Goal: Feedback & Contribution: Submit feedback/report problem

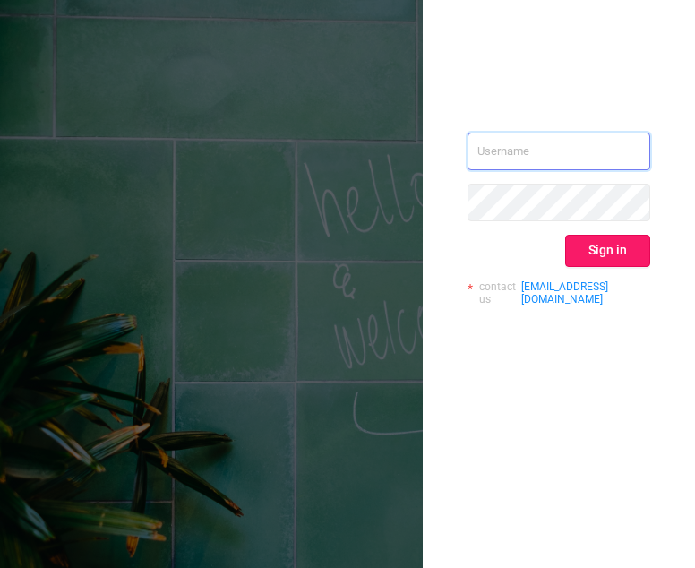
type input "[EMAIL_ADDRESS][DOMAIN_NAME]"
click at [627, 255] on button "Sign in" at bounding box center [607, 251] width 85 height 32
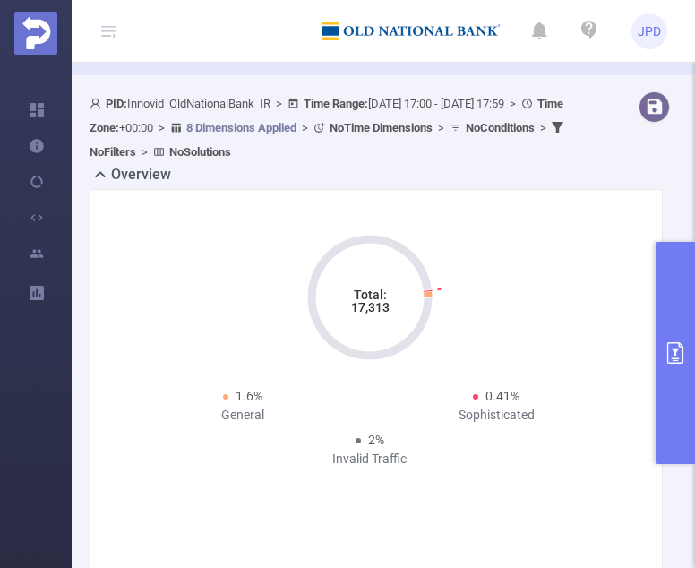
scroll to position [81, 0]
click at [136, 144] on b "No Filters" at bounding box center [113, 150] width 47 height 13
click at [551, 132] on icon at bounding box center [557, 127] width 12 height 12
click at [669, 324] on button "primary" at bounding box center [674, 353] width 39 height 222
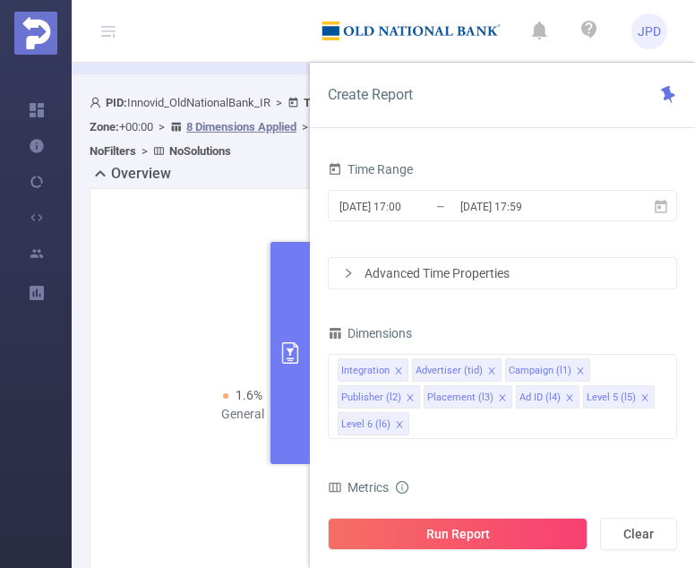
click at [348, 265] on div "Advanced Time Properties" at bounding box center [502, 273] width 347 height 30
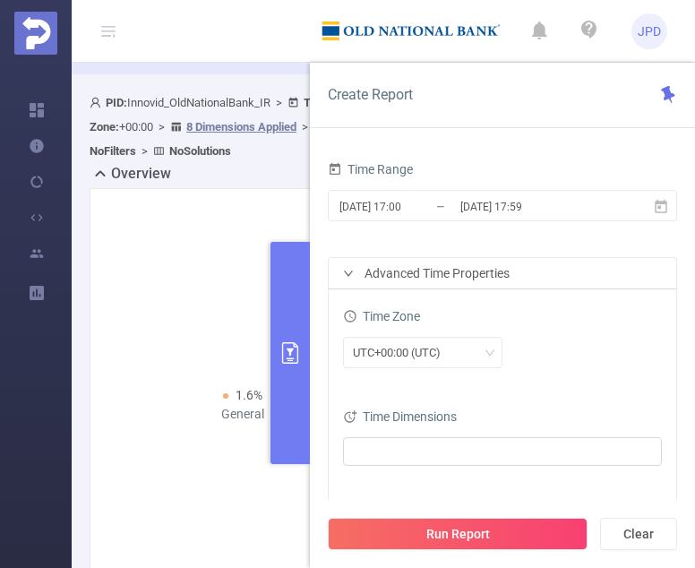
click at [348, 265] on div "Advanced Time Properties" at bounding box center [502, 273] width 347 height 30
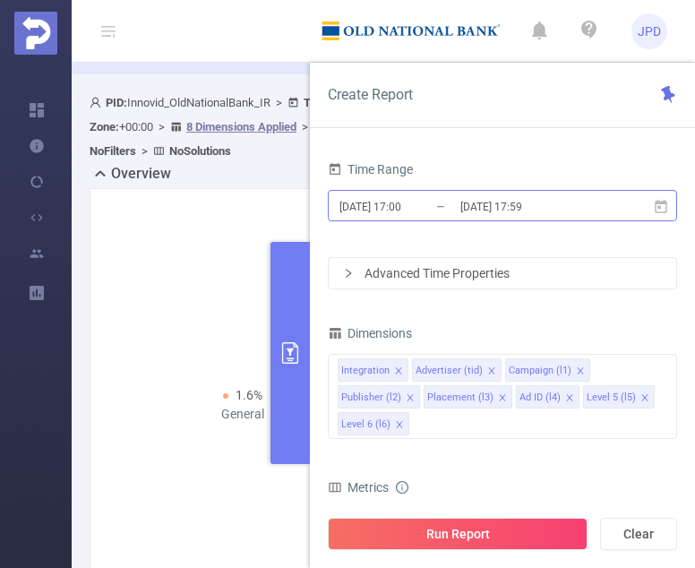
click at [378, 205] on input "[DATE] 17:00" at bounding box center [409, 206] width 145 height 24
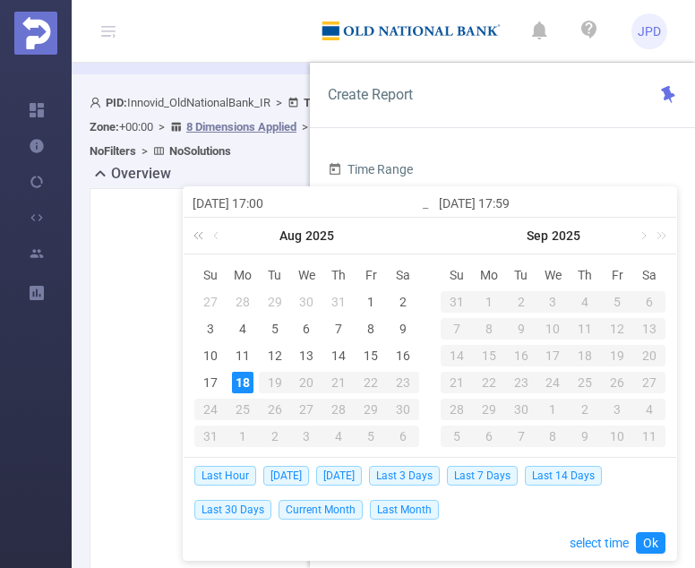
click at [204, 235] on link at bounding box center [201, 236] width 23 height 36
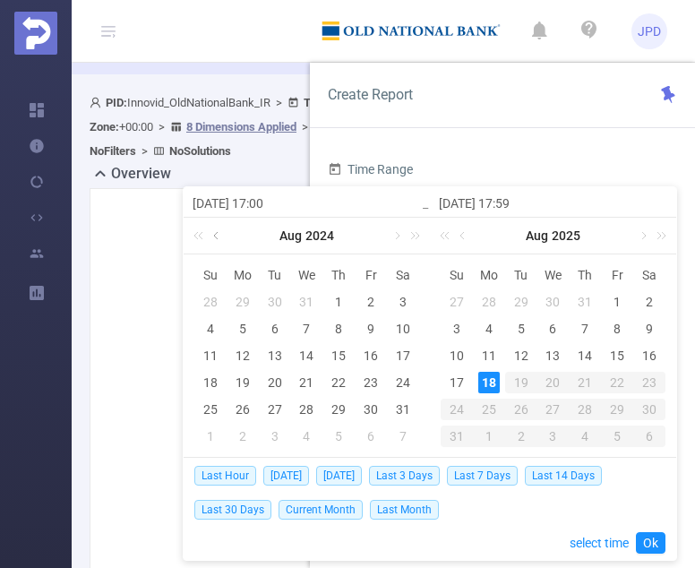
click at [215, 235] on link at bounding box center [217, 236] width 16 height 36
click at [464, 237] on link at bounding box center [464, 236] width 16 height 36
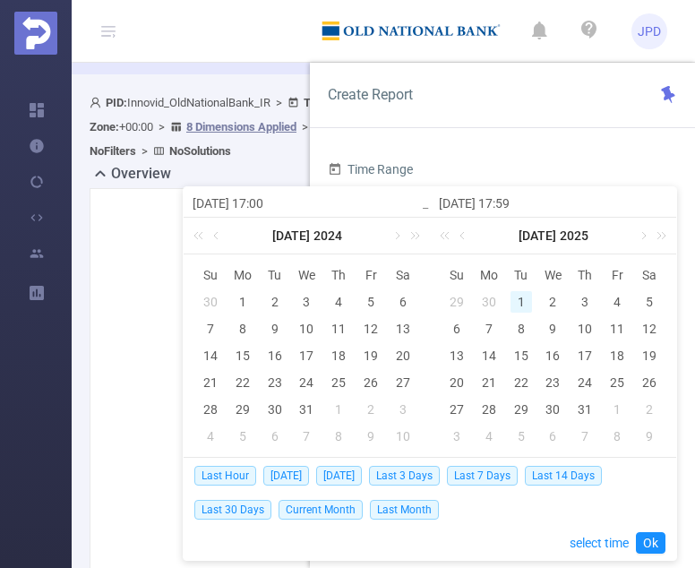
click at [522, 291] on div "1" at bounding box center [520, 301] width 21 height 21
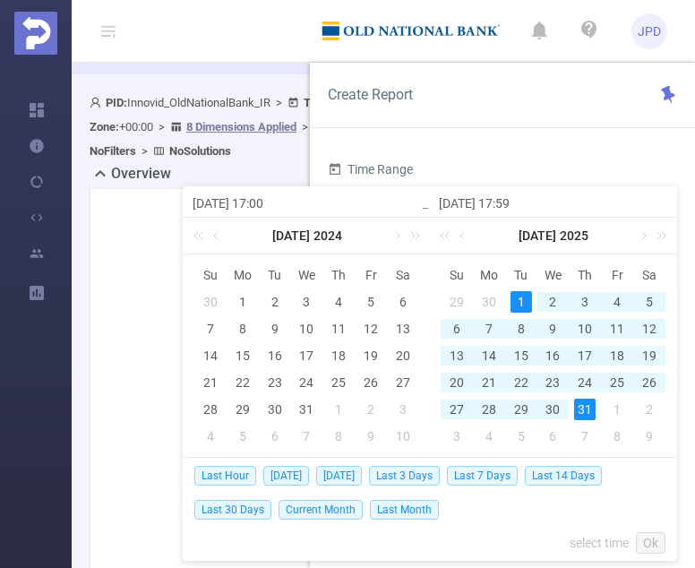
click at [583, 407] on div "31" at bounding box center [584, 408] width 21 height 21
type input "[DATE] 17:00"
type input "[DATE] 17:59"
type input "[DATE] 17:00"
type input "[DATE] 17:59"
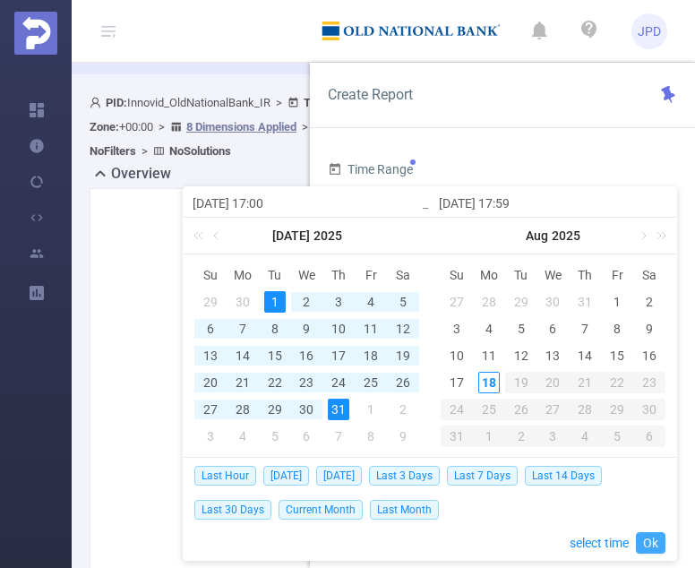
click at [648, 538] on link "Ok" at bounding box center [651, 542] width 30 height 21
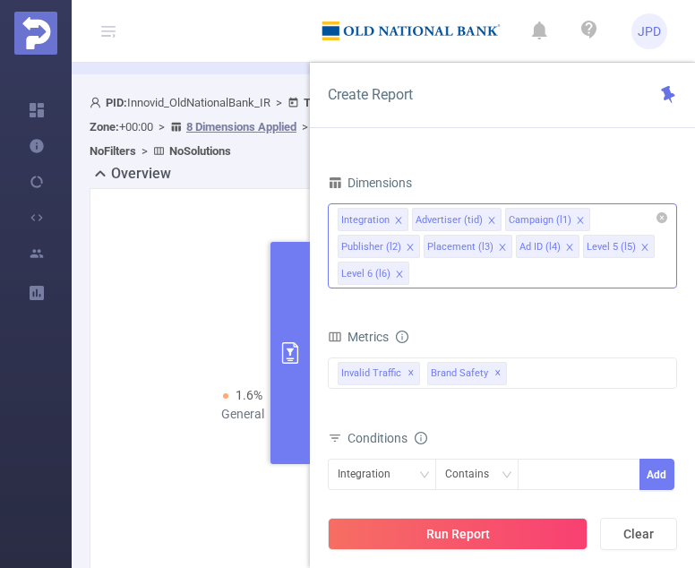
click at [446, 279] on div "Integration Advertiser (tid) Campaign (l1) Publisher (l2) Placement (l3) Ad ID …" at bounding box center [502, 245] width 349 height 85
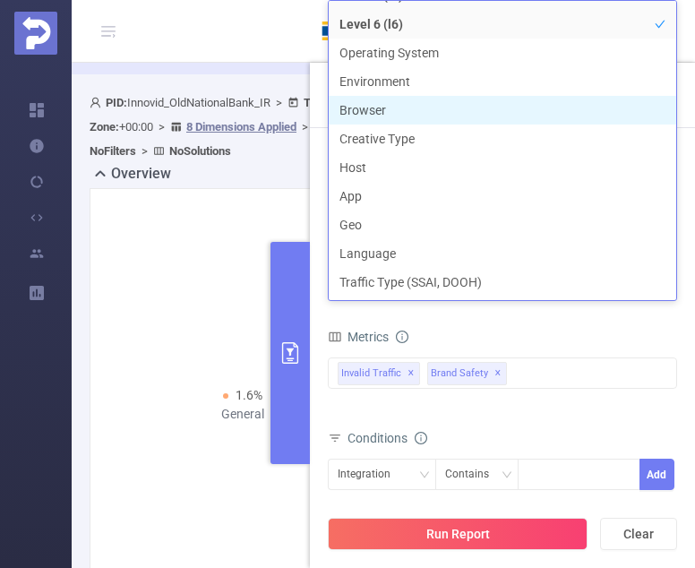
scroll to position [201, 0]
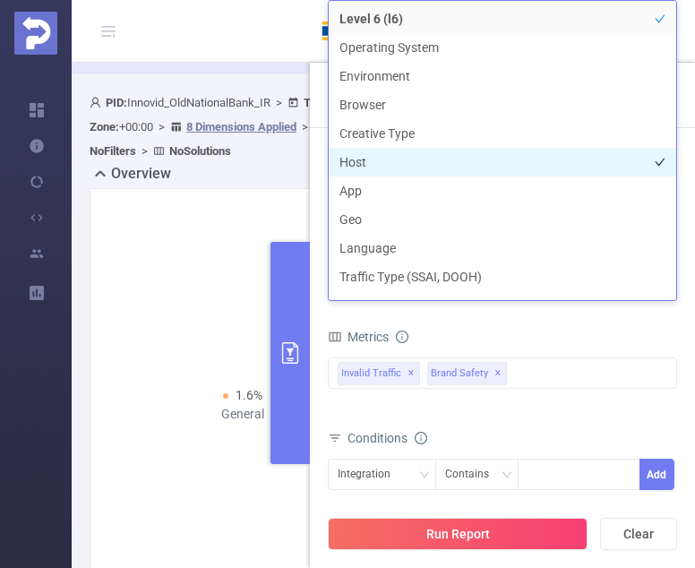
click at [369, 166] on li "Host" at bounding box center [502, 162] width 347 height 29
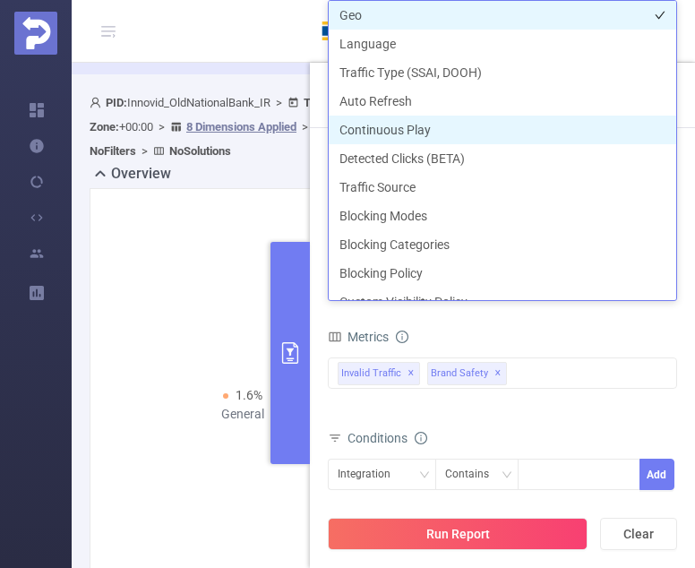
scroll to position [423, 0]
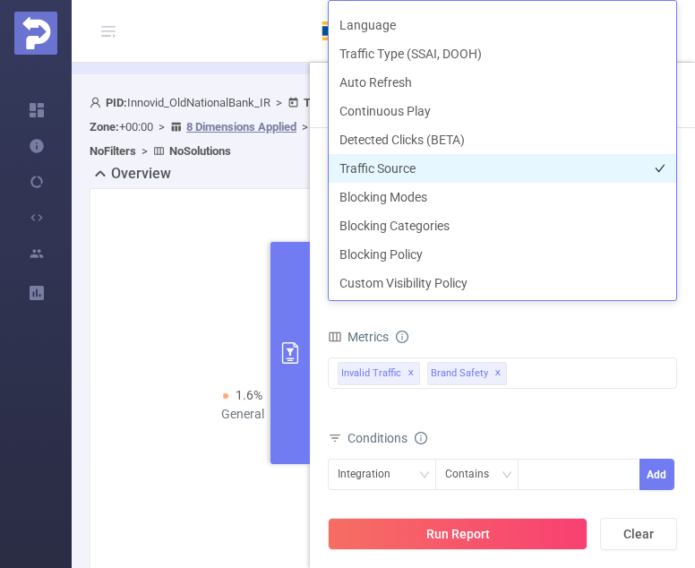
click at [379, 157] on li "Traffic Source" at bounding box center [502, 168] width 347 height 29
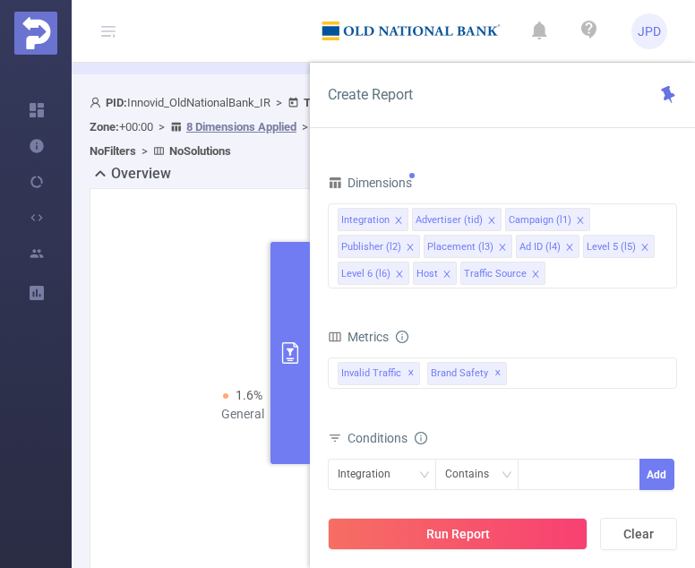
click at [479, 324] on div "Metrics" at bounding box center [502, 339] width 349 height 30
click at [530, 473] on input at bounding box center [531, 474] width 8 height 23
click at [531, 473] on input at bounding box center [531, 474] width 8 height 23
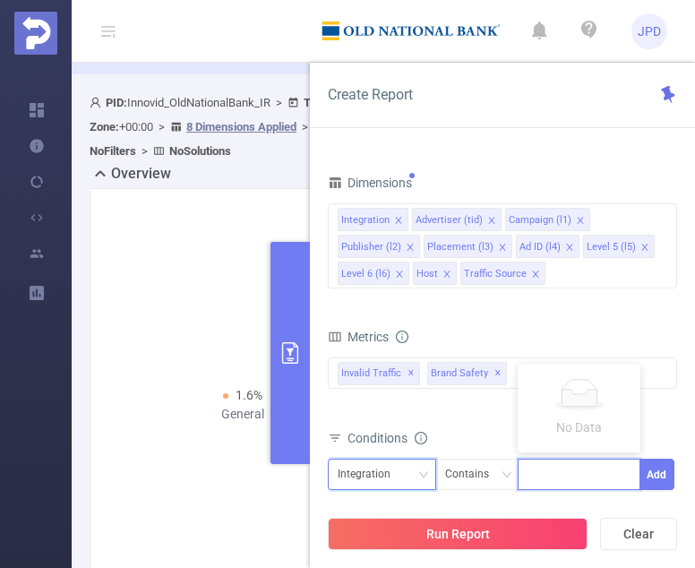
click at [410, 465] on div "Integration" at bounding box center [381, 474] width 89 height 30
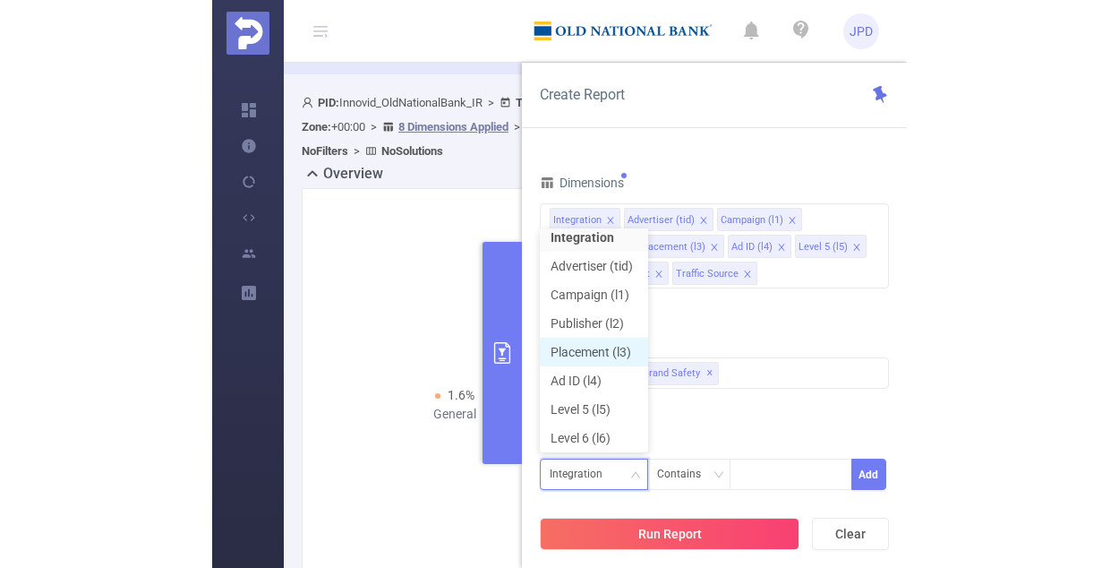
scroll to position [70, 0]
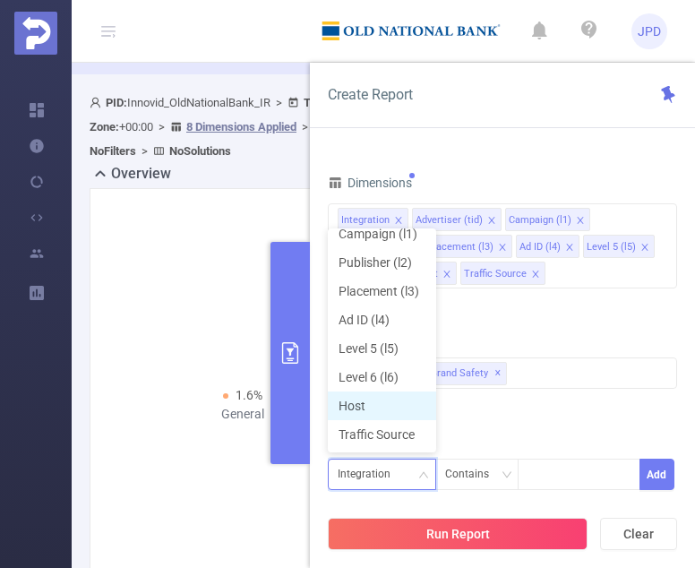
click at [374, 403] on li "Host" at bounding box center [382, 405] width 108 height 29
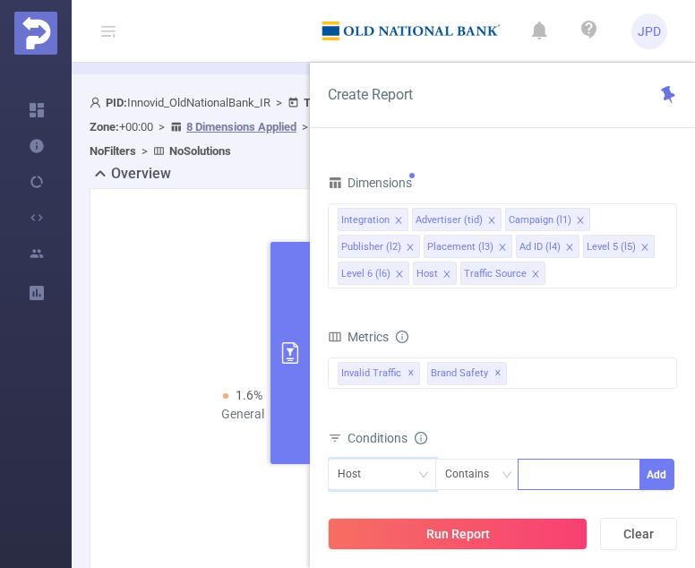
click at [530, 474] on input at bounding box center [531, 474] width 8 height 23
click at [500, 475] on icon "icon: down" at bounding box center [505, 474] width 11 height 11
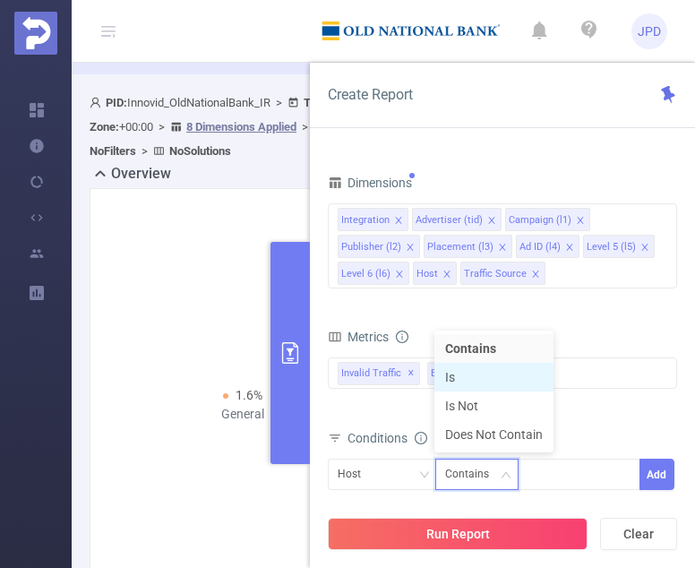
click at [470, 375] on li "Is" at bounding box center [493, 377] width 119 height 29
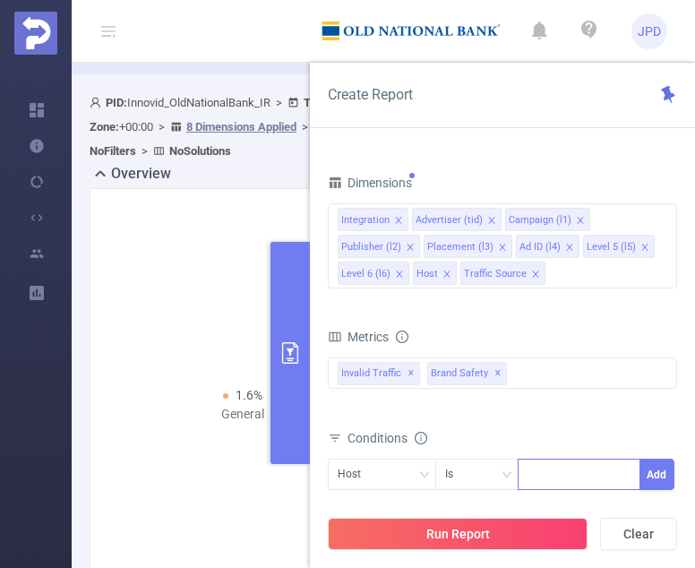
click at [544, 471] on div at bounding box center [578, 474] width 103 height 30
click at [546, 471] on div at bounding box center [578, 474] width 103 height 30
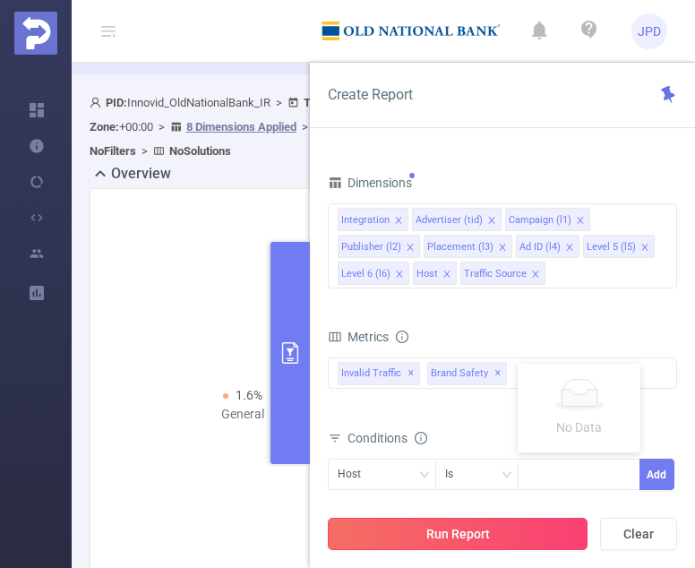
click at [511, 536] on button "Run Report" at bounding box center [458, 533] width 260 height 32
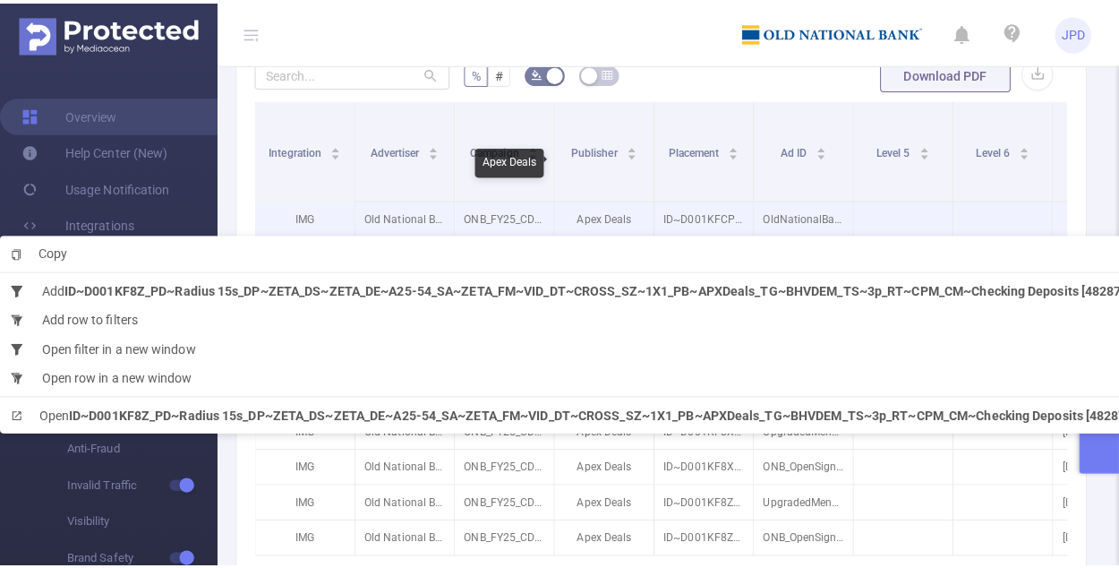
scroll to position [563, 0]
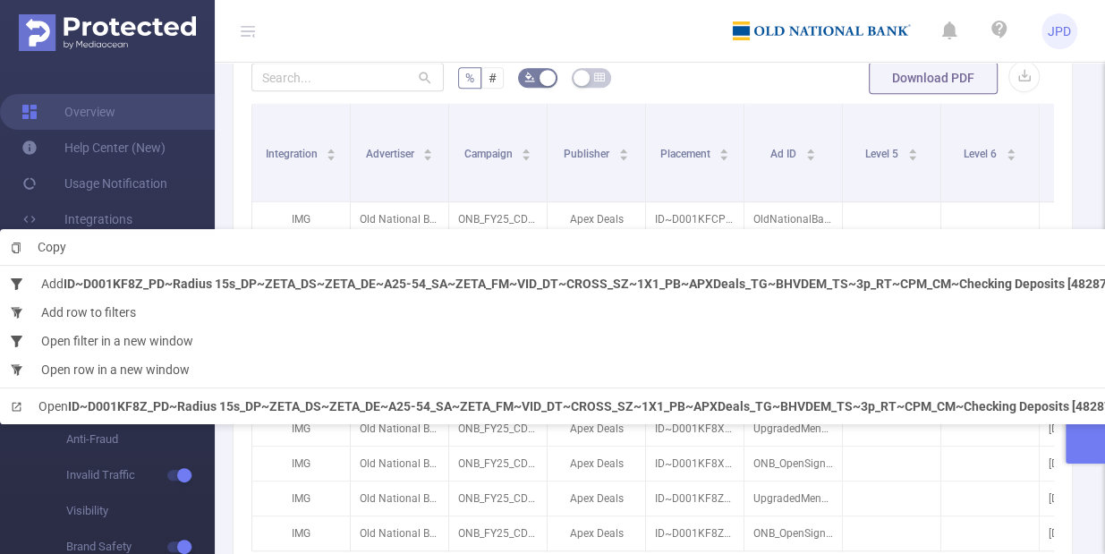
click at [677, 61] on header "JPD" at bounding box center [552, 31] width 1105 height 63
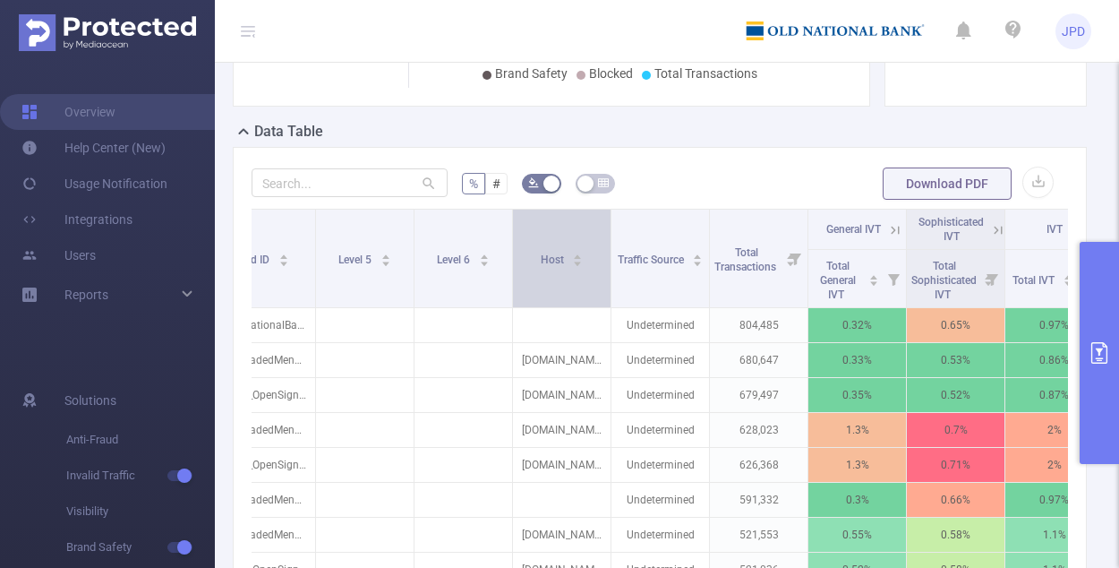
scroll to position [462, 0]
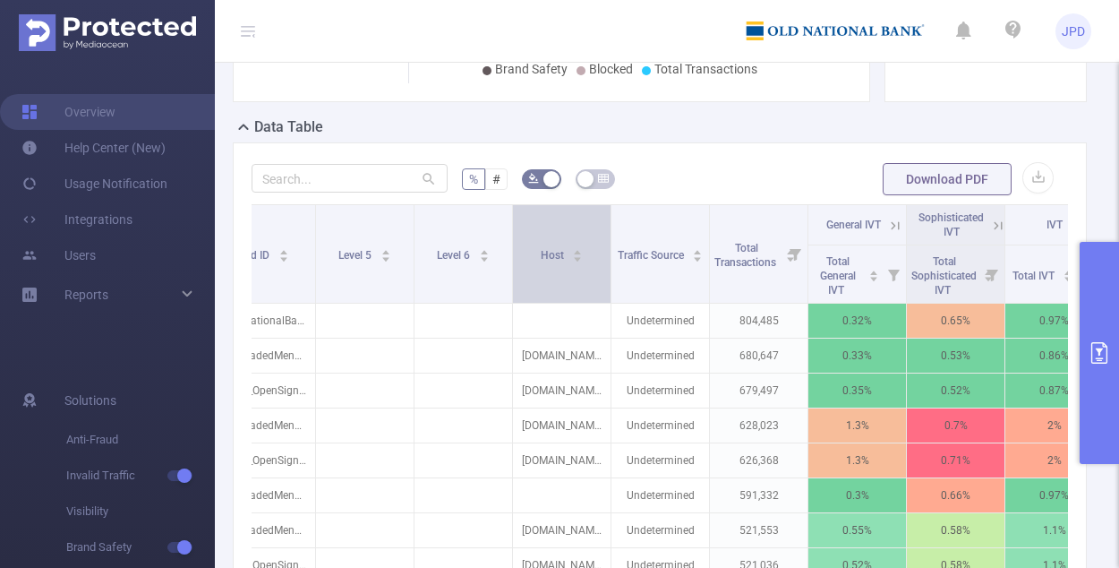
click at [575, 251] on icon "icon: caret-up" at bounding box center [578, 253] width 7 height 4
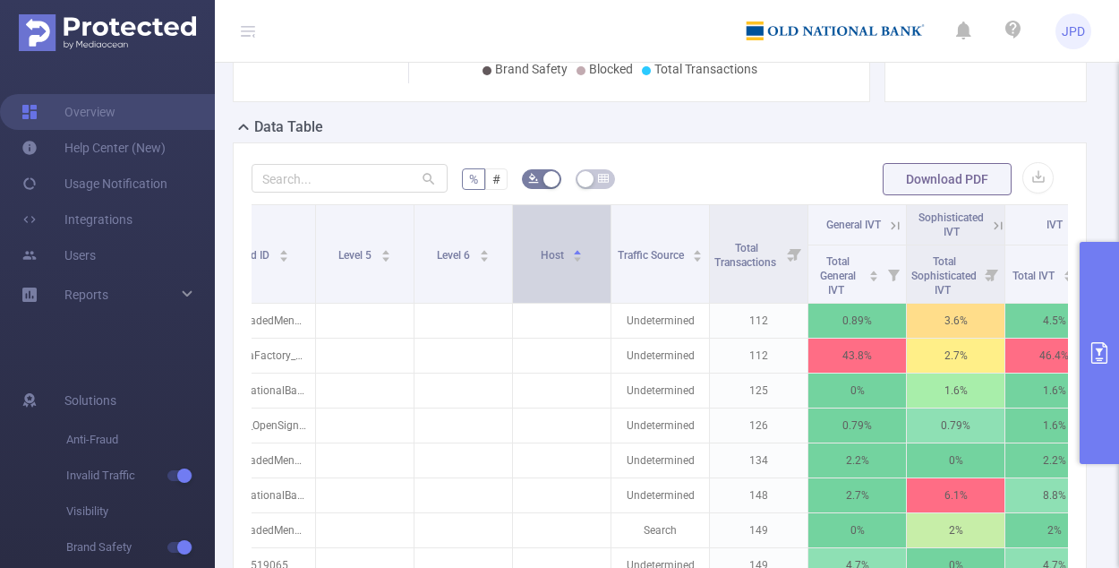
click at [575, 251] on icon "icon: caret-up" at bounding box center [578, 253] width 7 height 4
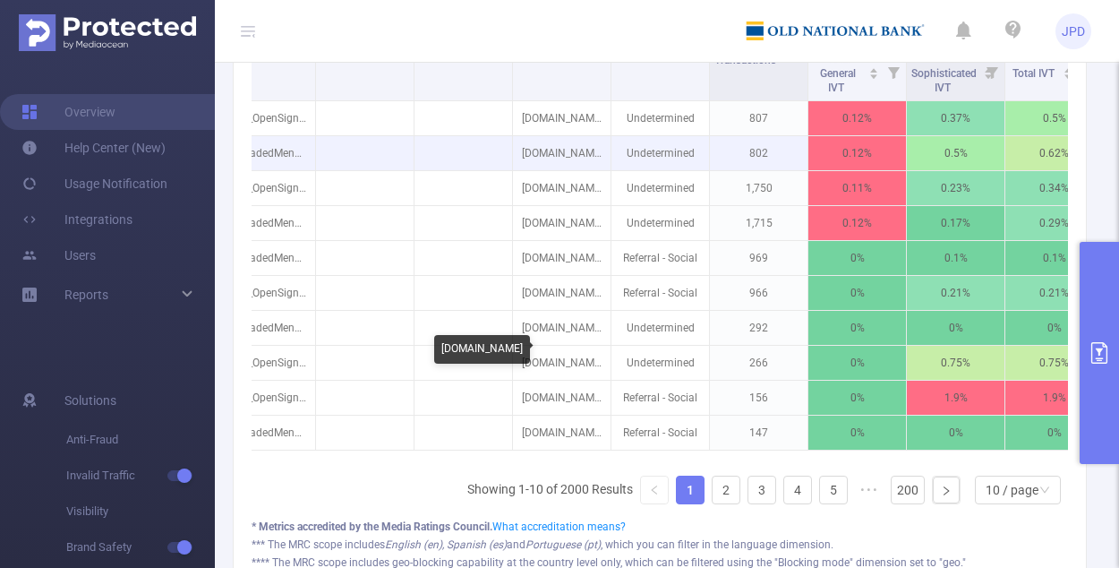
scroll to position [698, 0]
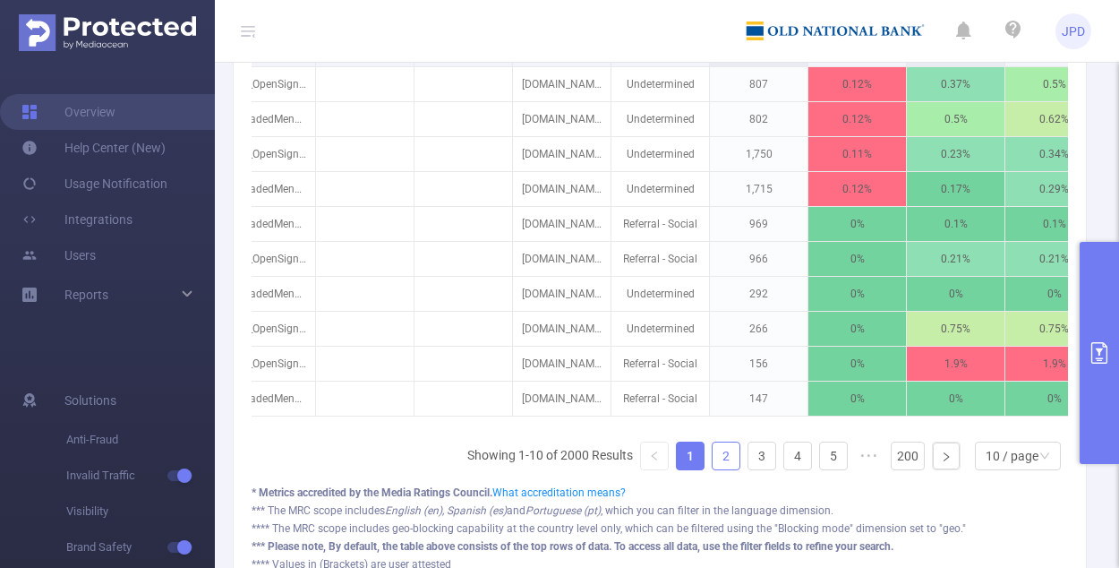
click at [694, 456] on link "2" at bounding box center [726, 455] width 27 height 27
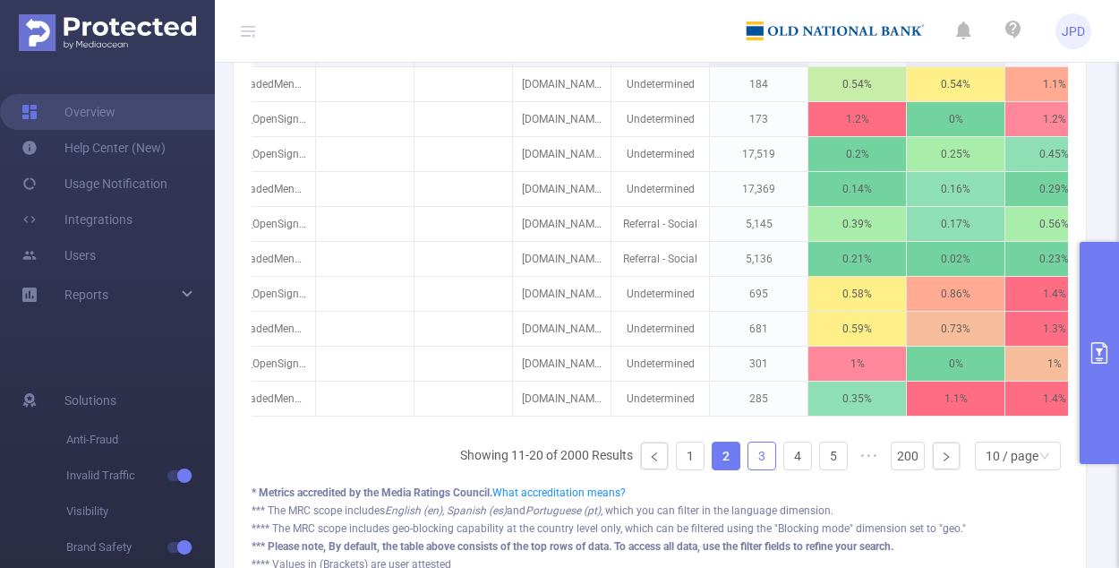
click at [694, 454] on link "3" at bounding box center [761, 455] width 27 height 27
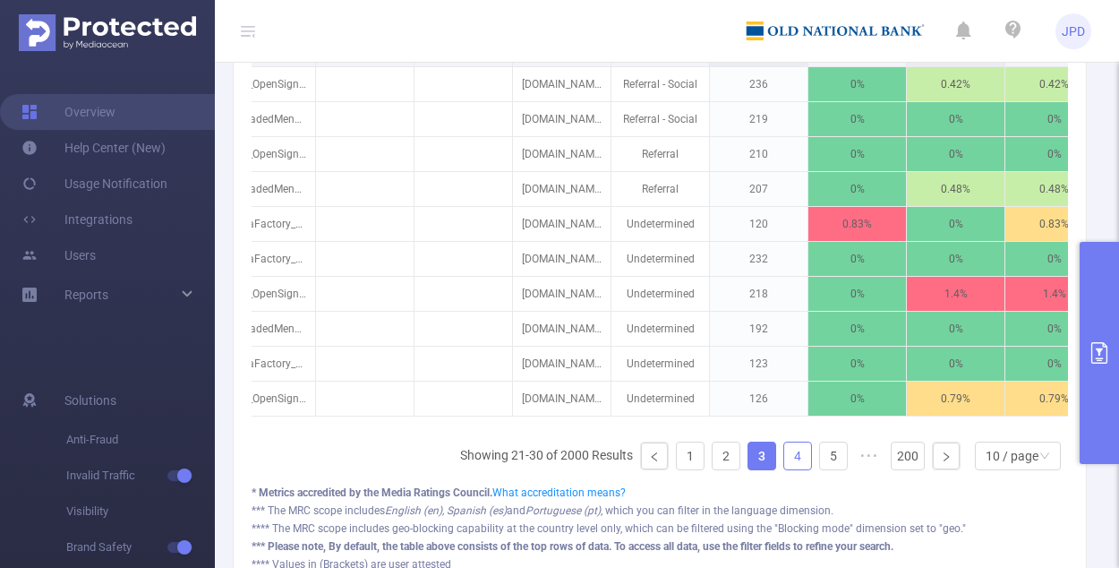
click at [694, 457] on link "4" at bounding box center [797, 455] width 27 height 27
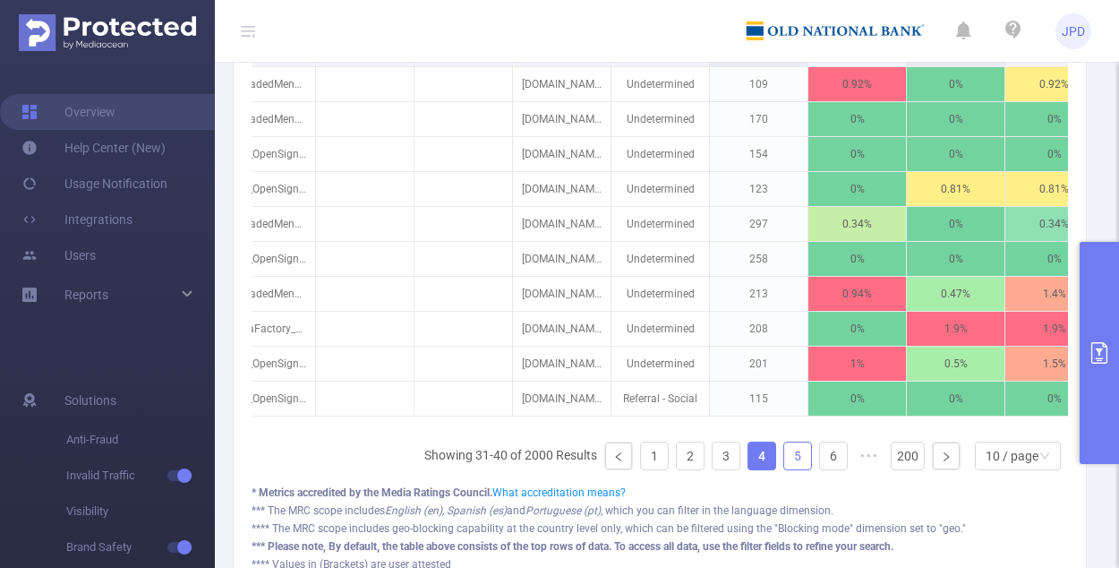
click at [694, 452] on link "5" at bounding box center [797, 455] width 27 height 27
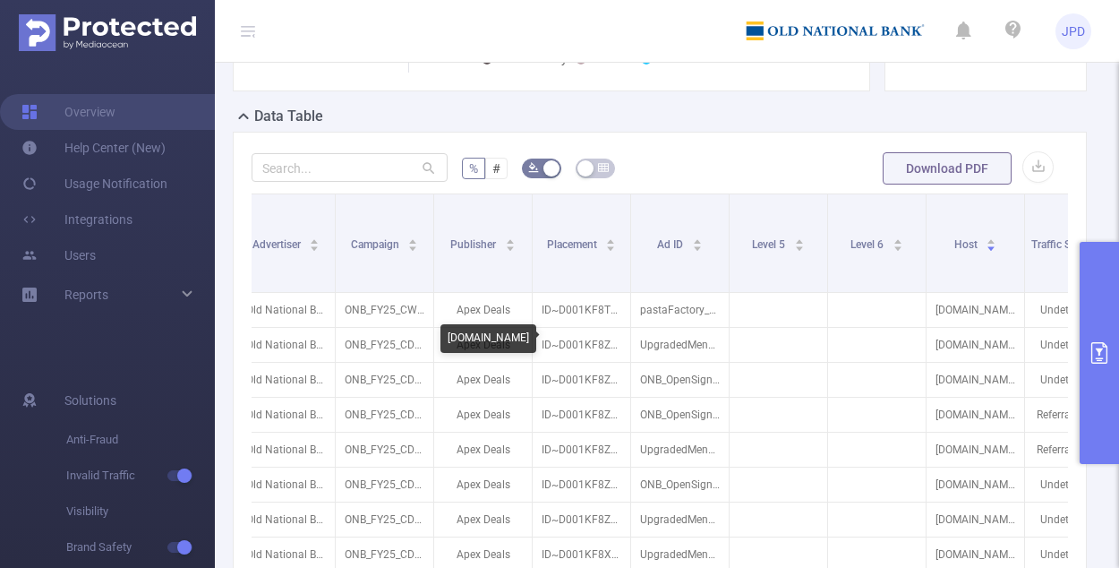
scroll to position [0, 0]
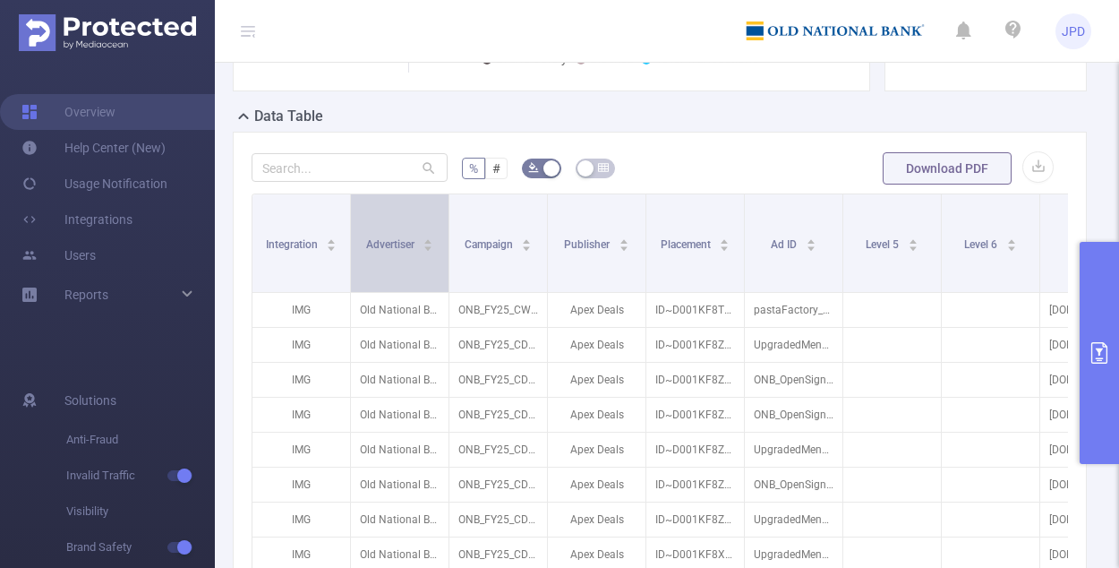
click at [429, 237] on icon "icon: caret-up" at bounding box center [428, 241] width 10 height 10
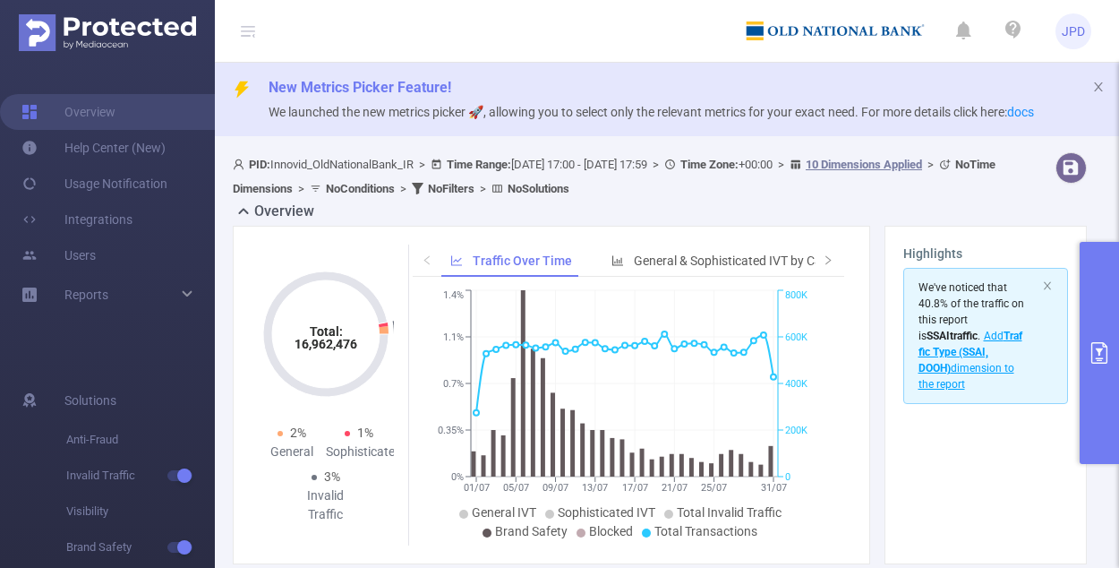
click at [694, 327] on button "primary" at bounding box center [1099, 353] width 39 height 222
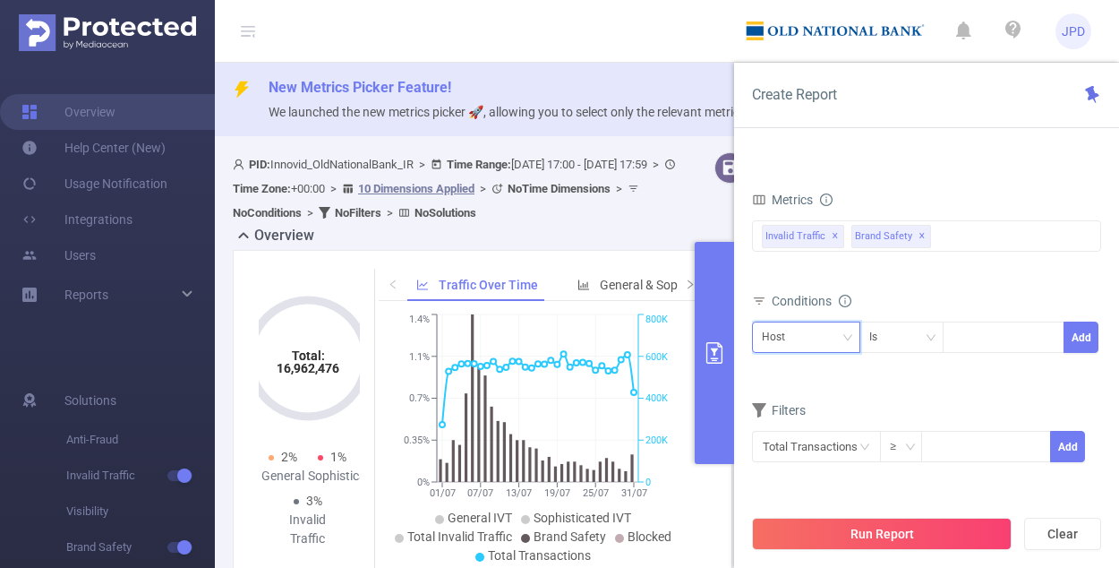
click at [694, 336] on icon "icon: down" at bounding box center [847, 337] width 11 height 11
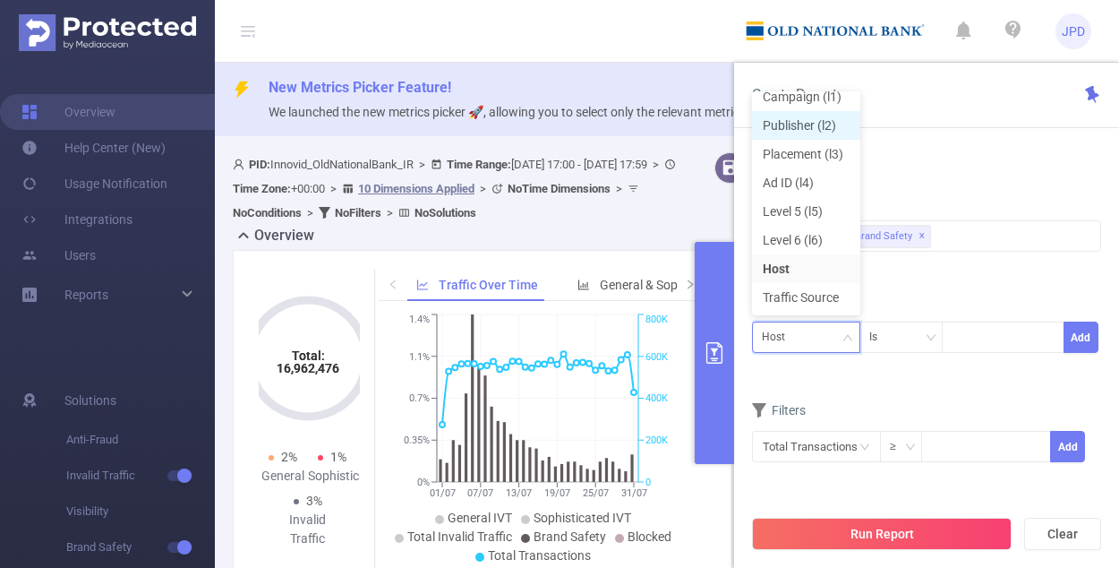
scroll to position [1, 0]
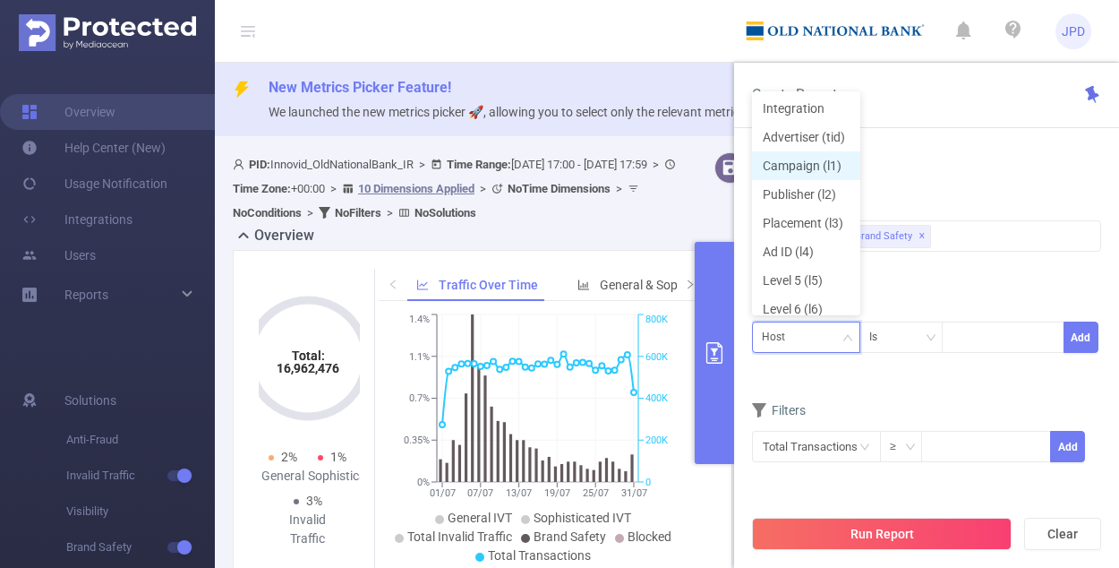
click at [694, 167] on li "Campaign (l1)" at bounding box center [806, 165] width 108 height 29
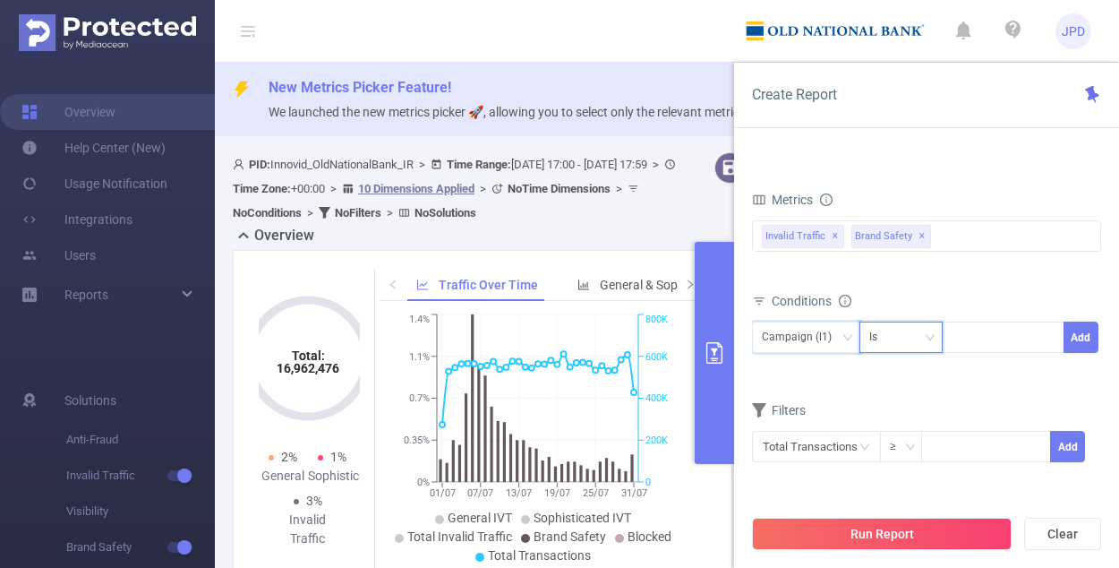
click at [694, 334] on icon "icon: down" at bounding box center [930, 337] width 11 height 11
click at [694, 377] on li "Contains" at bounding box center [917, 371] width 119 height 29
click at [694, 336] on div at bounding box center [1003, 337] width 103 height 30
type input "cw"
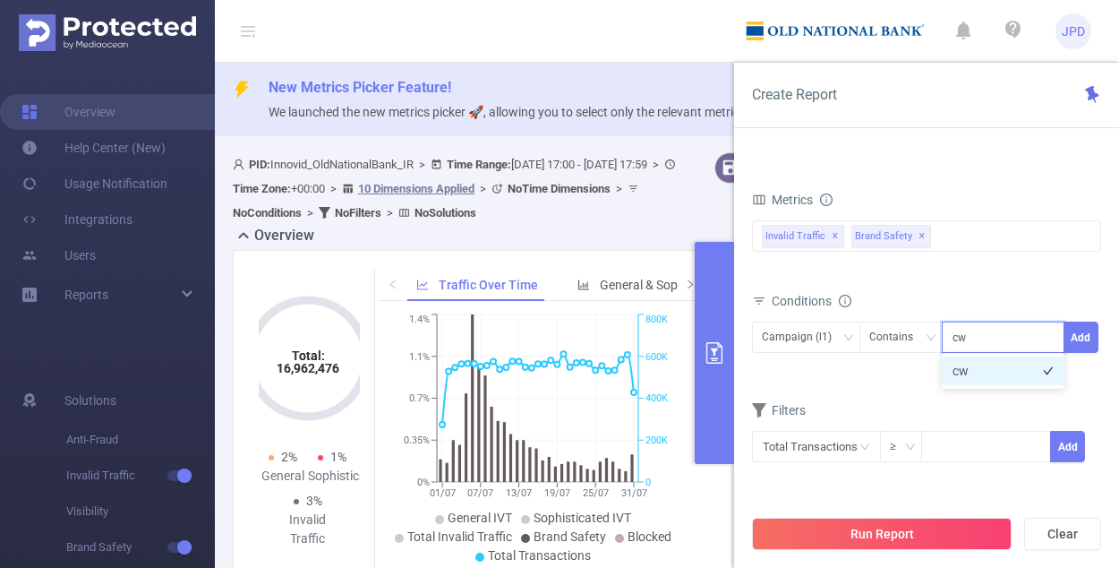
click at [694, 373] on li "cw" at bounding box center [1003, 370] width 123 height 29
click at [694, 336] on button "Add" at bounding box center [1080, 336] width 35 height 31
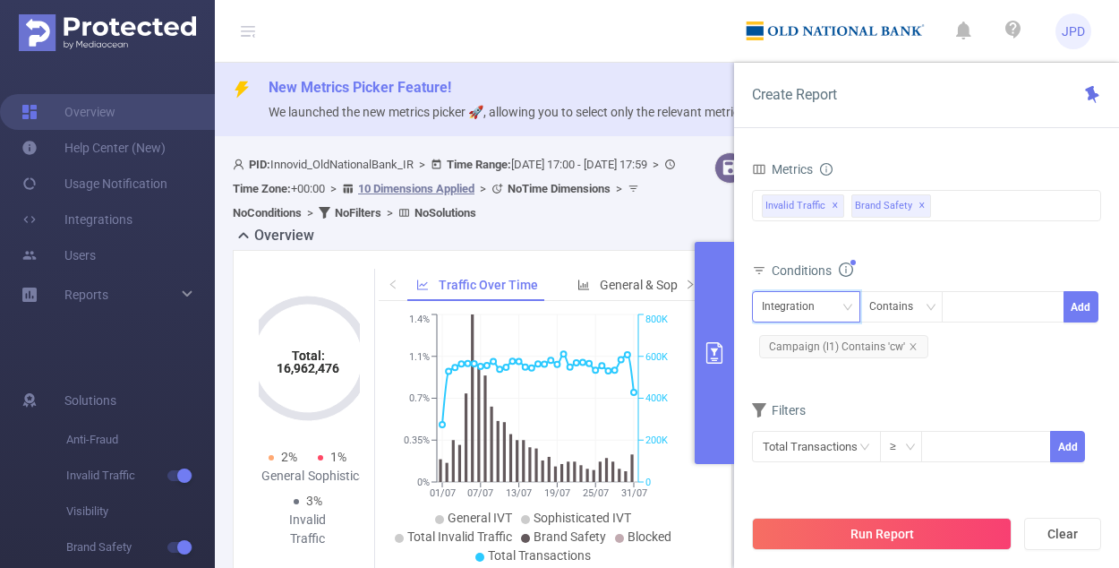
click at [694, 309] on div "Integration" at bounding box center [794, 307] width 65 height 30
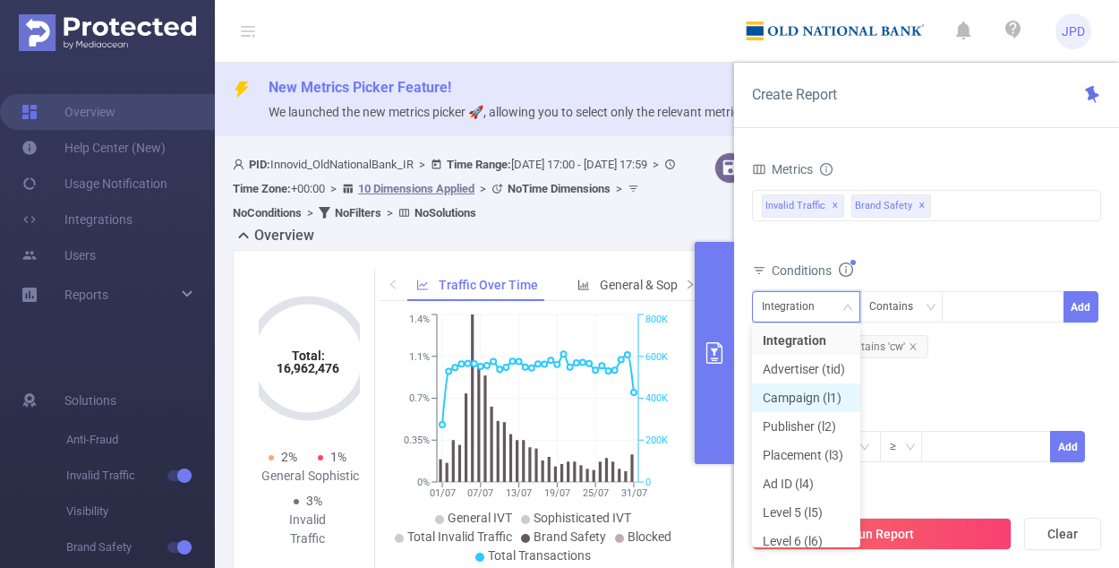
scroll to position [70, 0]
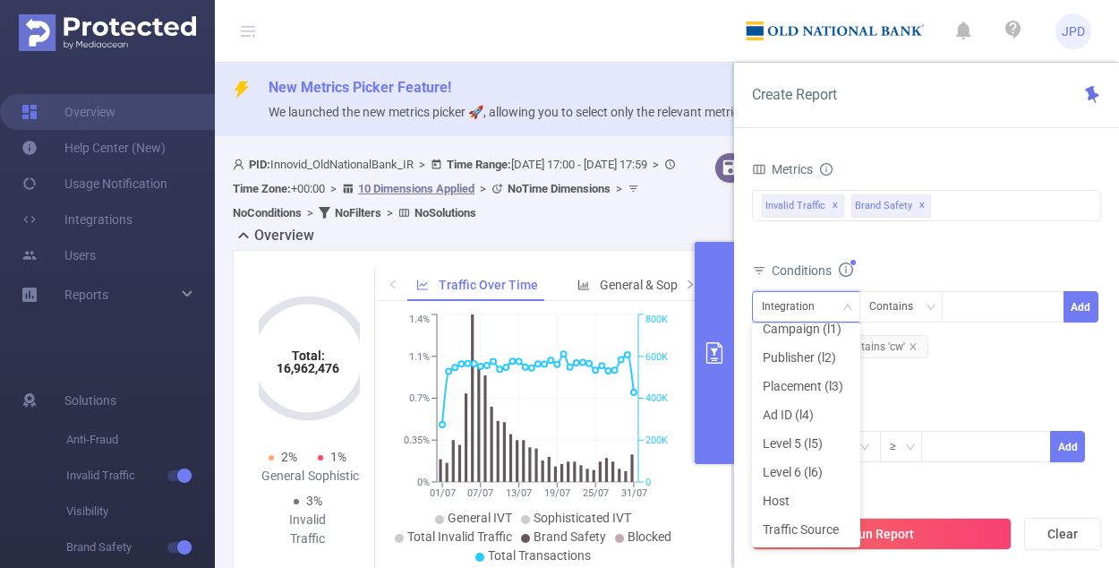
click at [694, 393] on form "Dimensions Integration Advertiser (tid) Campaign (l1) Publisher (l2) Placement …" at bounding box center [926, 244] width 349 height 482
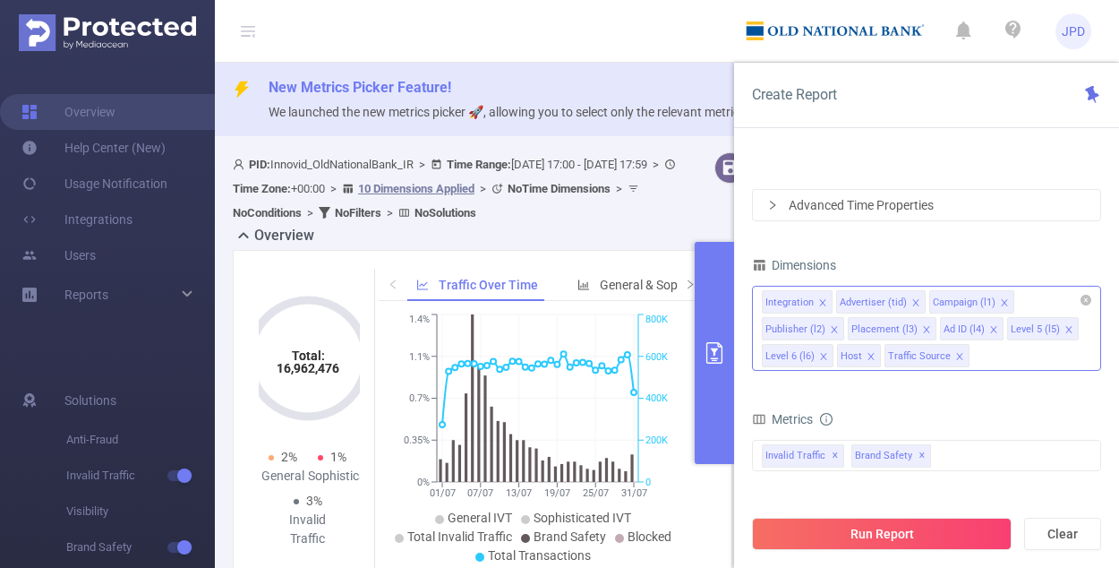
click at [694, 299] on icon "icon: close" at bounding box center [822, 302] width 9 height 9
click at [694, 299] on icon "icon: close" at bounding box center [841, 302] width 9 height 9
click at [694, 299] on icon "icon: close" at bounding box center [836, 302] width 9 height 9
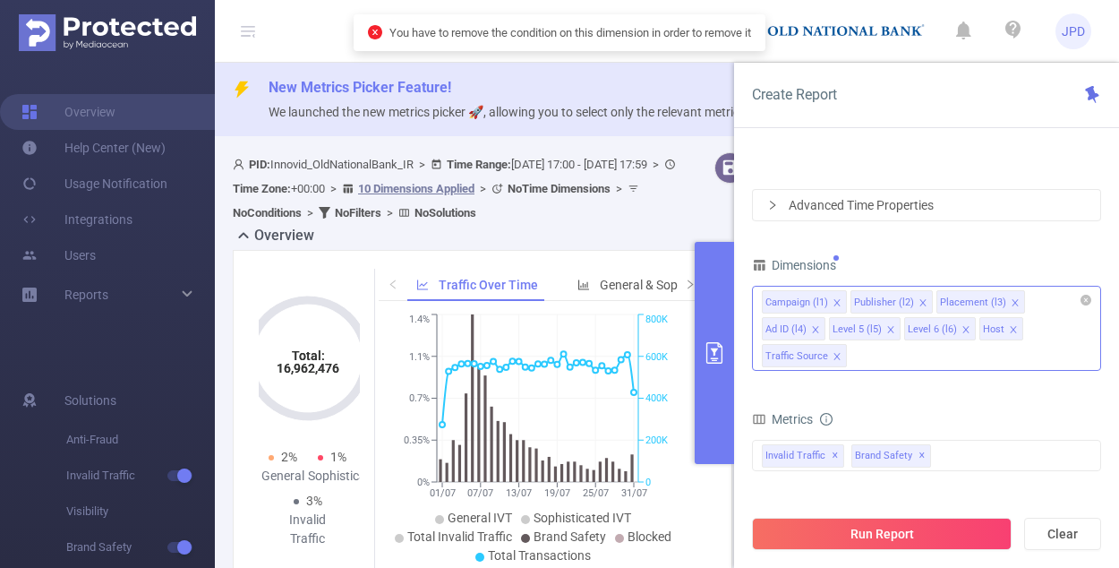
click at [694, 299] on icon "icon: close" at bounding box center [836, 302] width 6 height 6
click at [694, 298] on icon "icon: close" at bounding box center [922, 302] width 9 height 9
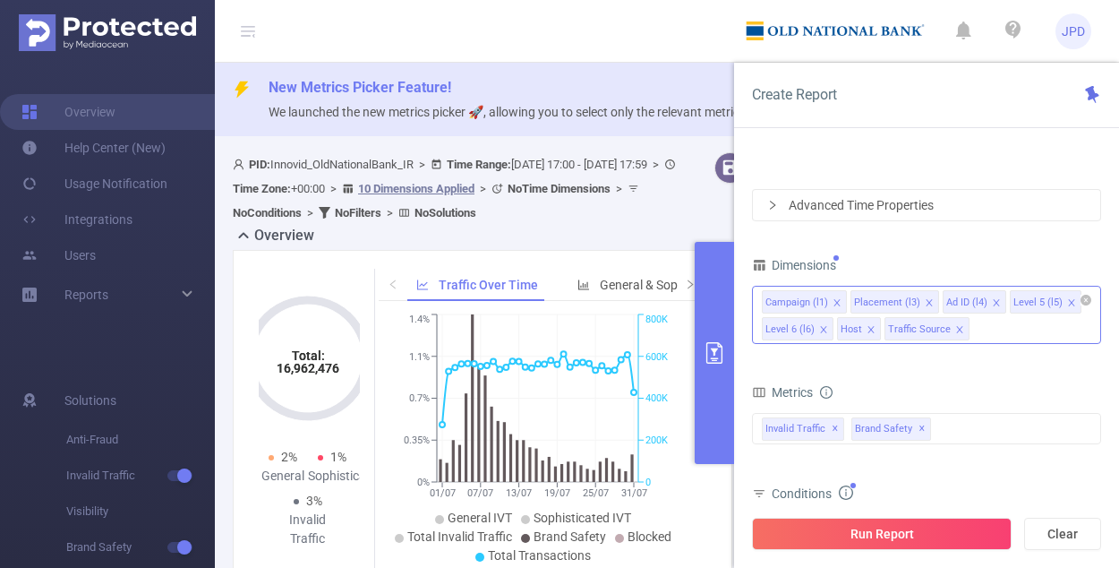
click at [694, 299] on icon "icon: close" at bounding box center [929, 302] width 6 height 6
click at [694, 300] on icon "icon: close" at bounding box center [904, 302] width 9 height 9
click at [694, 300] on icon "icon: close" at bounding box center [912, 302] width 9 height 9
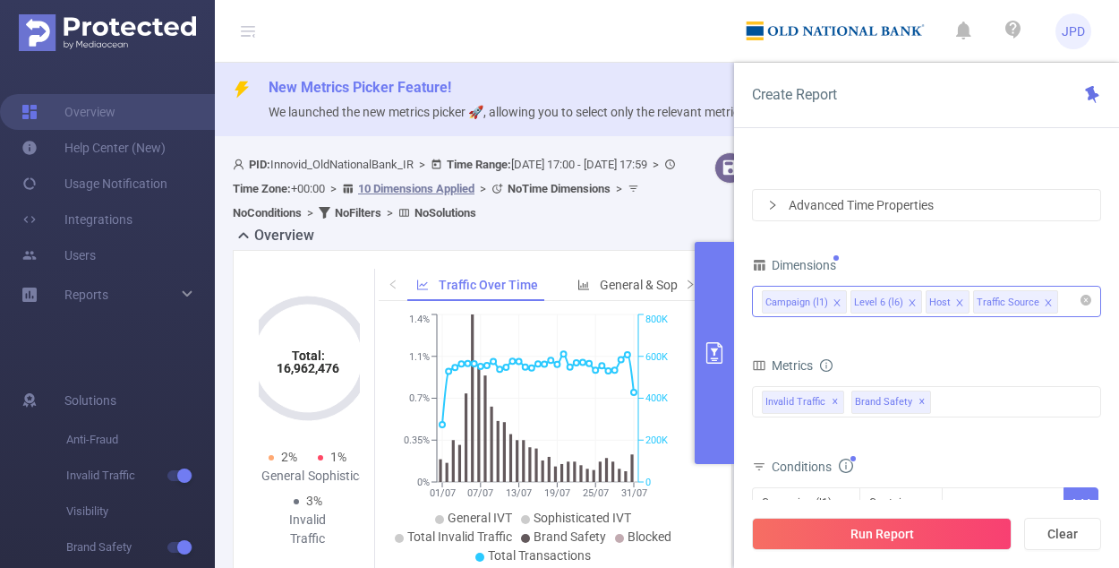
click at [694, 300] on icon "icon: close" at bounding box center [912, 302] width 9 height 9
click at [694, 528] on button "Run Report" at bounding box center [882, 533] width 260 height 32
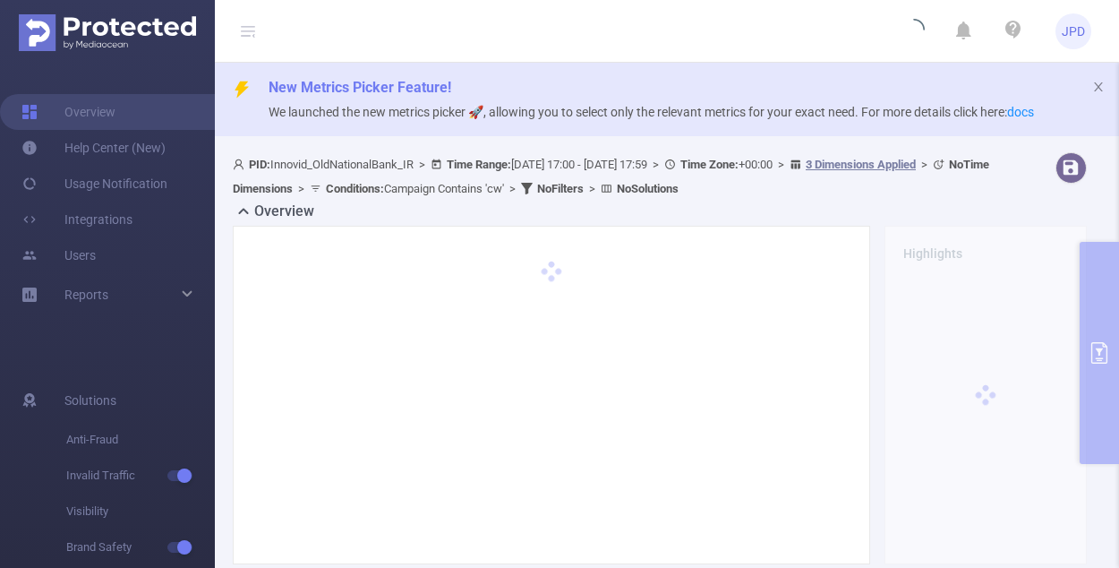
click at [694, 332] on div at bounding box center [552, 395] width 652 height 338
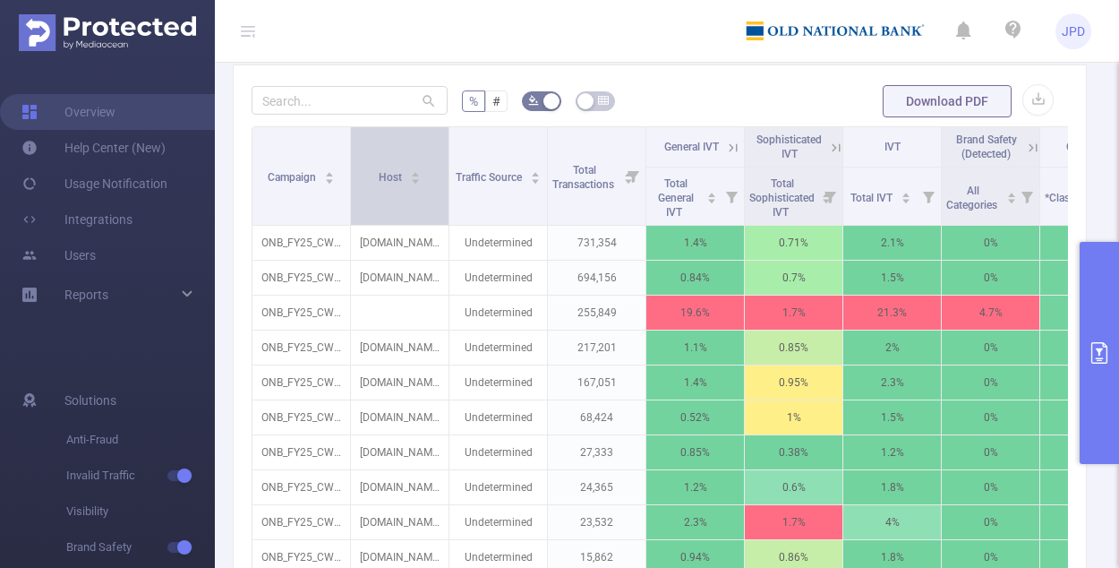
scroll to position [562, 0]
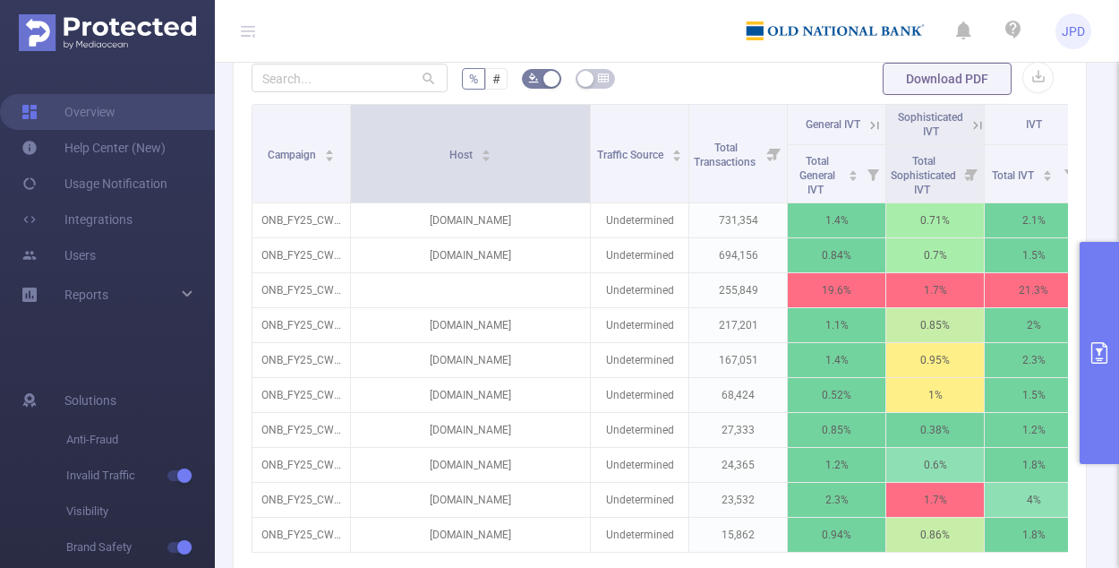
drag, startPoint x: 448, startPoint y: 153, endPoint x: 589, endPoint y: 153, distance: 141.4
click at [589, 153] on span at bounding box center [589, 154] width 9 height 98
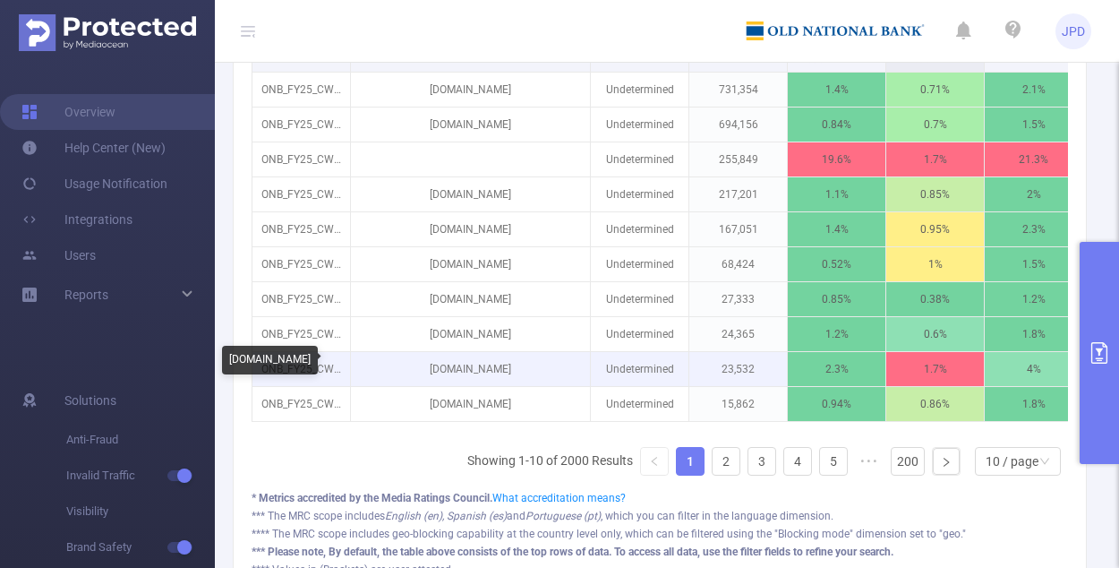
scroll to position [639, 0]
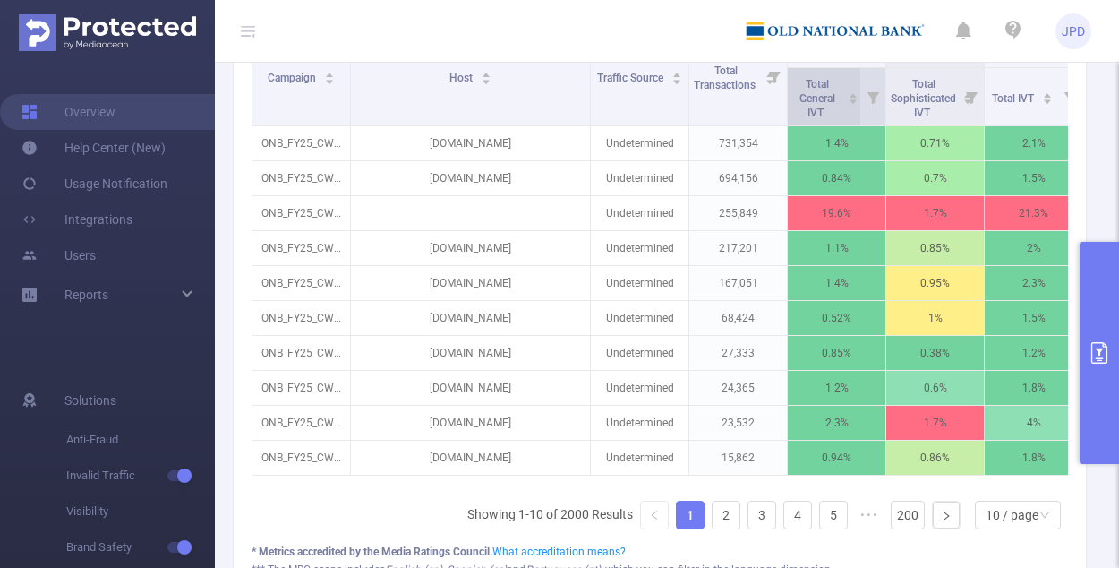
click at [694, 101] on icon "icon: caret-down" at bounding box center [854, 102] width 10 height 10
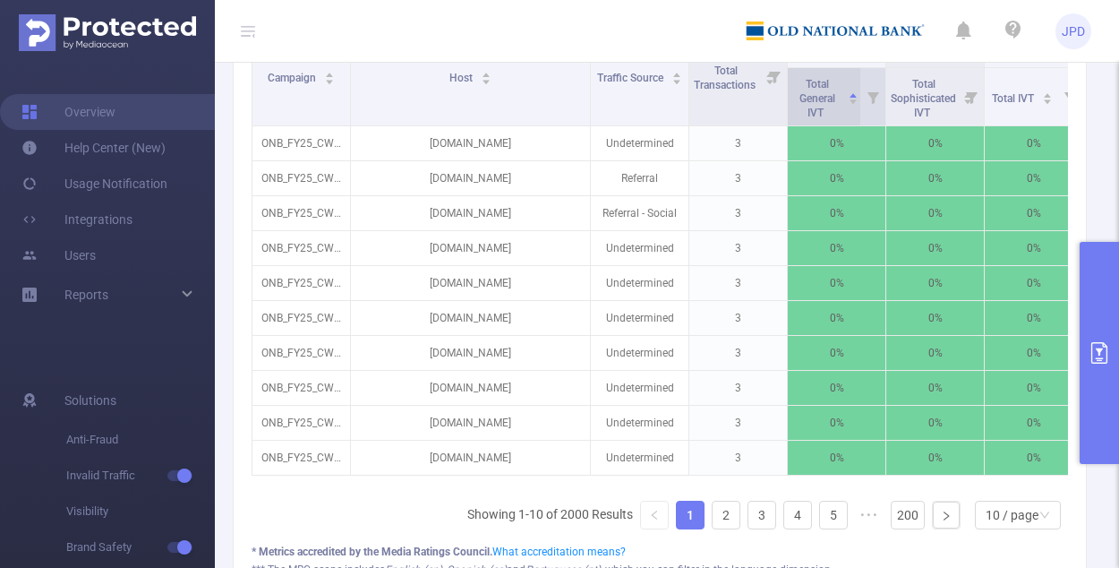
click at [694, 101] on icon "icon: caret-down" at bounding box center [854, 102] width 10 height 10
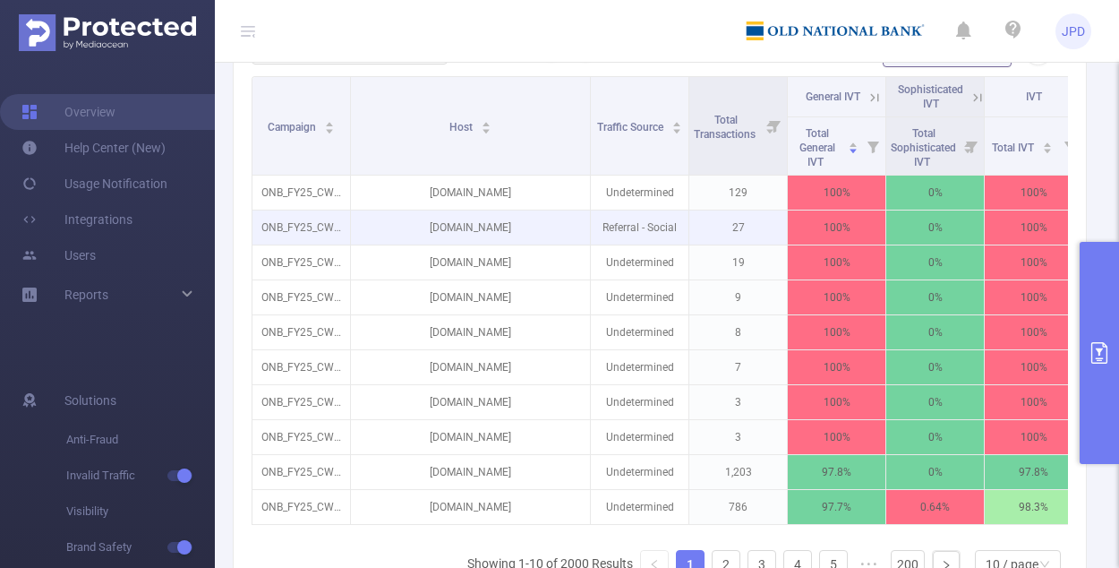
scroll to position [586, 0]
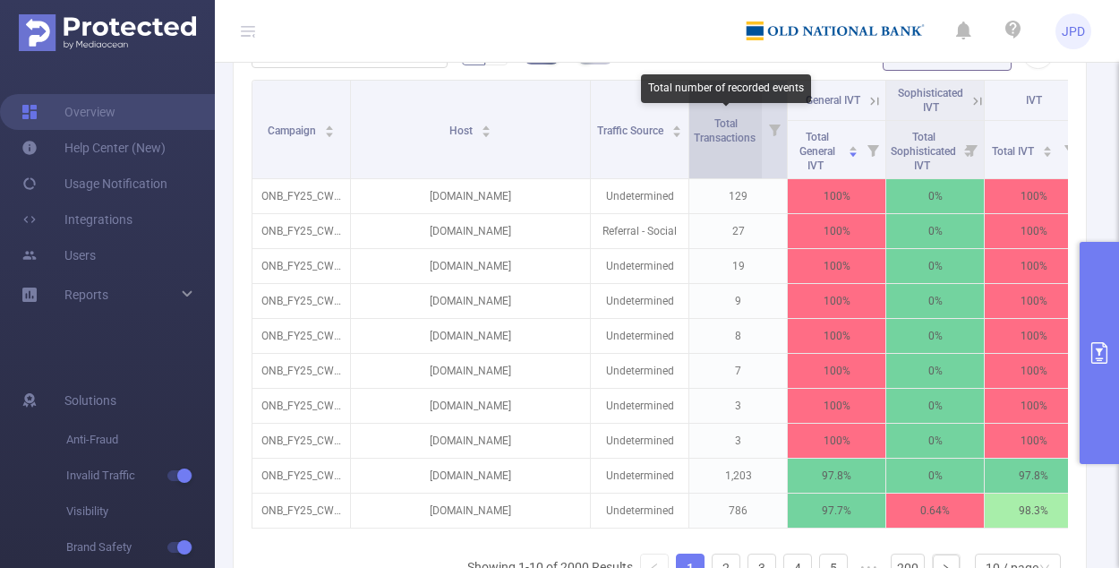
click at [694, 130] on span "Total Transactions" at bounding box center [726, 130] width 64 height 27
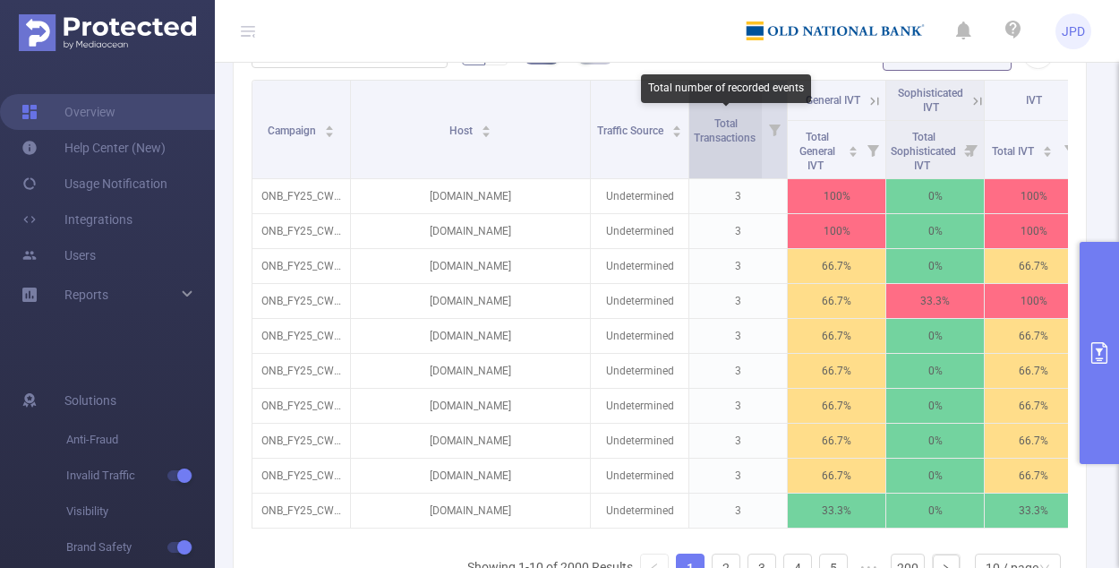
click at [694, 130] on span "Total Transactions" at bounding box center [726, 130] width 64 height 27
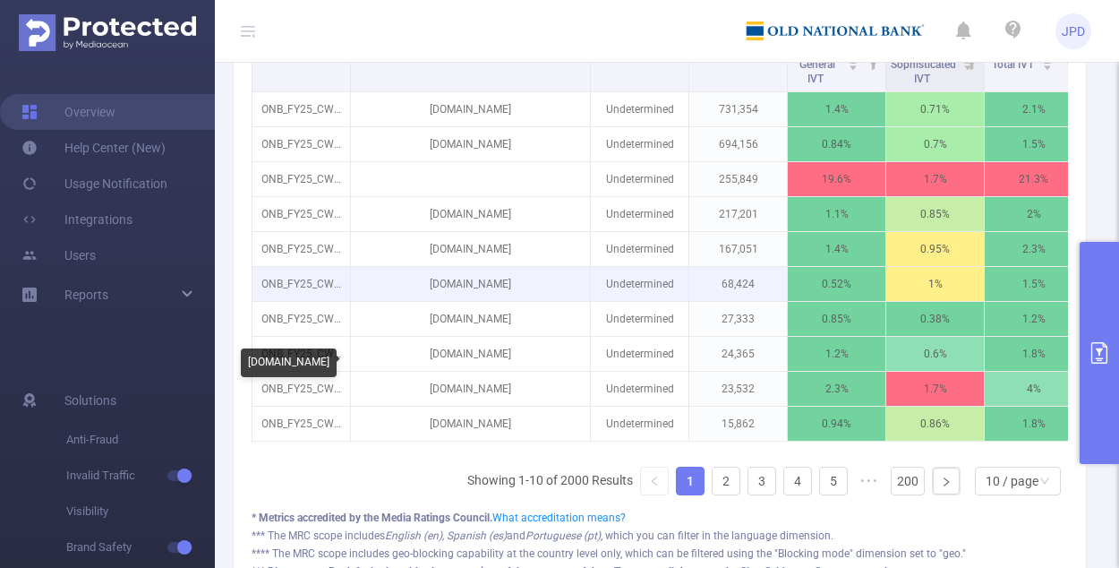
scroll to position [674, 0]
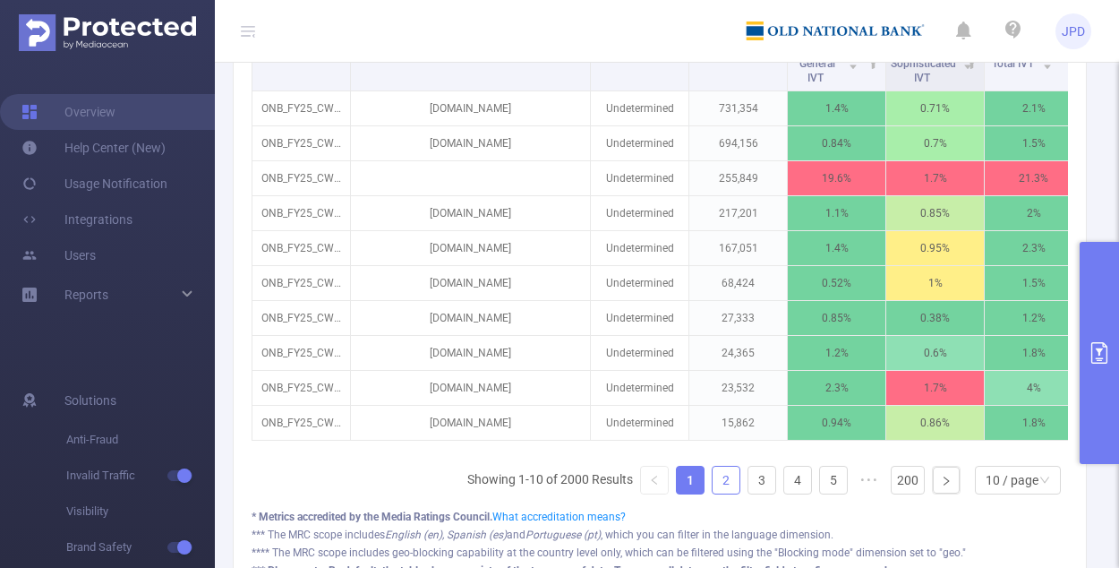
click at [694, 484] on link "2" at bounding box center [726, 479] width 27 height 27
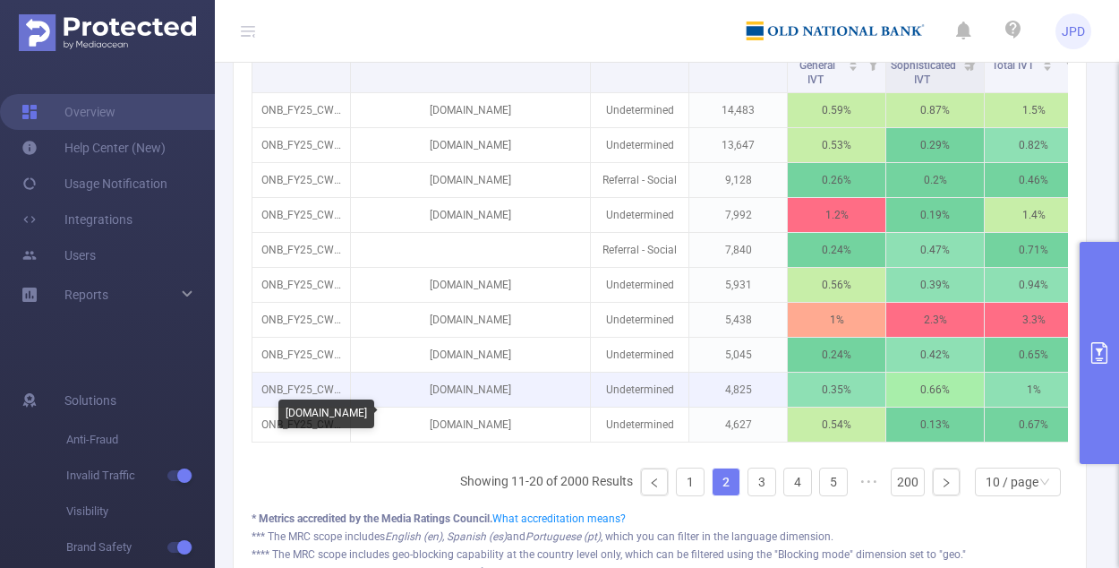
scroll to position [678, 0]
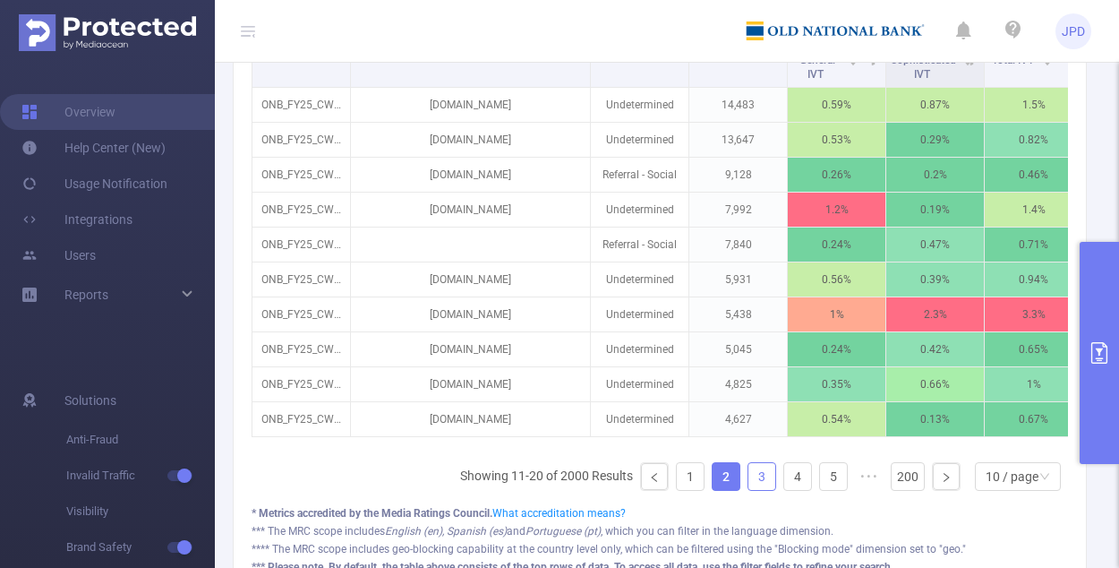
click at [694, 475] on link "3" at bounding box center [761, 476] width 27 height 27
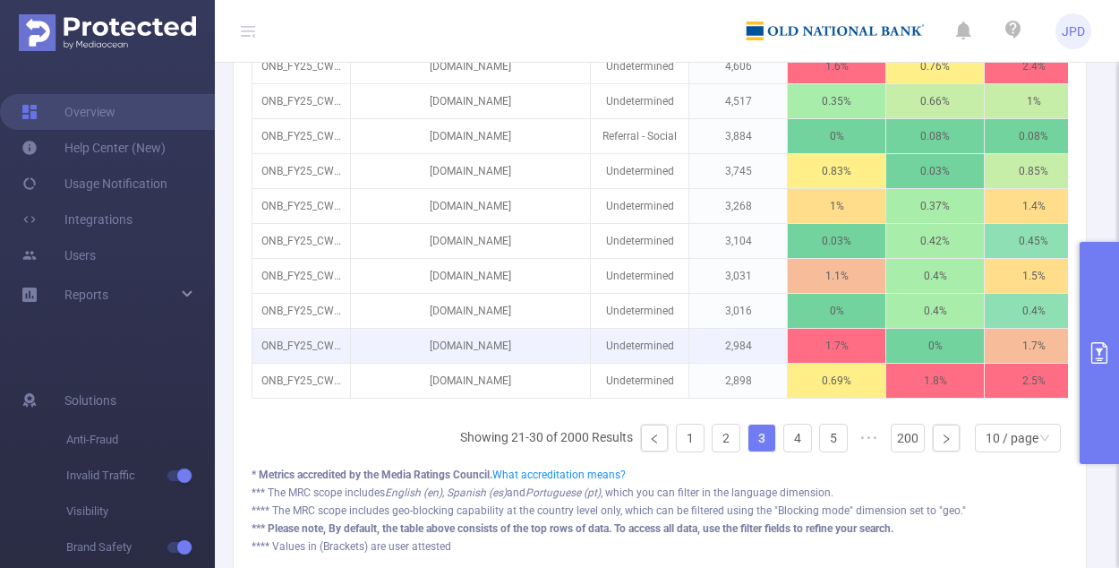
scroll to position [703, 0]
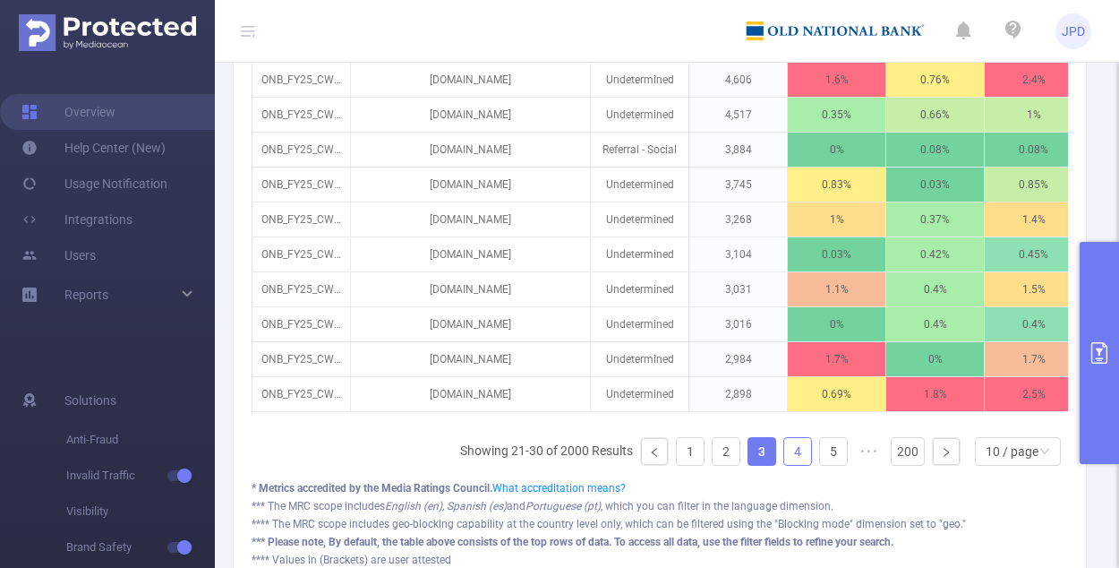
click at [694, 450] on link "4" at bounding box center [797, 451] width 27 height 27
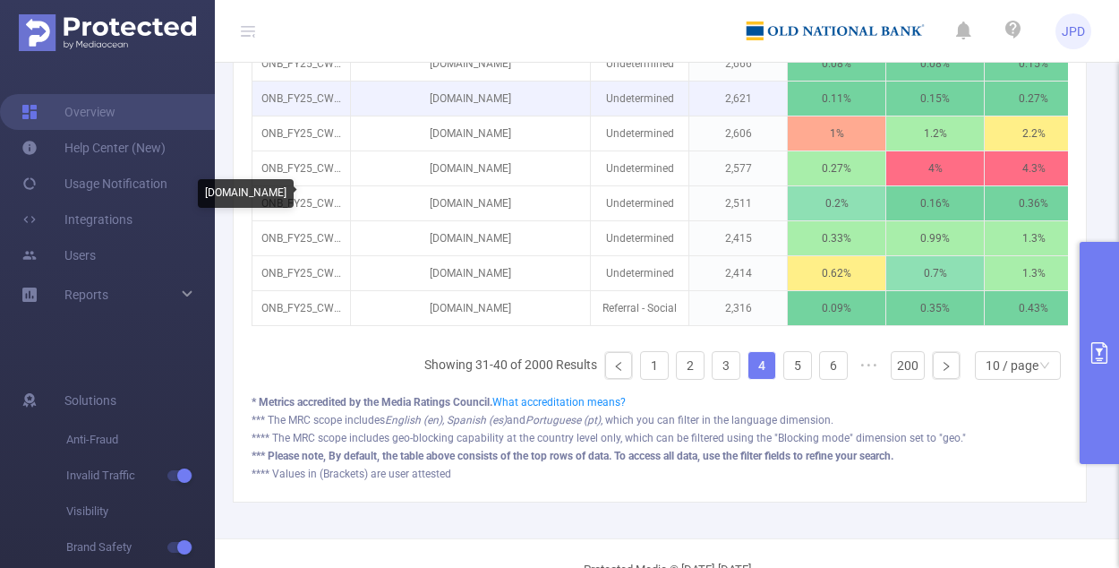
scroll to position [794, 0]
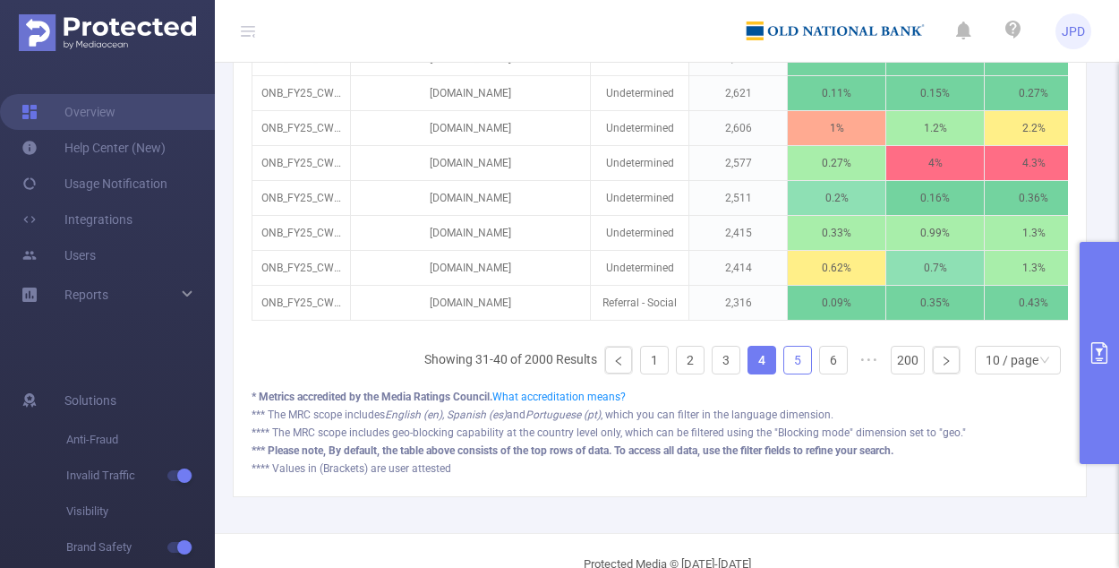
click at [694, 364] on link "5" at bounding box center [797, 359] width 27 height 27
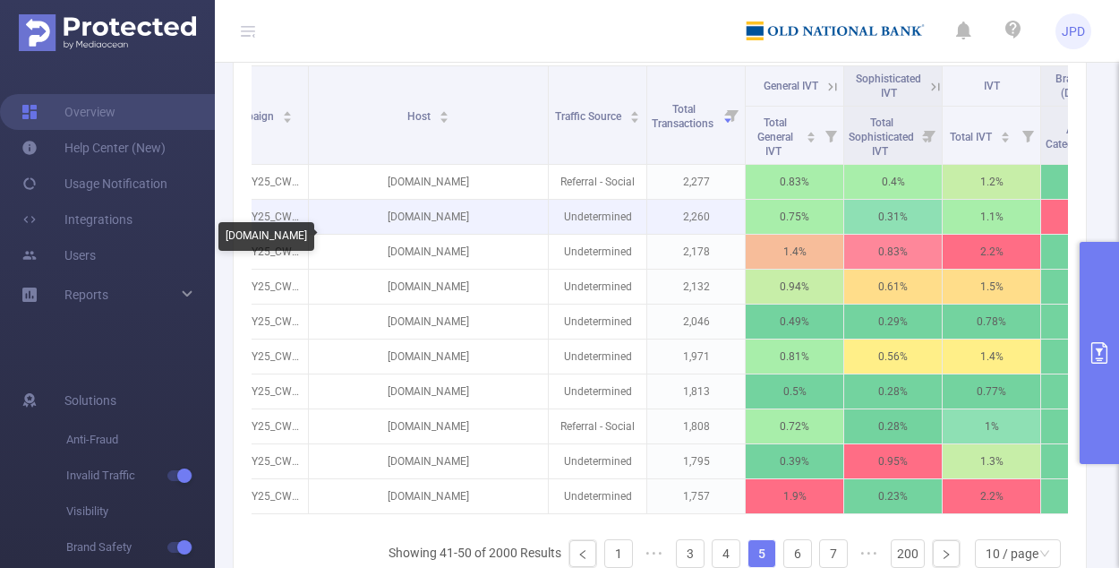
scroll to position [603, 0]
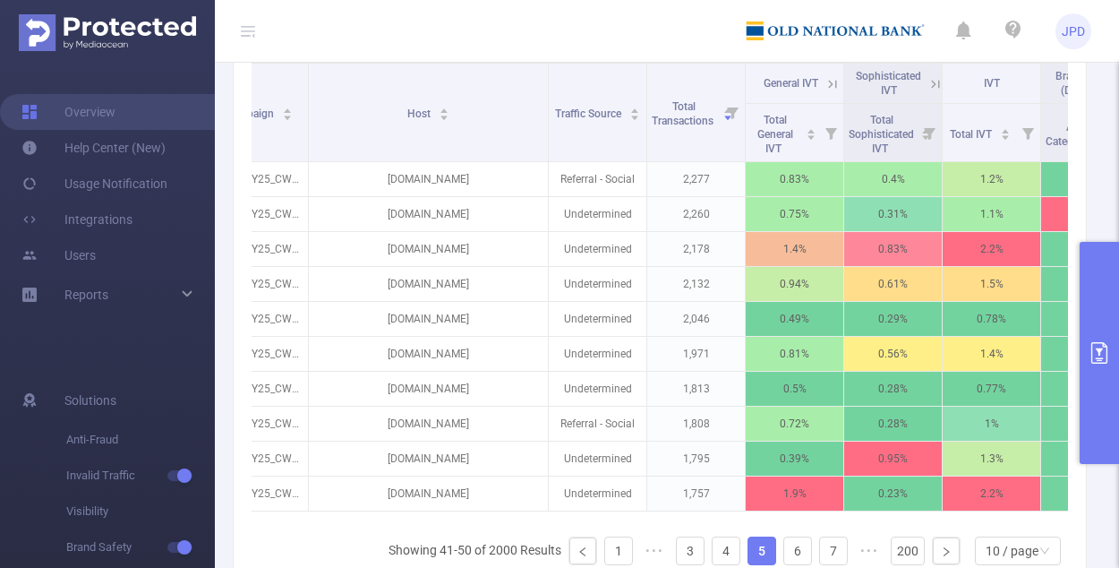
click at [694, 80] on icon at bounding box center [833, 84] width 8 height 8
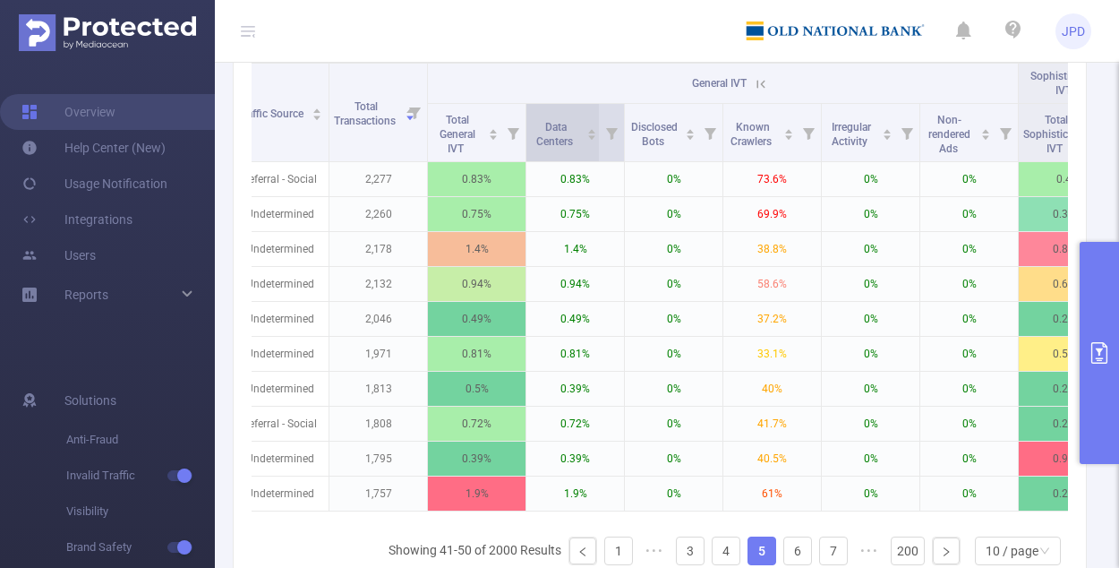
scroll to position [0, 363]
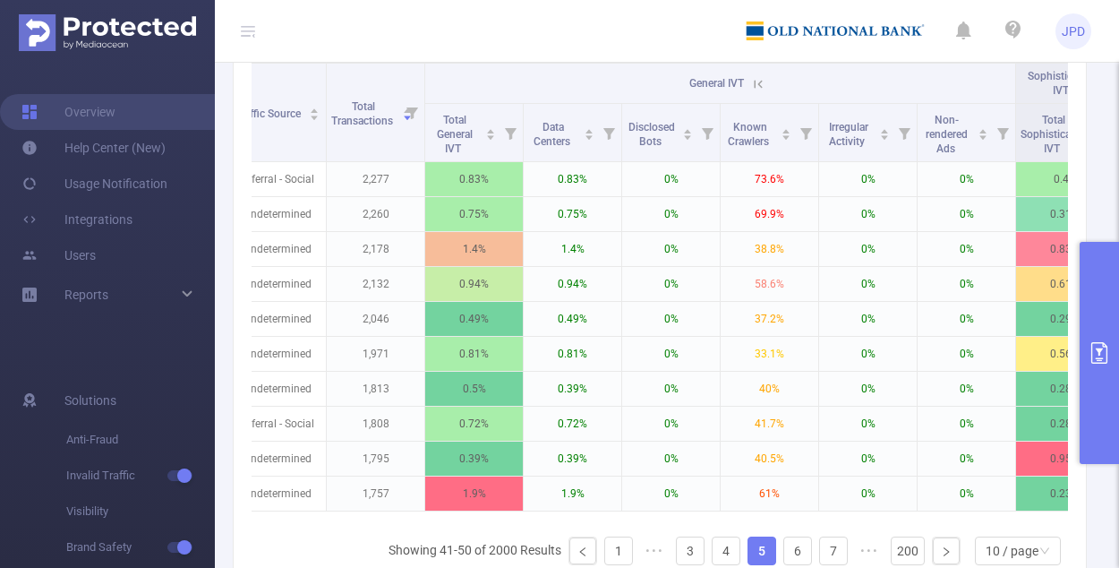
click at [694, 81] on icon at bounding box center [758, 84] width 16 height 16
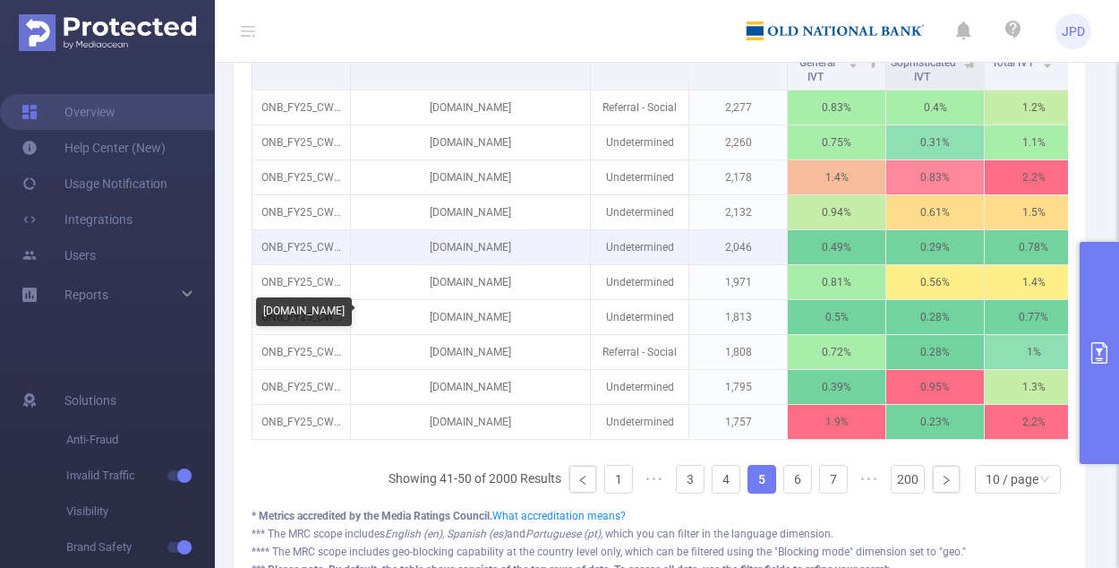
scroll to position [672, 0]
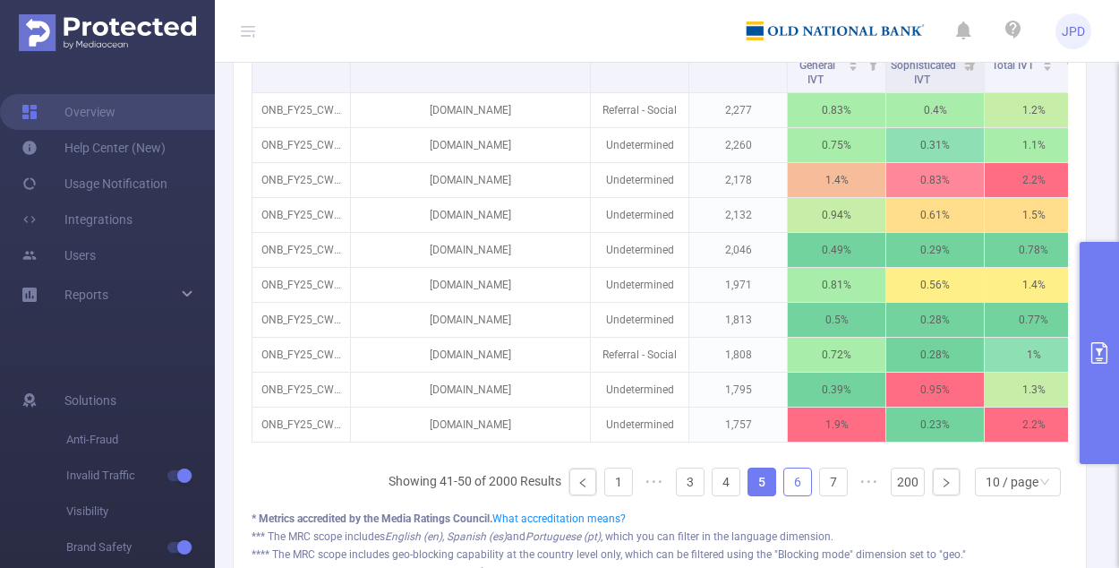
click at [694, 486] on link "6" at bounding box center [797, 481] width 27 height 27
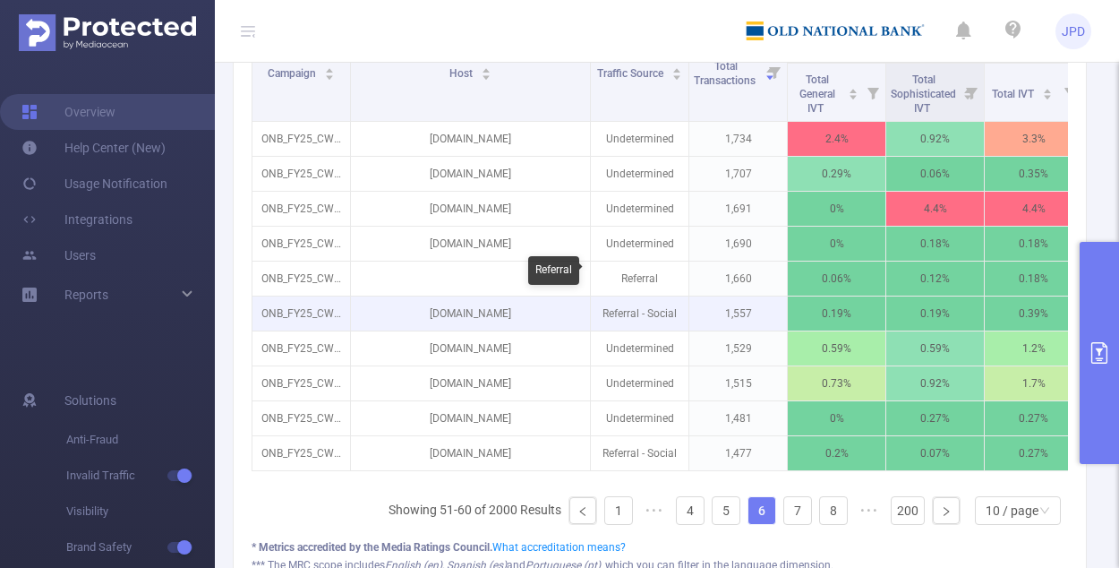
scroll to position [665, 0]
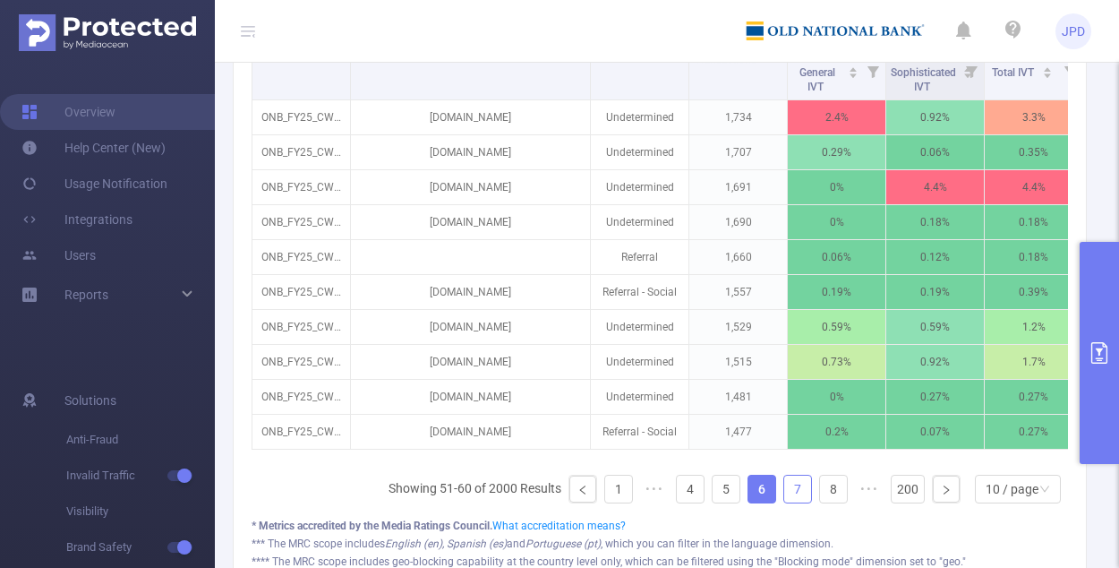
click at [694, 498] on link "7" at bounding box center [797, 488] width 27 height 27
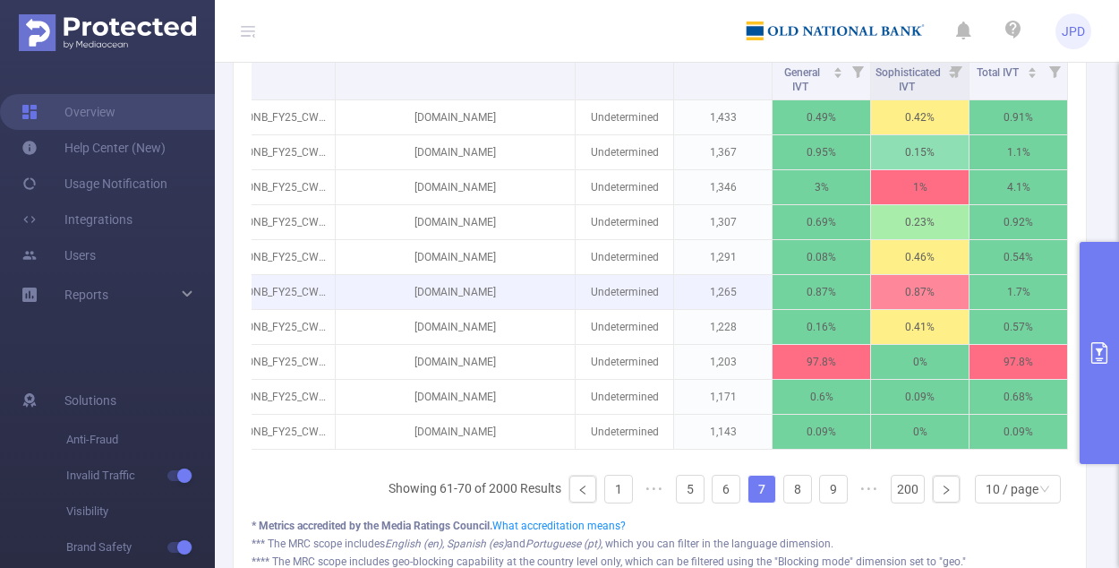
scroll to position [0, 0]
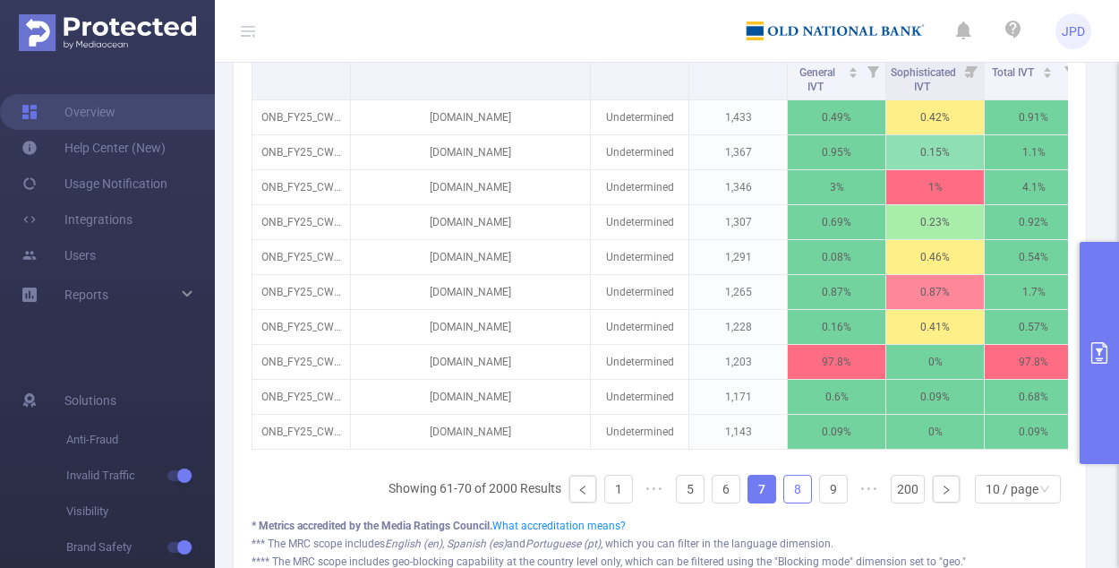
click at [694, 497] on link "8" at bounding box center [797, 488] width 27 height 27
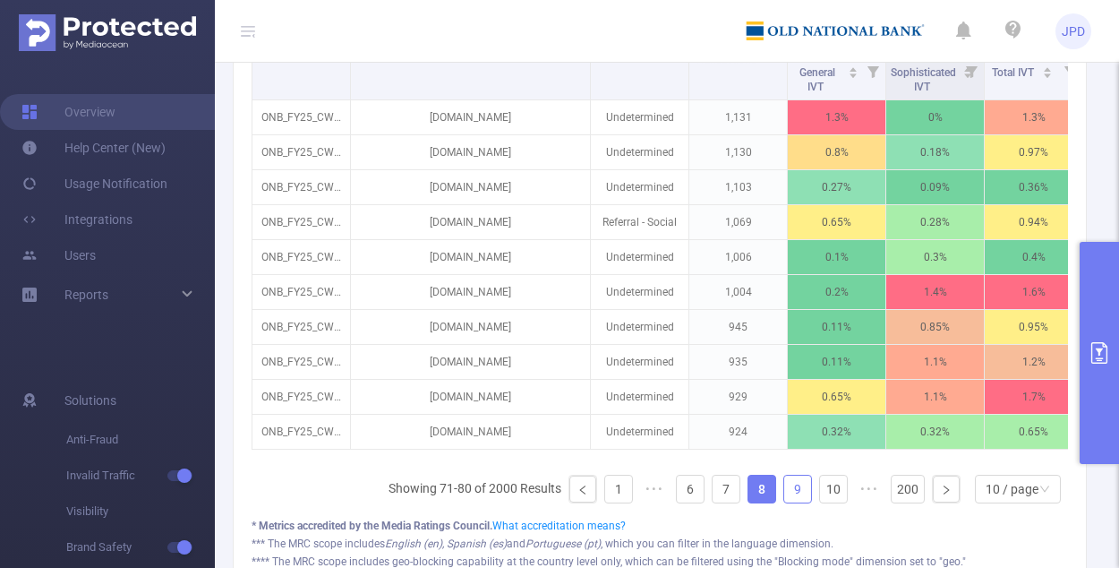
click at [694, 500] on link "9" at bounding box center [797, 488] width 27 height 27
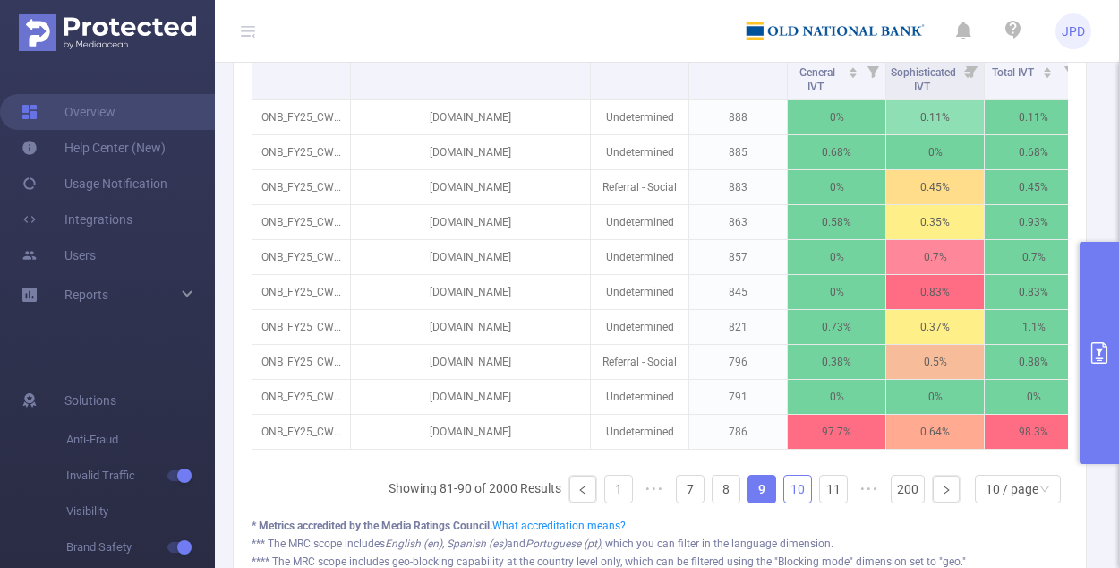
click at [694, 482] on link "10" at bounding box center [797, 488] width 27 height 27
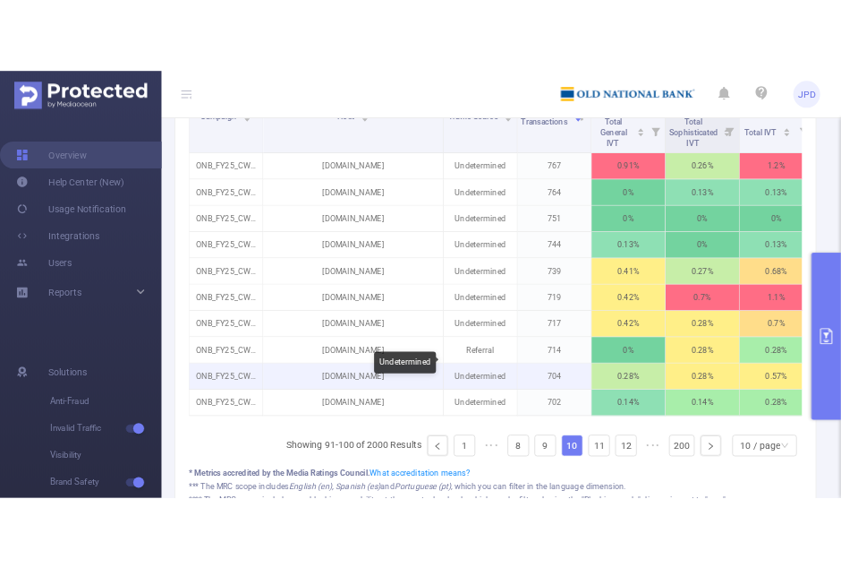
scroll to position [654, 0]
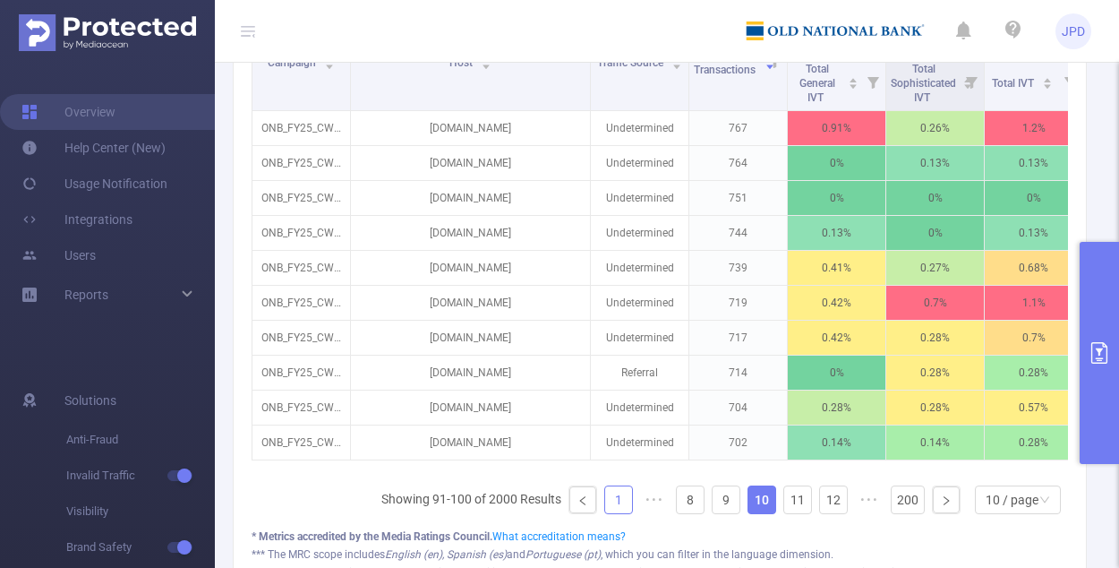
click at [605, 501] on link "1" at bounding box center [618, 499] width 27 height 27
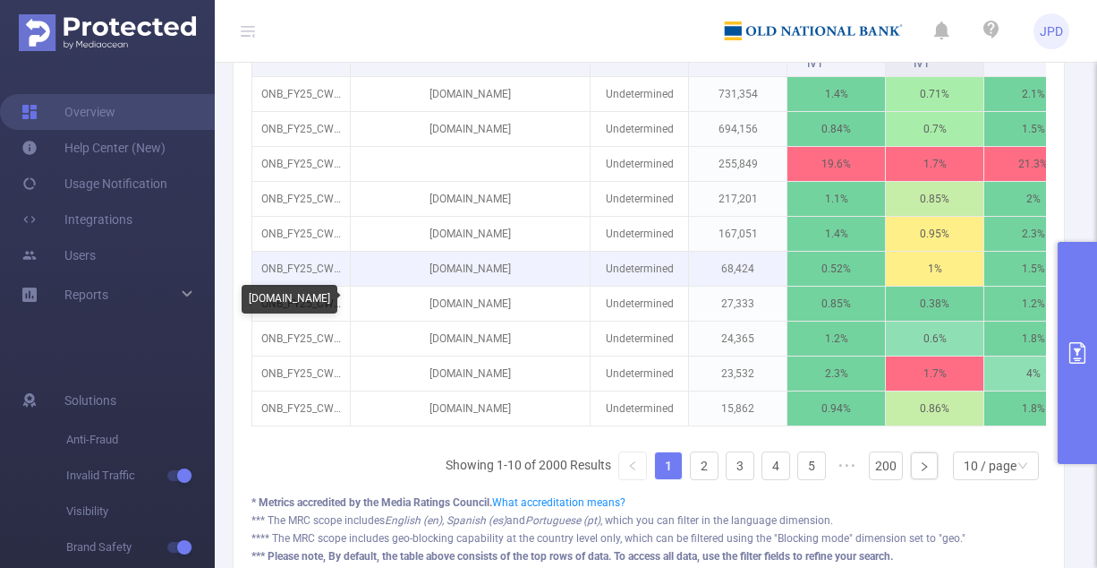
scroll to position [672, 0]
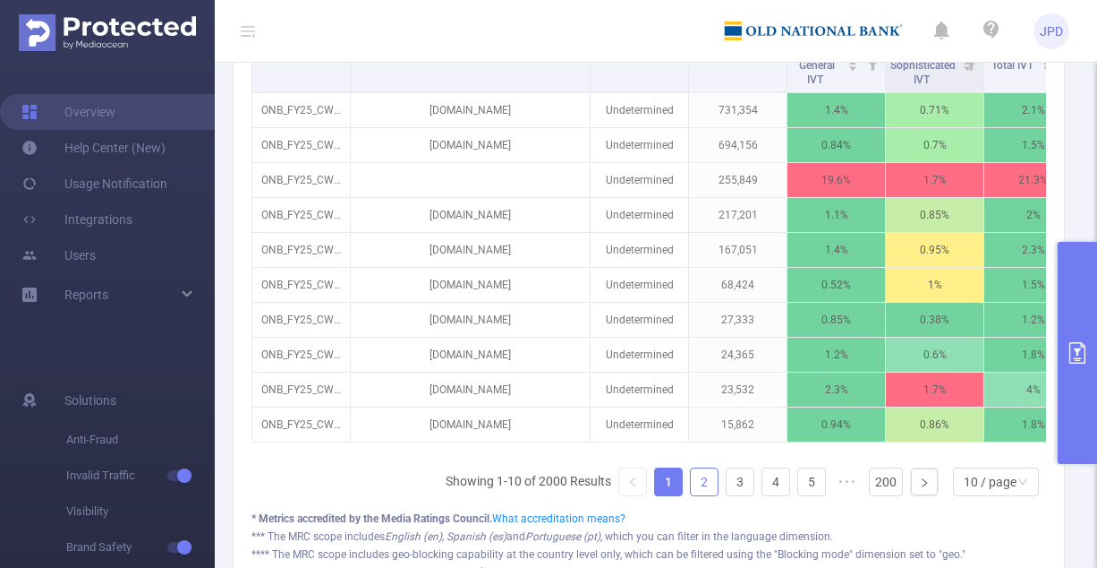
click at [691, 490] on link "2" at bounding box center [704, 481] width 27 height 27
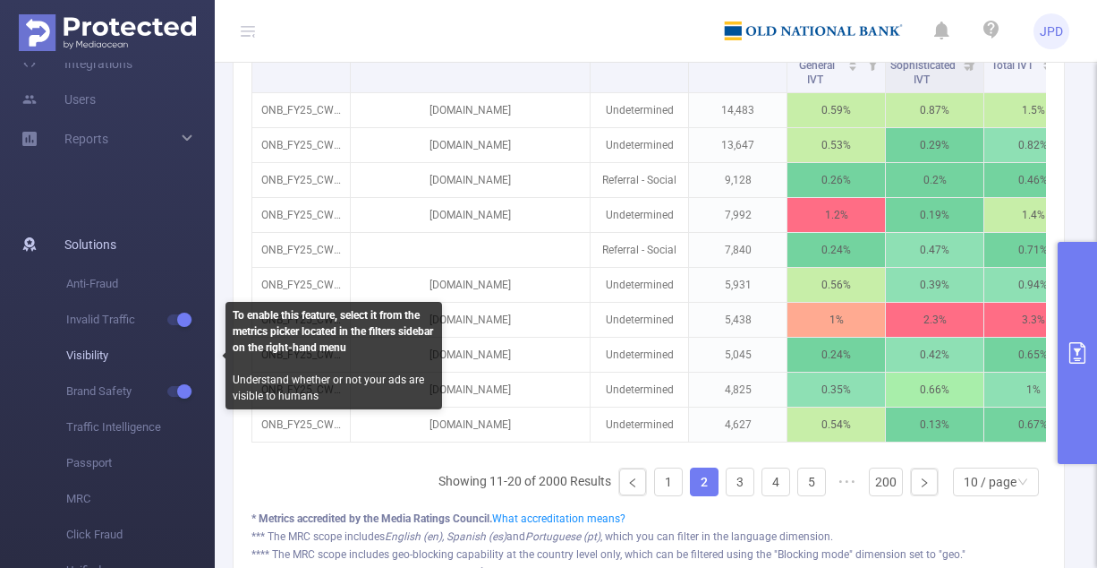
click at [97, 348] on span "Visibility" at bounding box center [140, 355] width 149 height 36
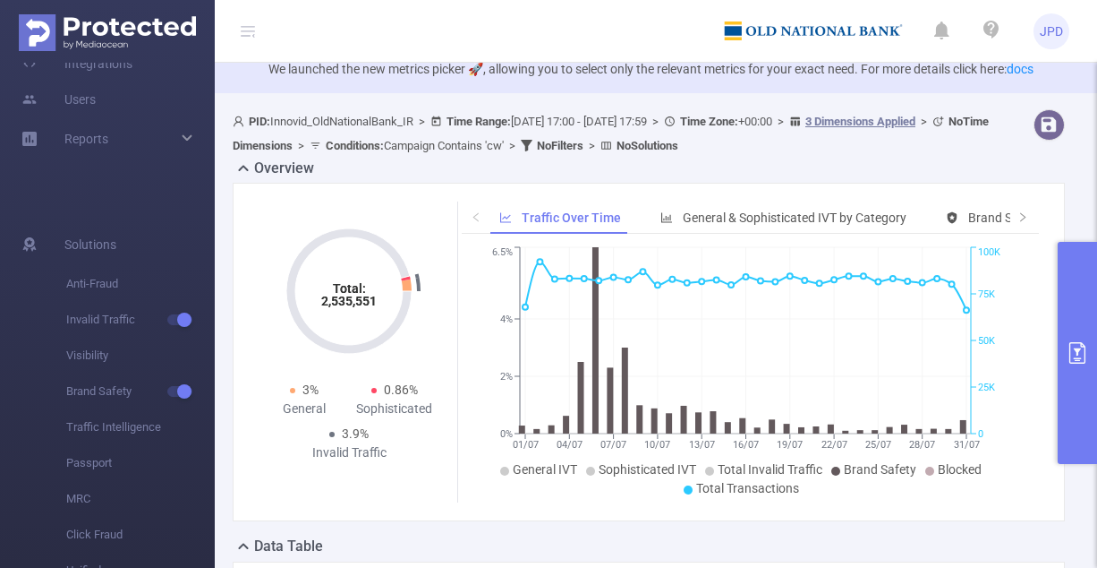
scroll to position [0, 0]
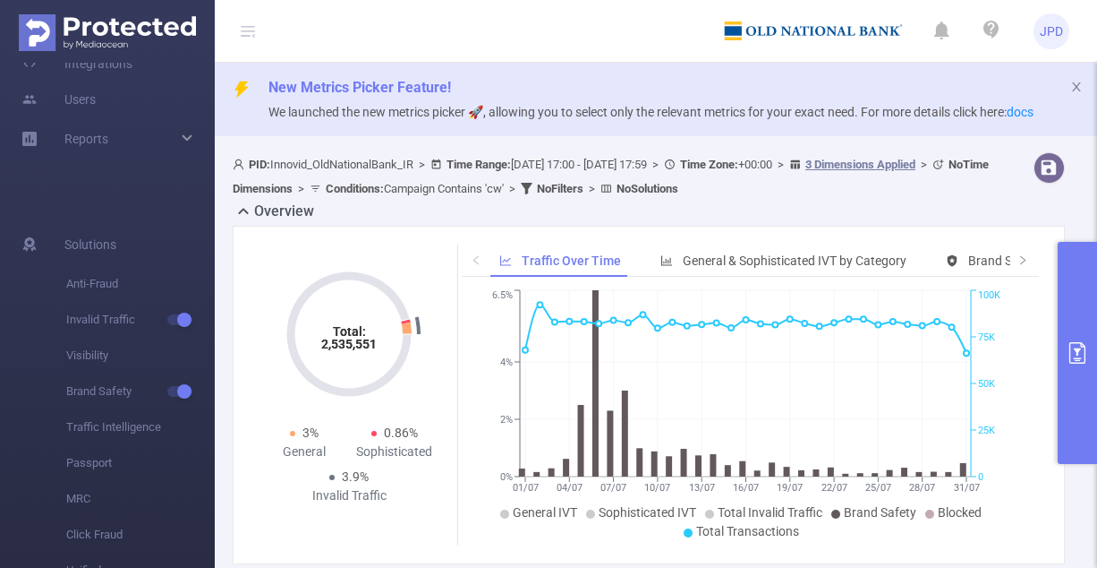
click at [694, 337] on button "primary" at bounding box center [1077, 353] width 39 height 222
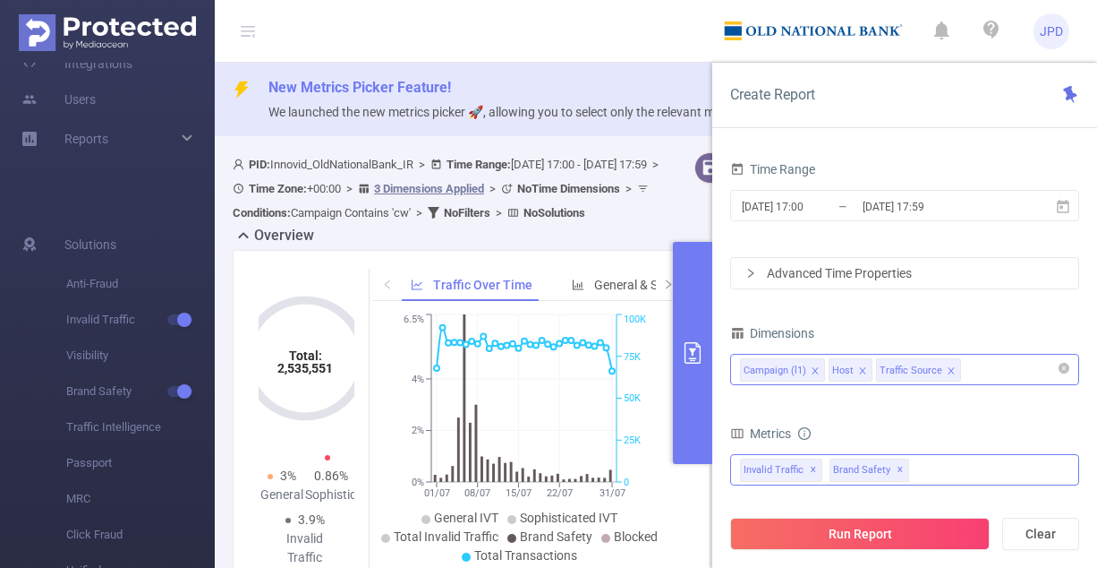
click at [694, 459] on div "Invalid Traffic ✕ Brand Safety ✕" at bounding box center [904, 469] width 349 height 31
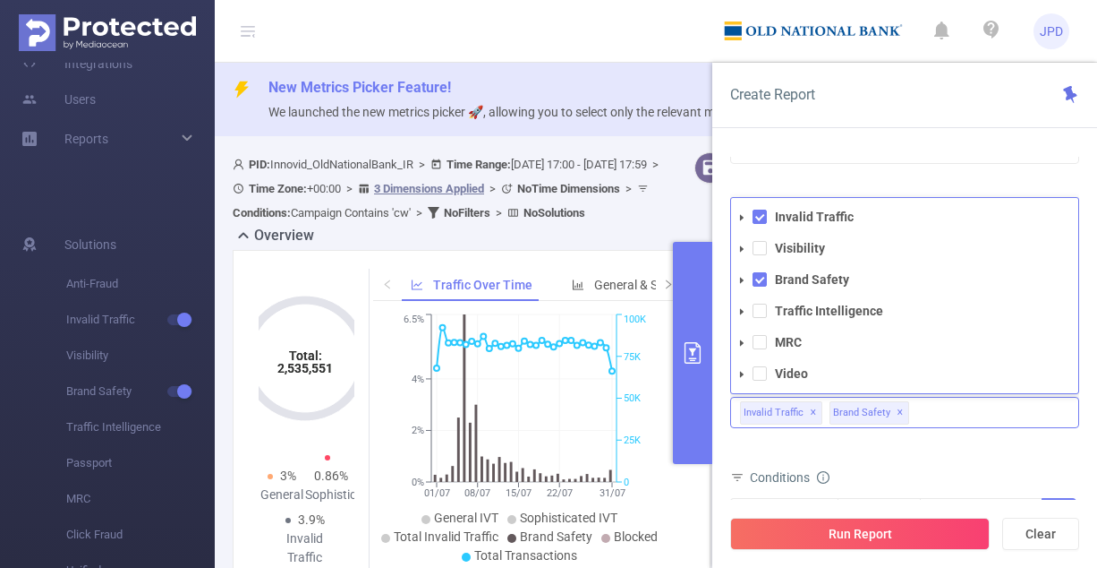
click at [694, 244] on icon "icon: caret-down" at bounding box center [742, 248] width 9 height 9
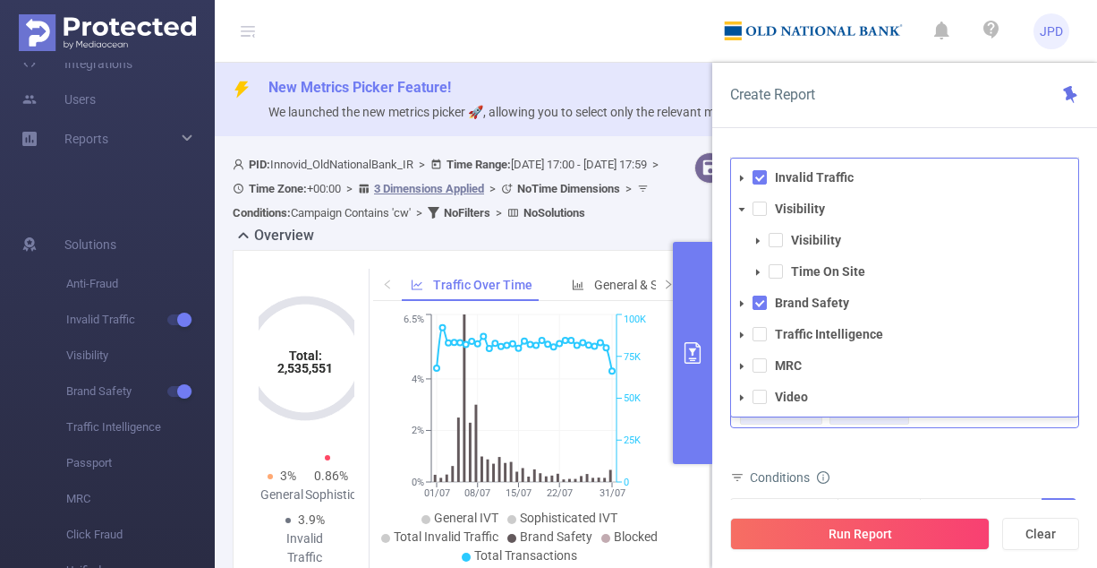
click at [694, 234] on span at bounding box center [757, 240] width 21 height 21
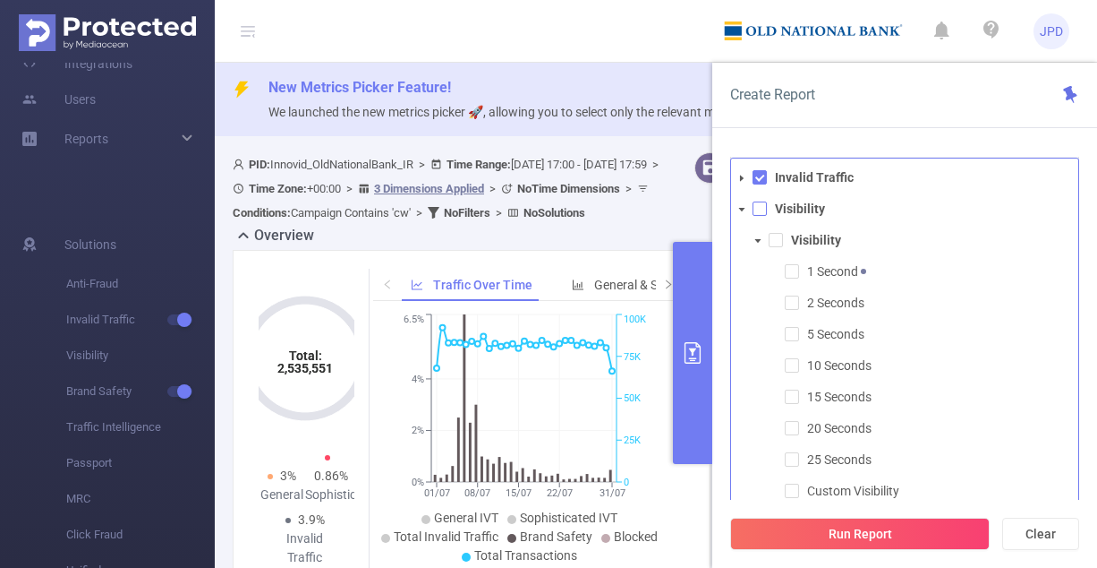
click at [694, 209] on span at bounding box center [760, 208] width 14 height 14
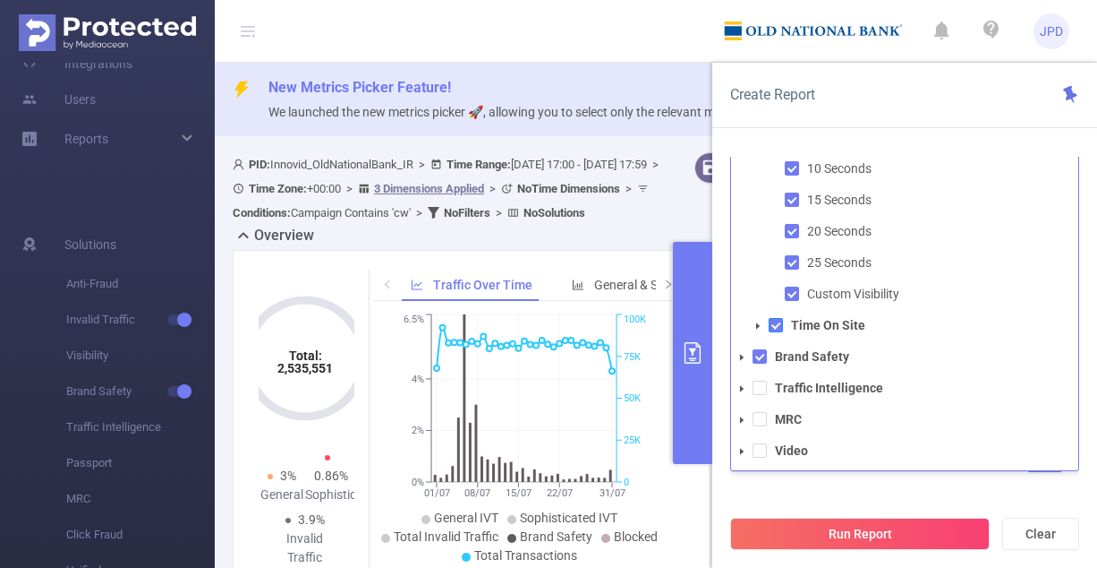
click at [694, 327] on span at bounding box center [776, 325] width 14 height 14
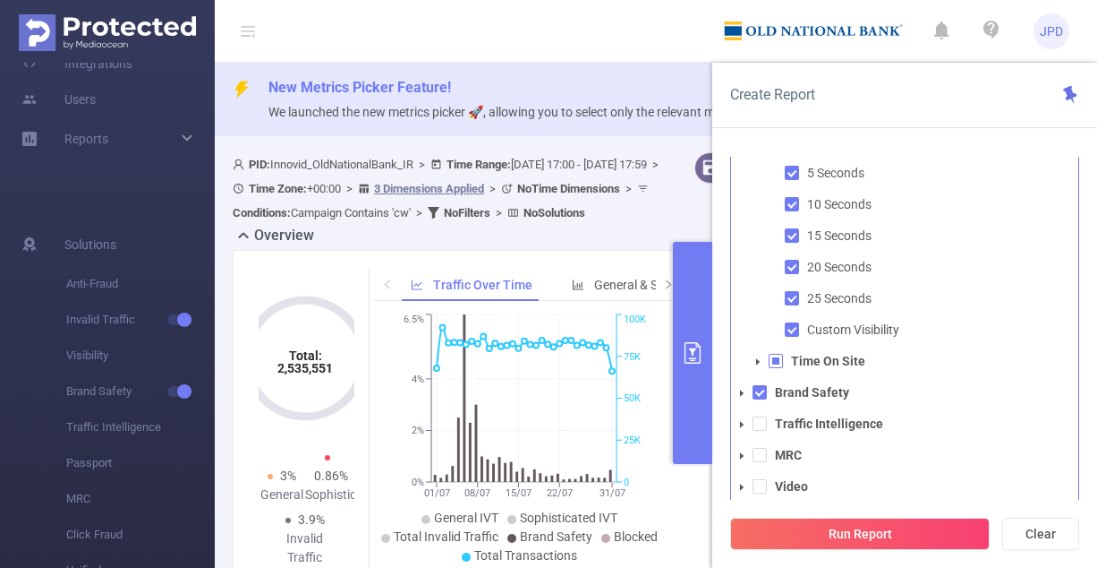
click at [694, 358] on span at bounding box center [776, 361] width 14 height 14
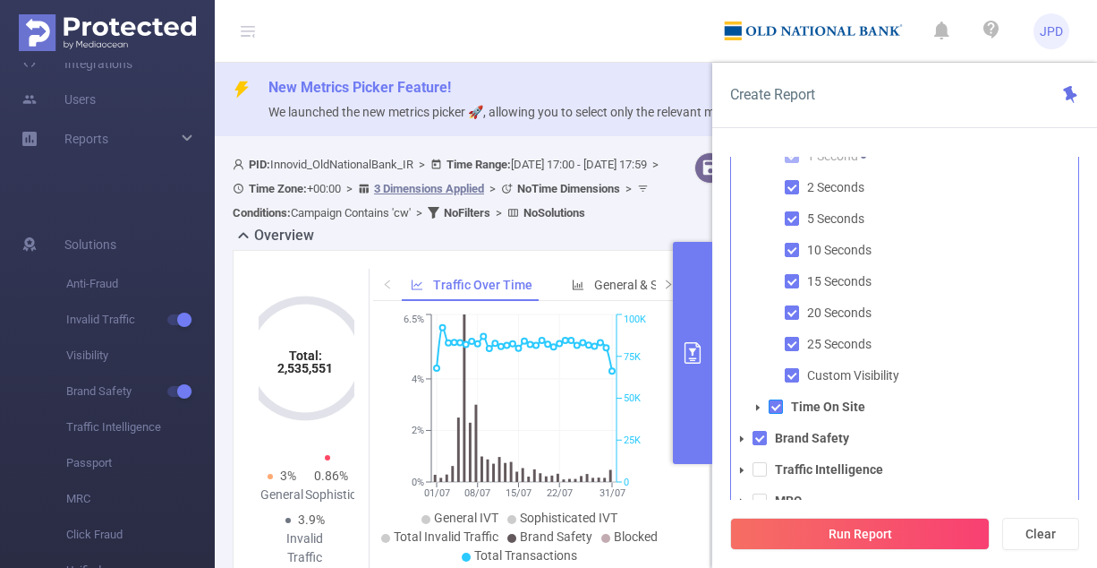
click at [694, 412] on span at bounding box center [776, 406] width 14 height 14
click at [694, 405] on icon "icon: caret-down" at bounding box center [758, 407] width 4 height 6
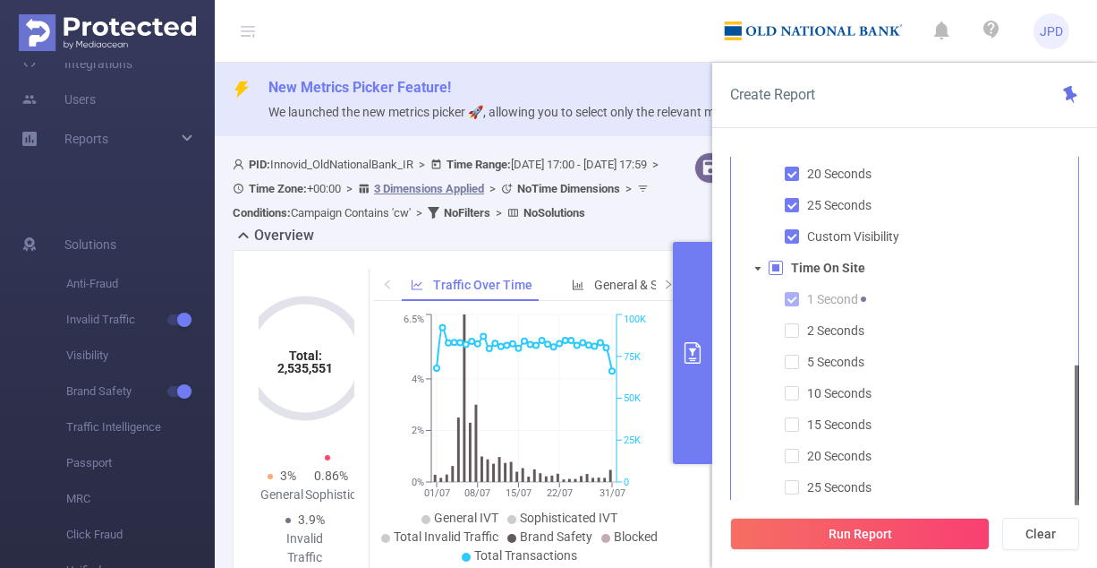
scroll to position [37, 0]
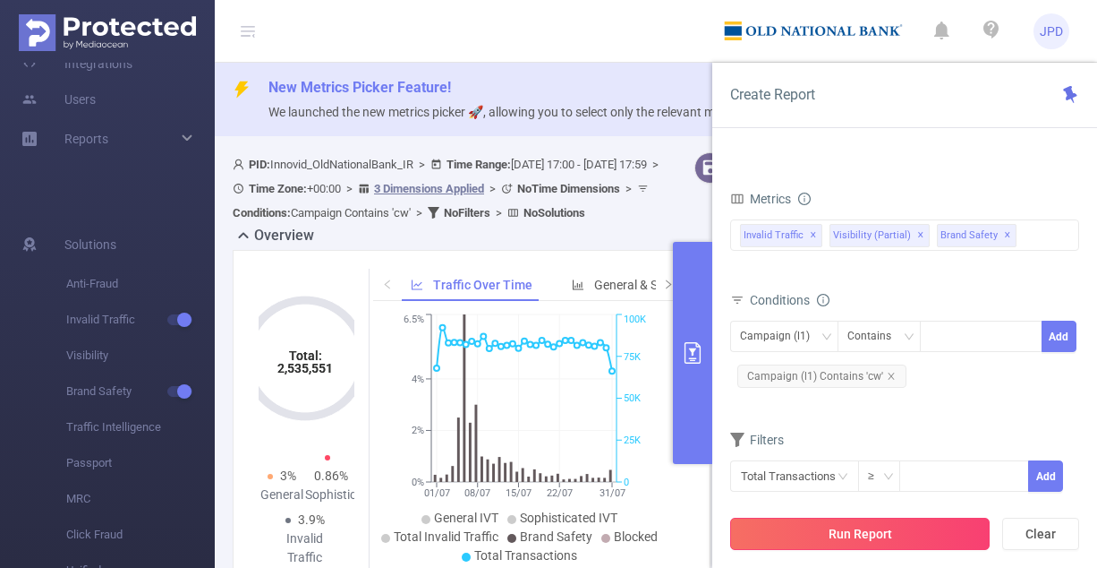
click at [694, 529] on button "Run Report" at bounding box center [860, 533] width 260 height 32
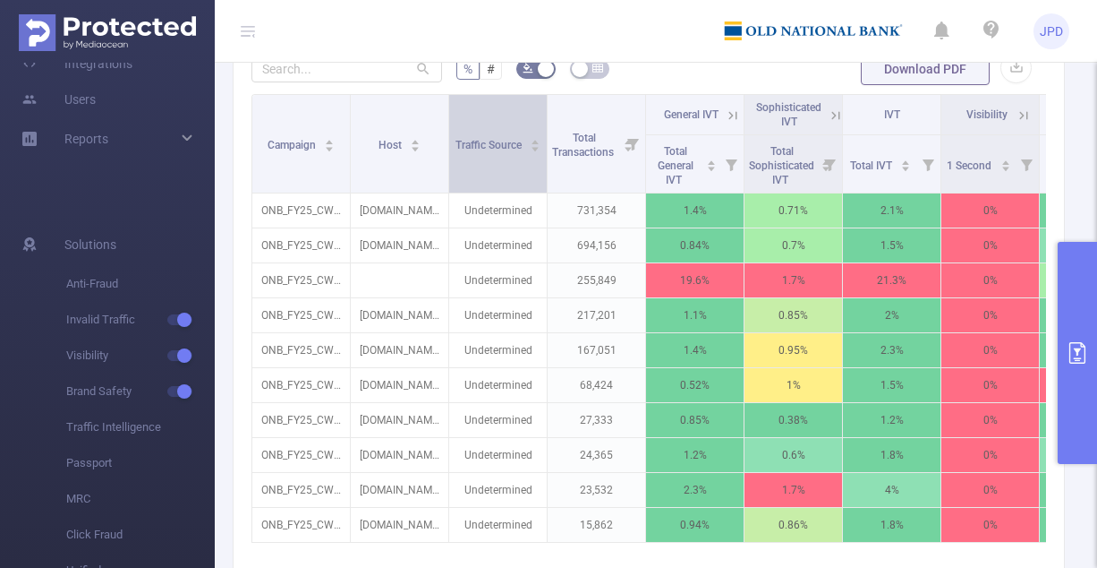
click at [456, 137] on div "Traffic Source" at bounding box center [499, 143] width 86 height 18
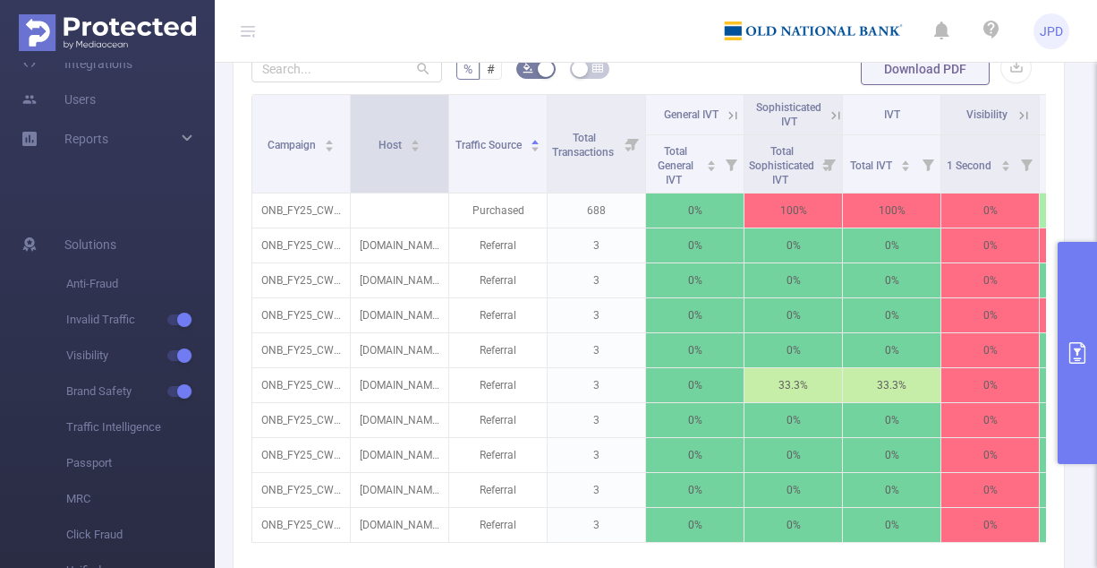
drag, startPoint x: 446, startPoint y: 137, endPoint x: 475, endPoint y: 139, distance: 29.6
click at [453, 139] on span at bounding box center [448, 144] width 9 height 98
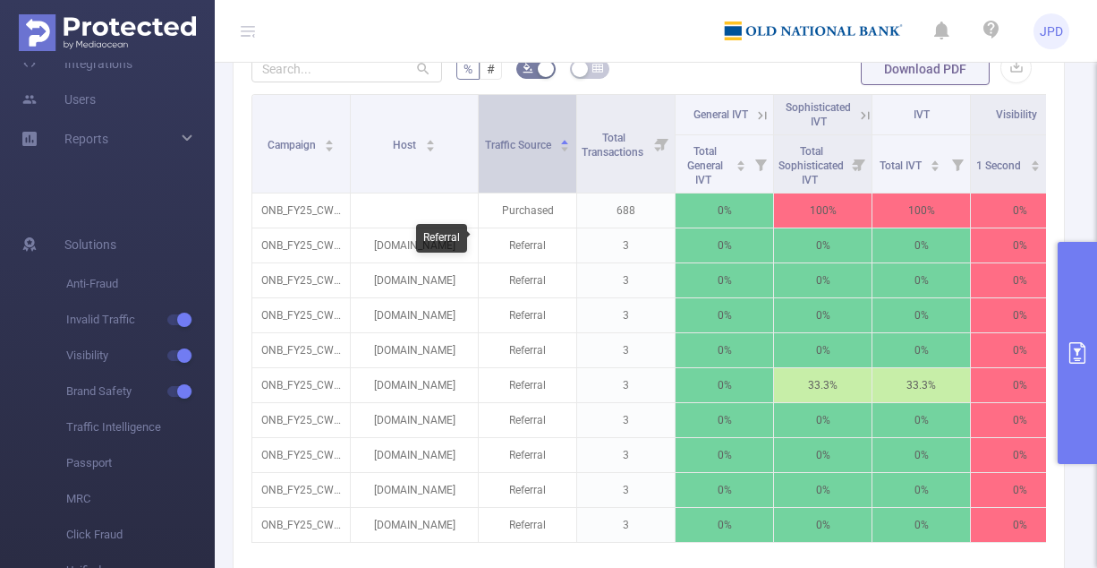
click at [525, 149] on span "Traffic Source" at bounding box center [519, 145] width 69 height 13
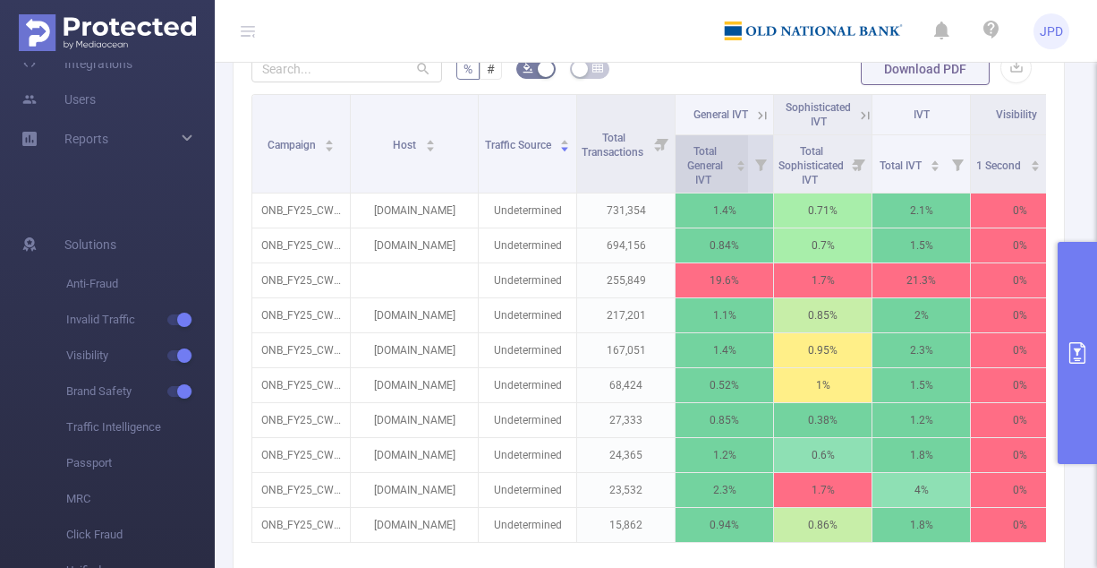
click at [694, 149] on span "Total General IVT" at bounding box center [704, 164] width 49 height 47
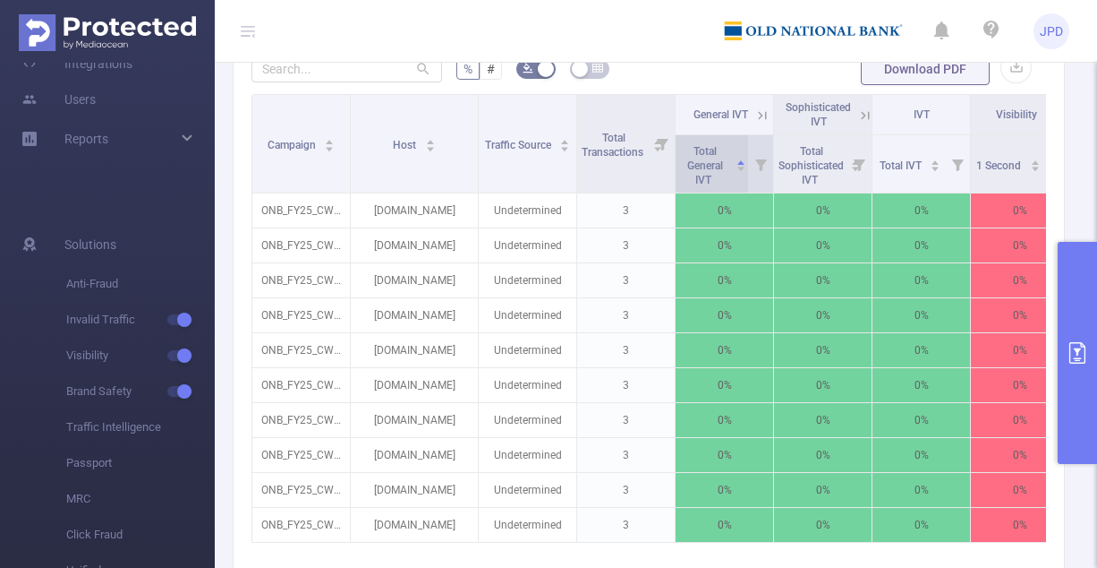
click at [694, 149] on span "Total General IVT" at bounding box center [704, 164] width 49 height 47
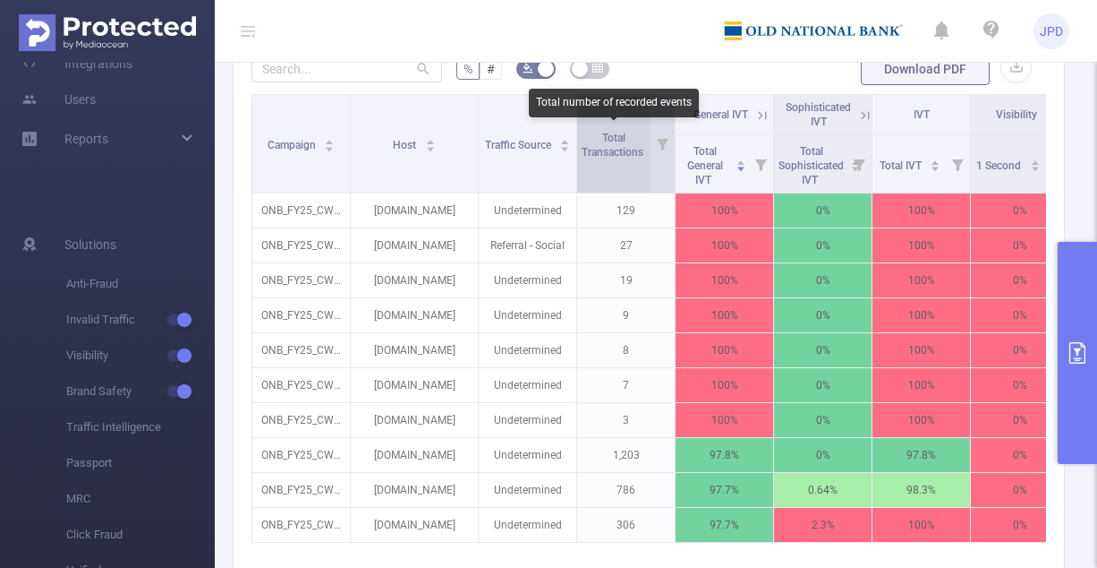
click at [602, 150] on span "Total Transactions" at bounding box center [614, 145] width 64 height 27
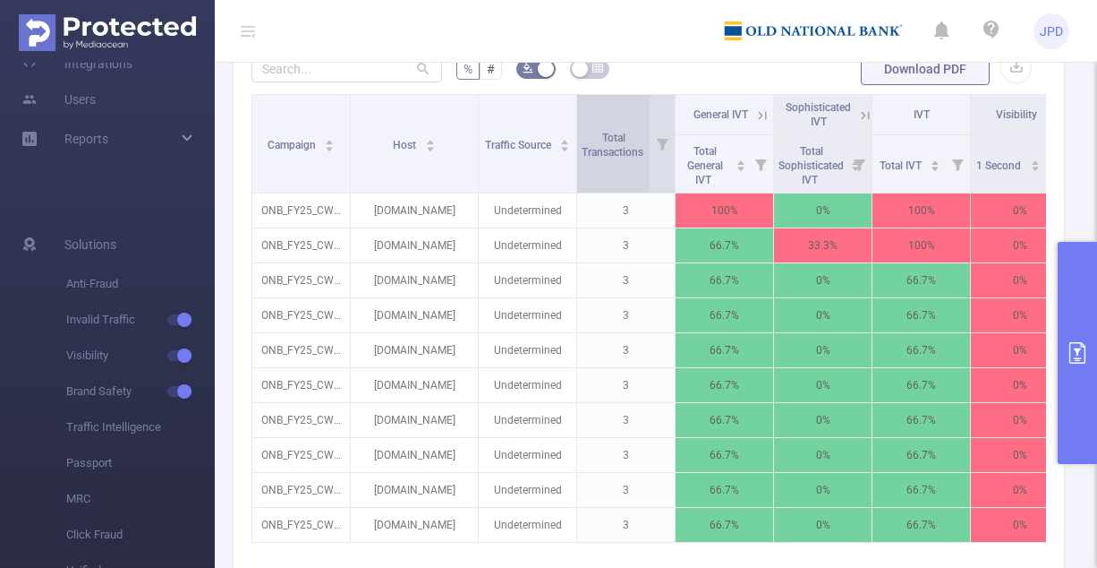
click at [610, 133] on span "Total Transactions" at bounding box center [614, 145] width 64 height 27
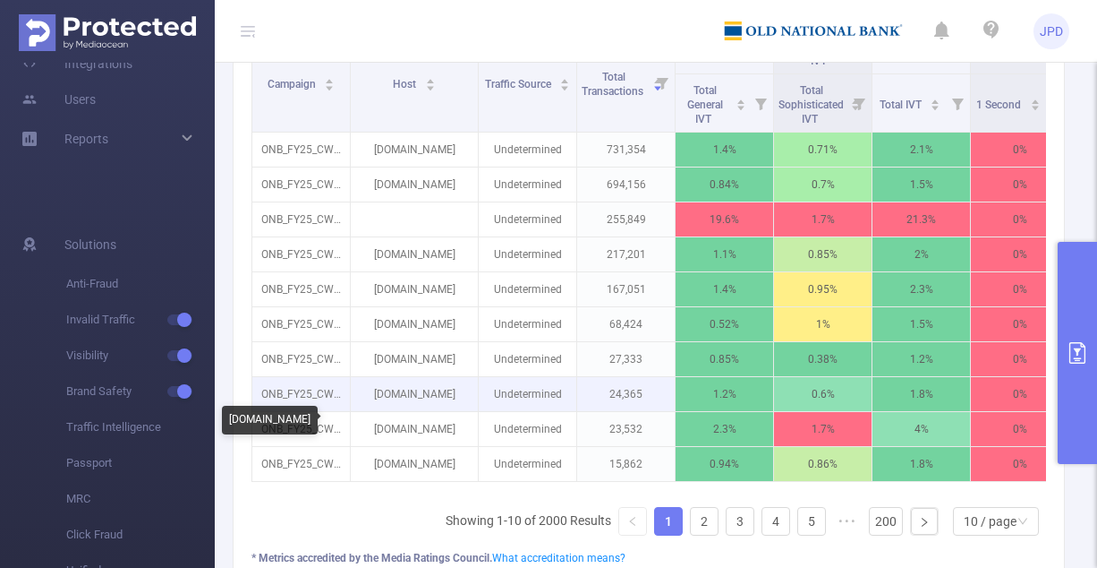
scroll to position [656, 0]
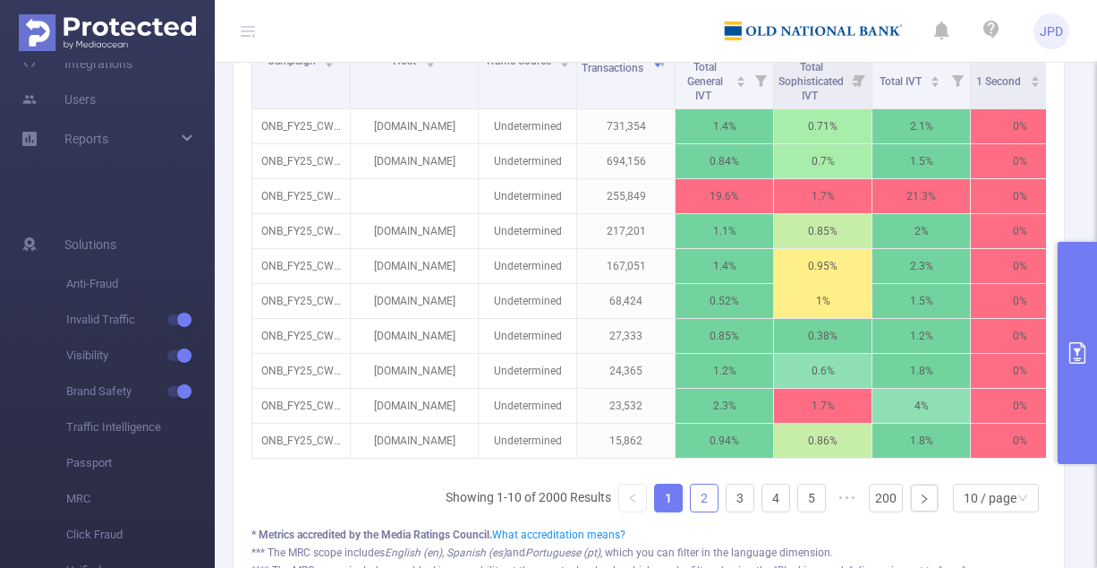
click at [694, 501] on link "2" at bounding box center [704, 497] width 27 height 27
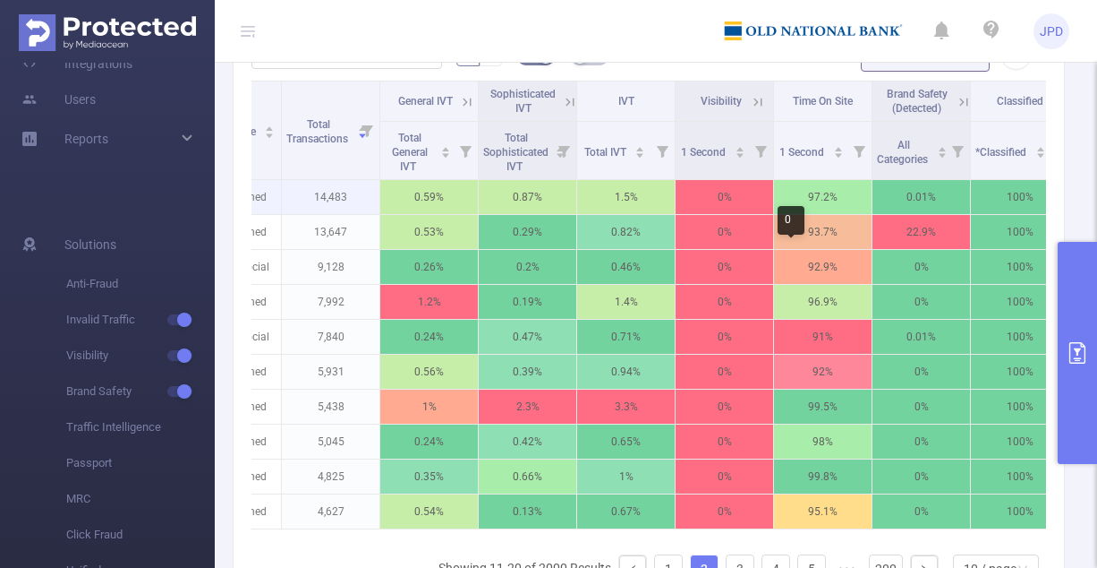
scroll to position [0, 294]
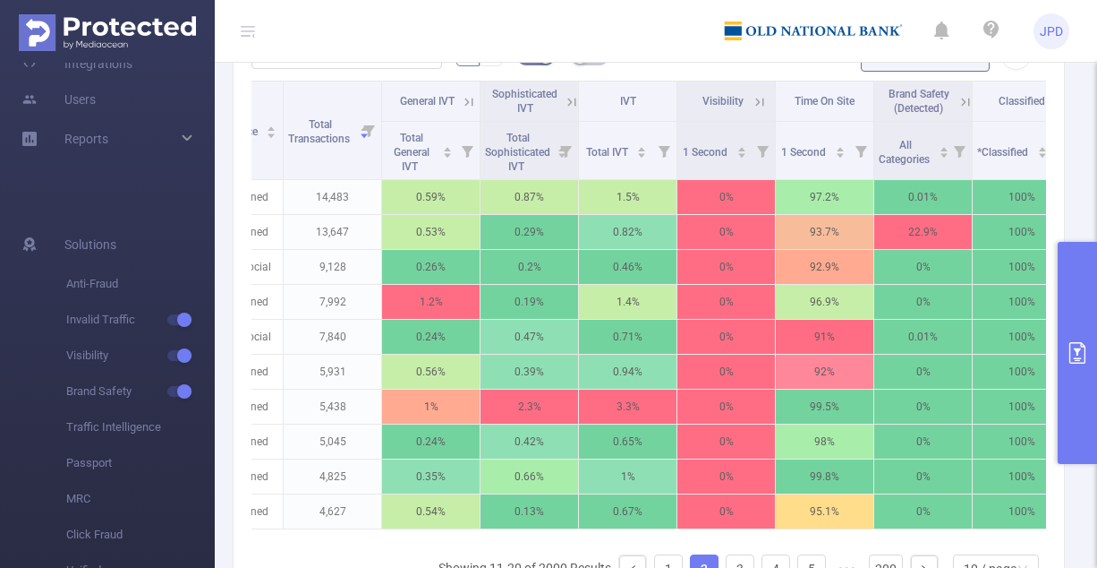
click at [694, 105] on span "Brand Safety (Detected)" at bounding box center [919, 101] width 61 height 27
click at [694, 98] on icon at bounding box center [965, 102] width 8 height 8
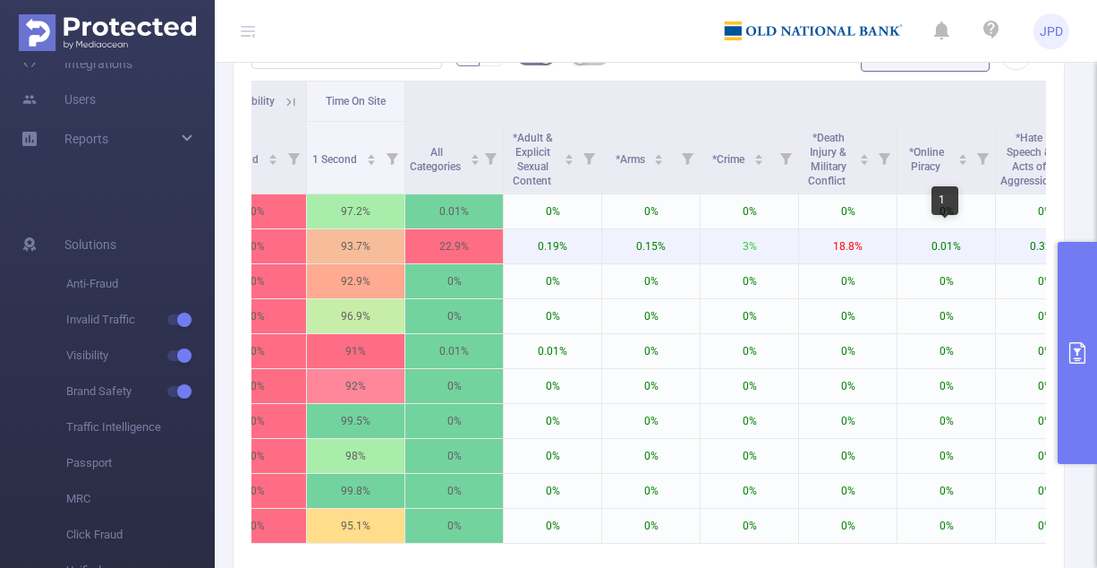
scroll to position [0, 508]
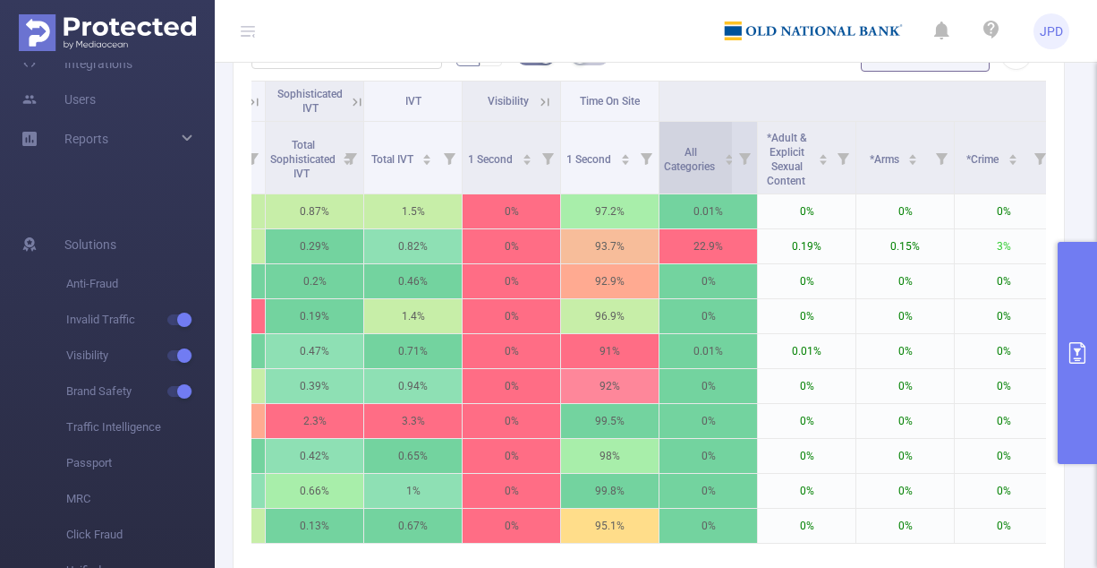
click at [694, 147] on span "All Categories" at bounding box center [691, 157] width 54 height 32
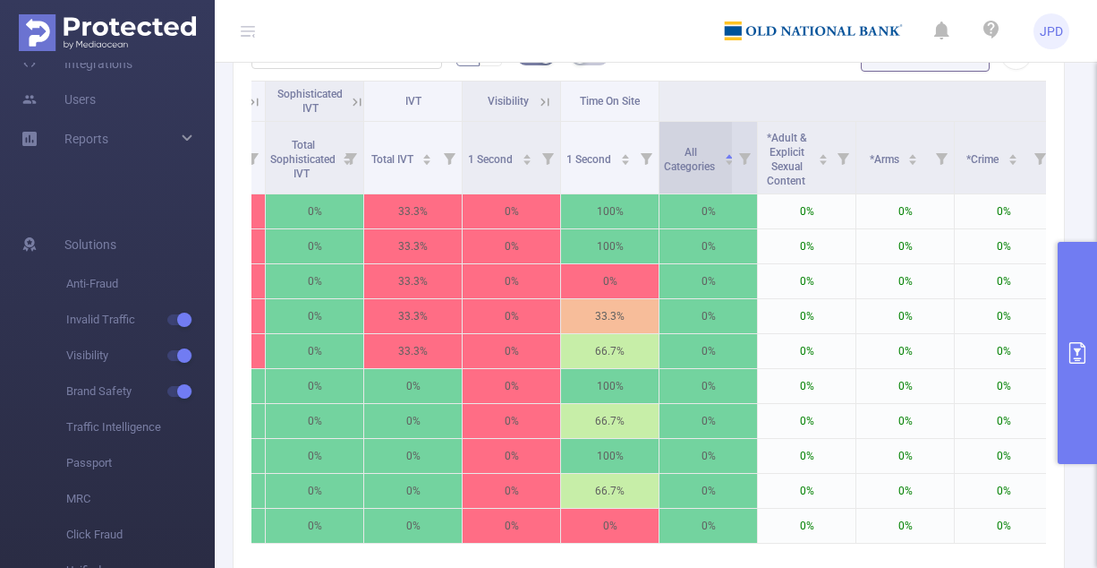
click at [694, 147] on span "All Categories" at bounding box center [691, 157] width 54 height 32
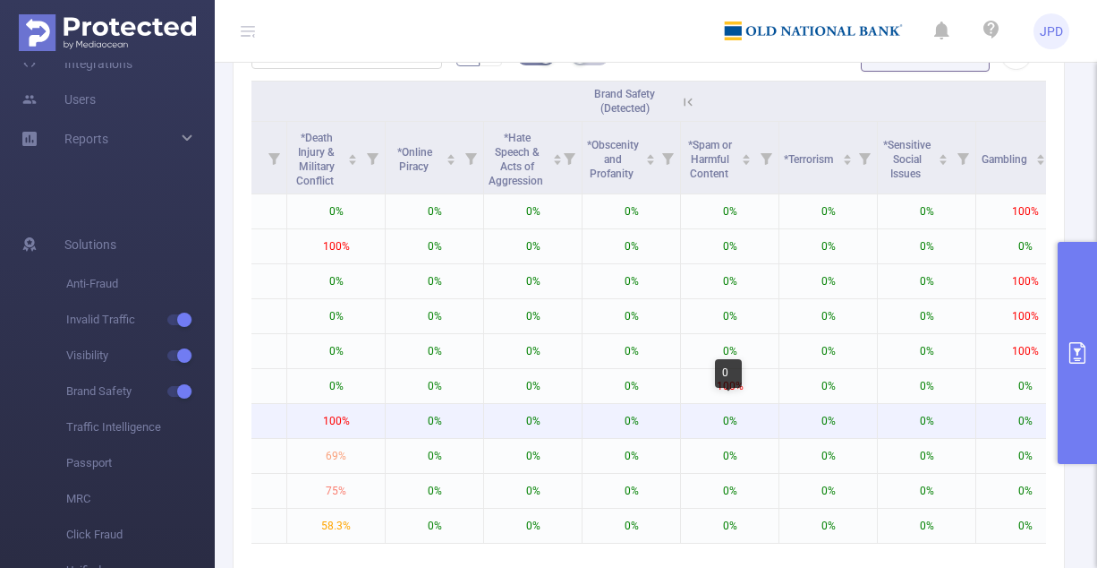
scroll to position [0, 1282]
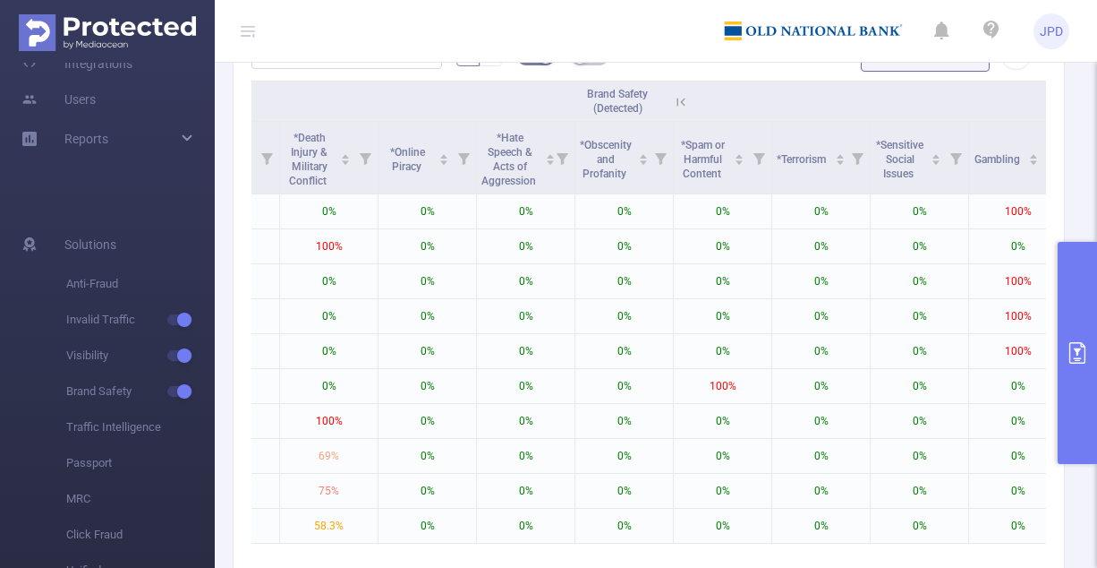
click at [689, 91] on div "Brand Safety (Detected)" at bounding box center [625, 101] width 134 height 29
click at [684, 101] on icon at bounding box center [682, 102] width 8 height 8
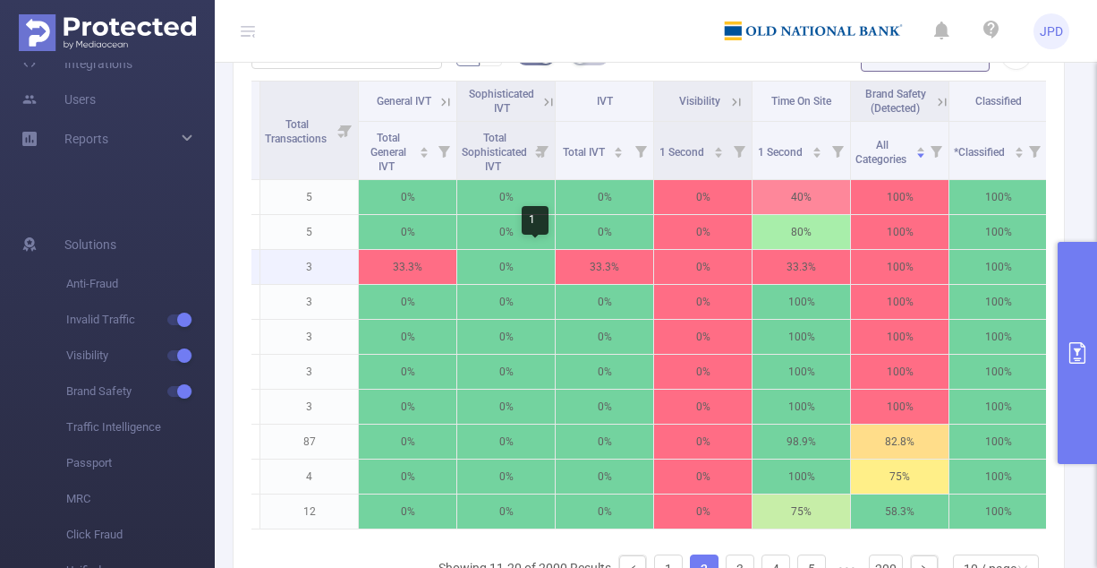
scroll to position [0, 315]
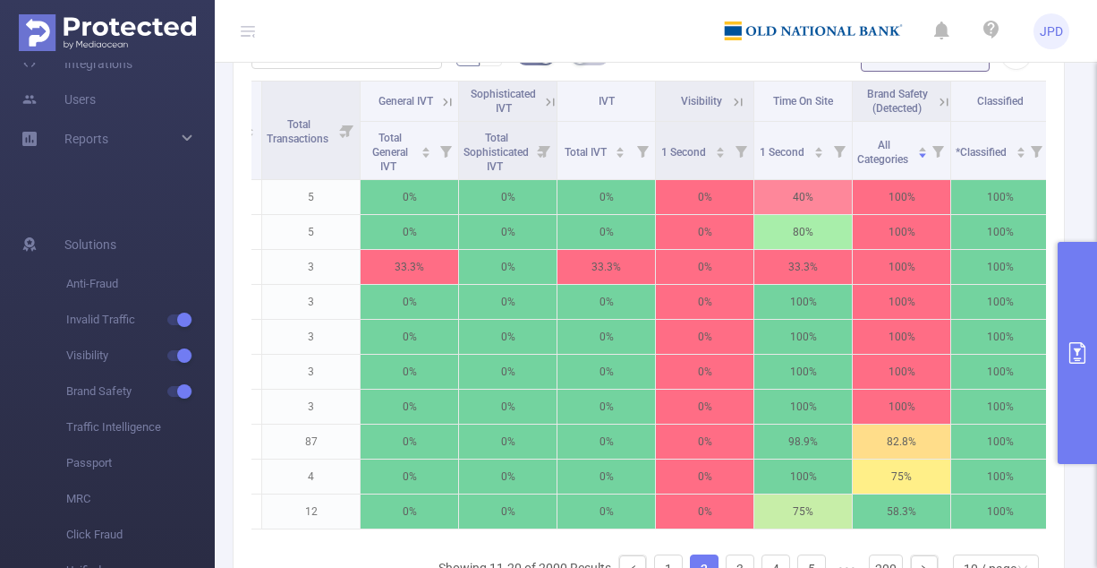
click at [694, 99] on icon at bounding box center [738, 102] width 16 height 16
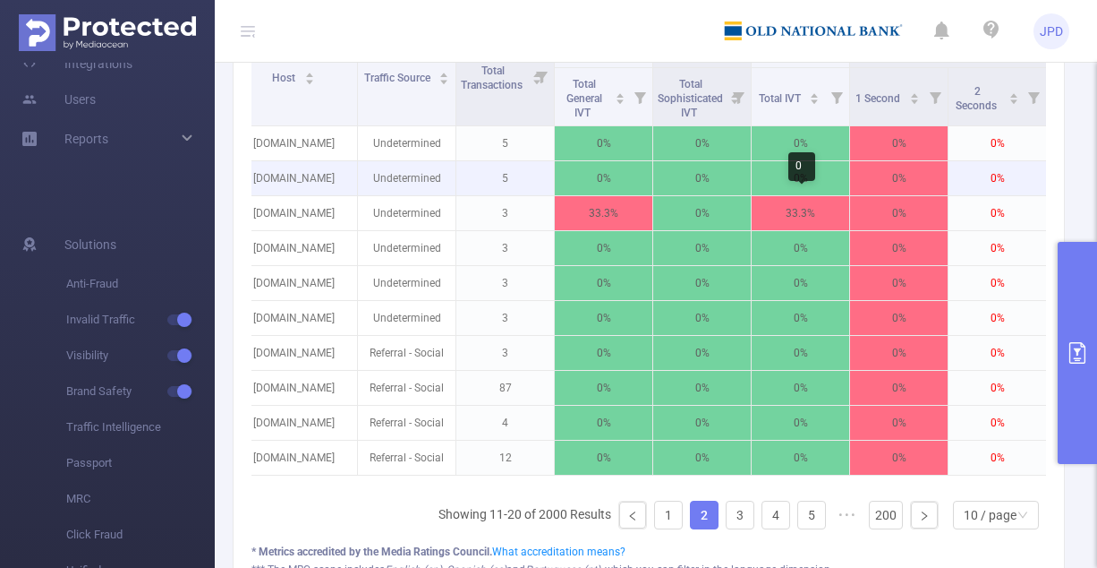
scroll to position [0, 115]
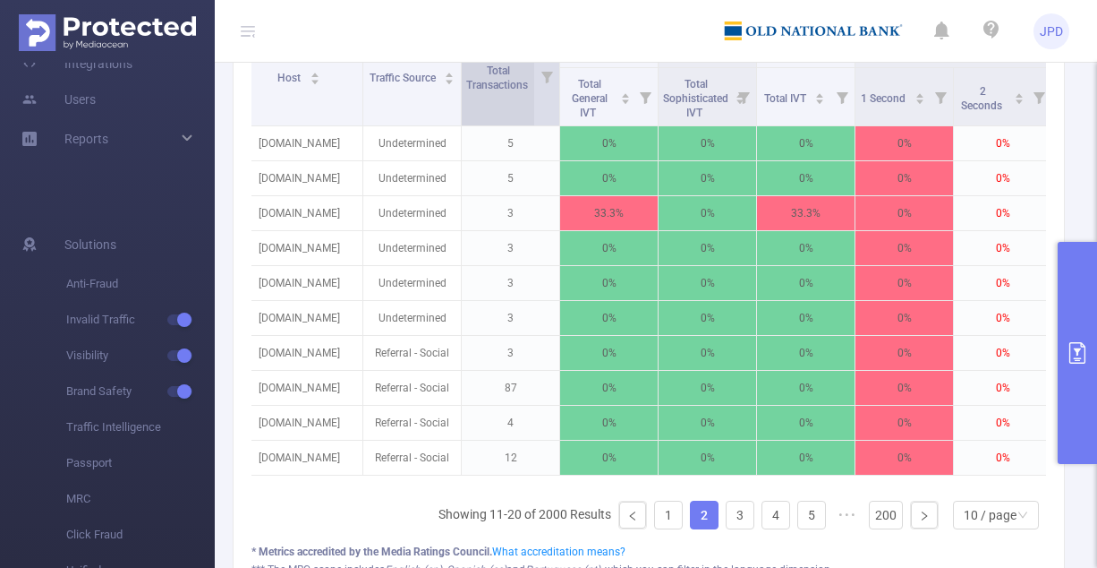
click at [492, 90] on div "Total Transactions" at bounding box center [506, 76] width 81 height 32
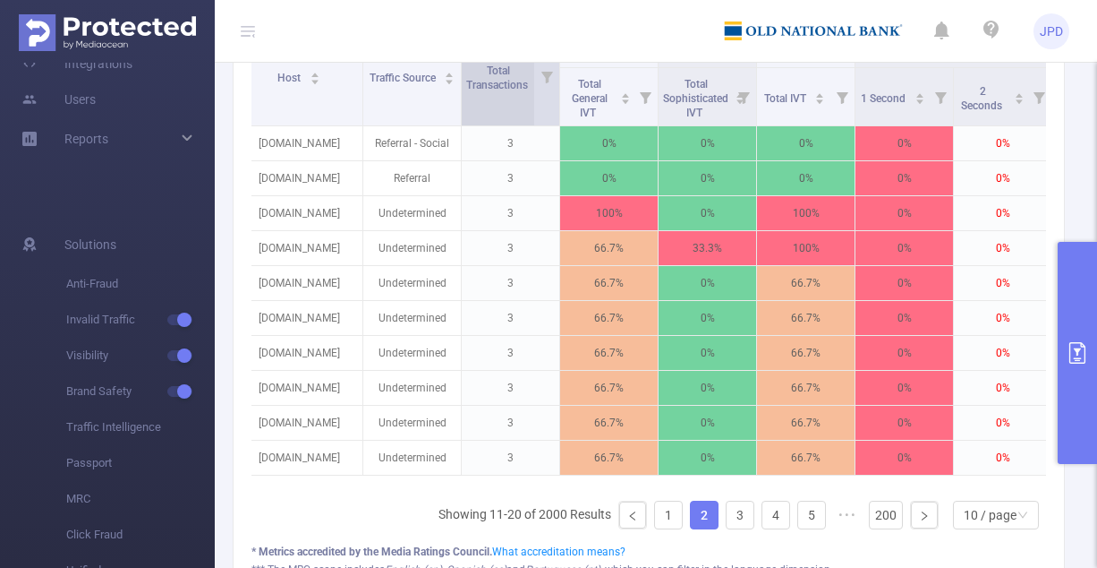
click at [503, 92] on div "Total Transactions" at bounding box center [506, 76] width 81 height 32
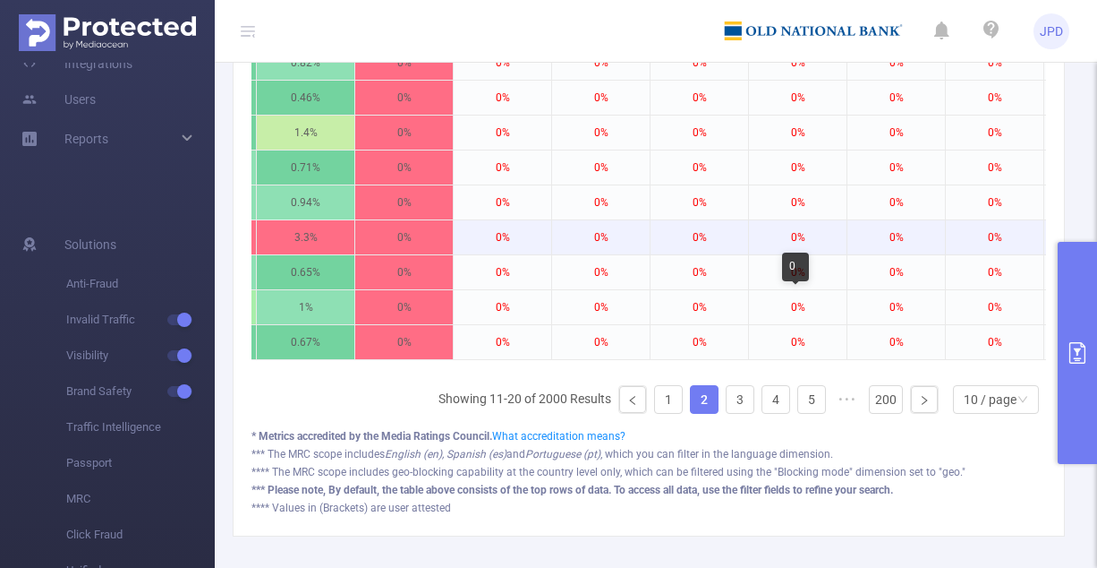
scroll to position [756, 0]
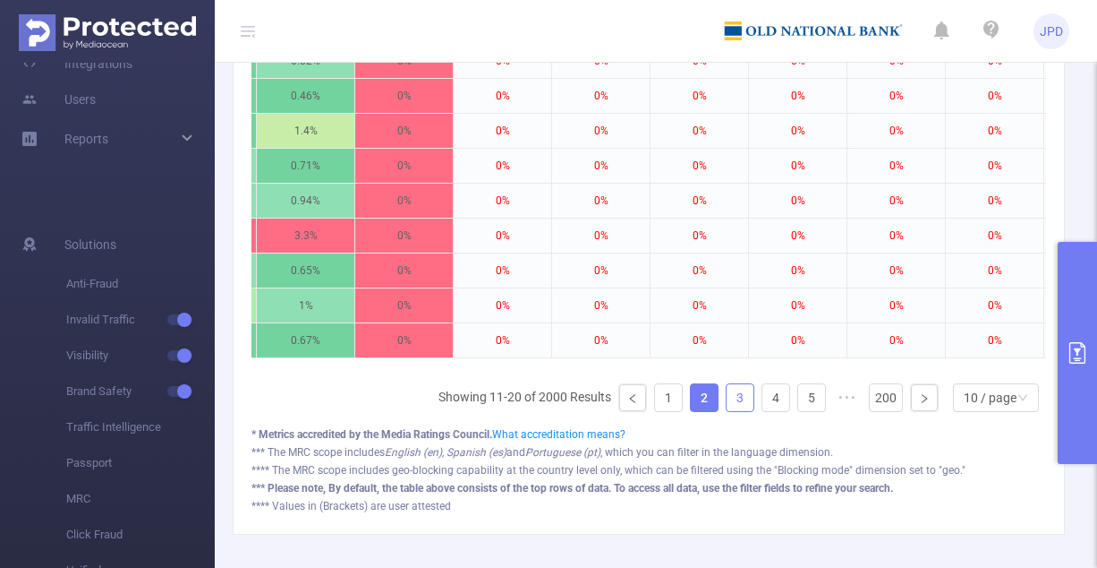
click at [694, 411] on link "3" at bounding box center [740, 397] width 27 height 27
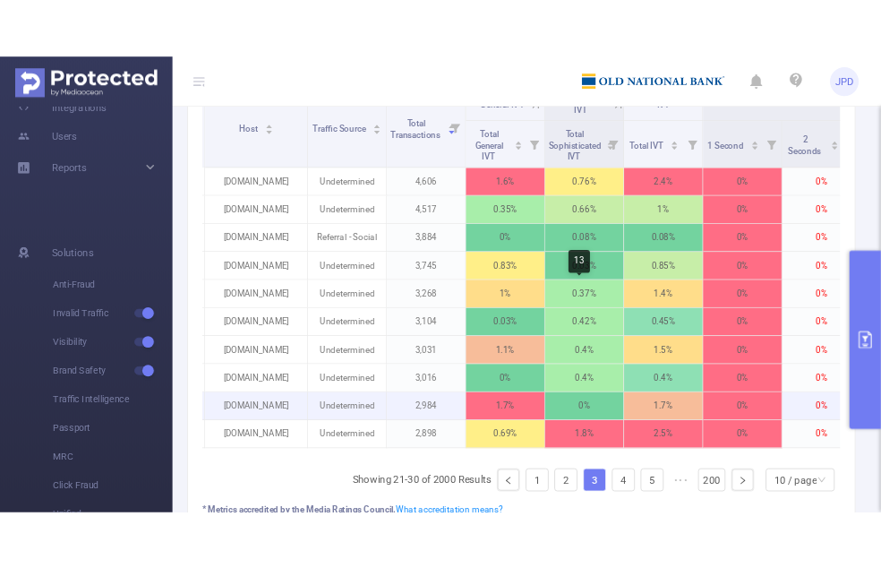
scroll to position [626, 0]
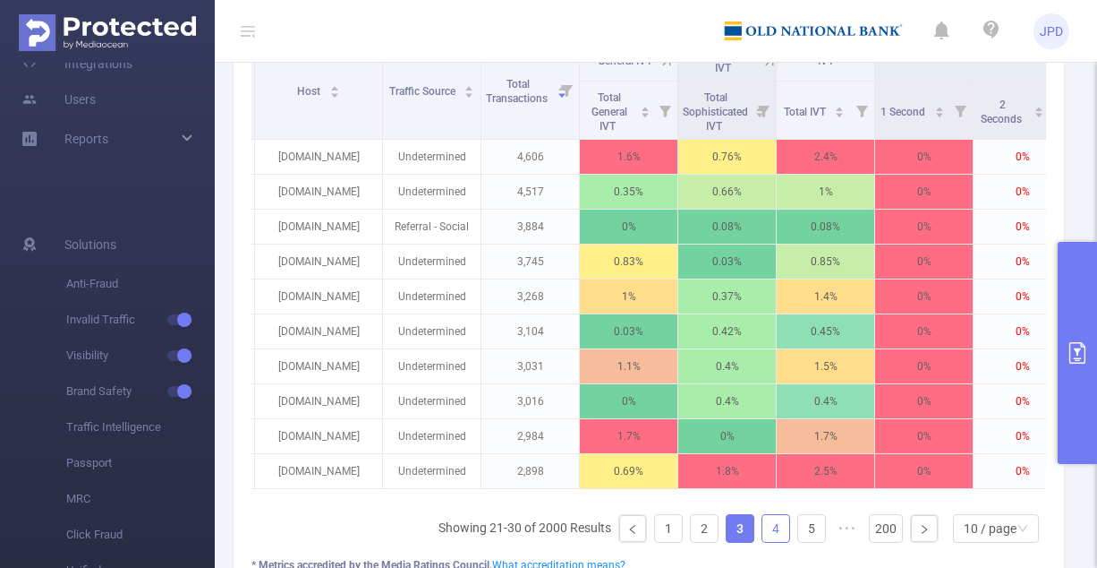
click at [694, 531] on link "4" at bounding box center [776, 528] width 27 height 27
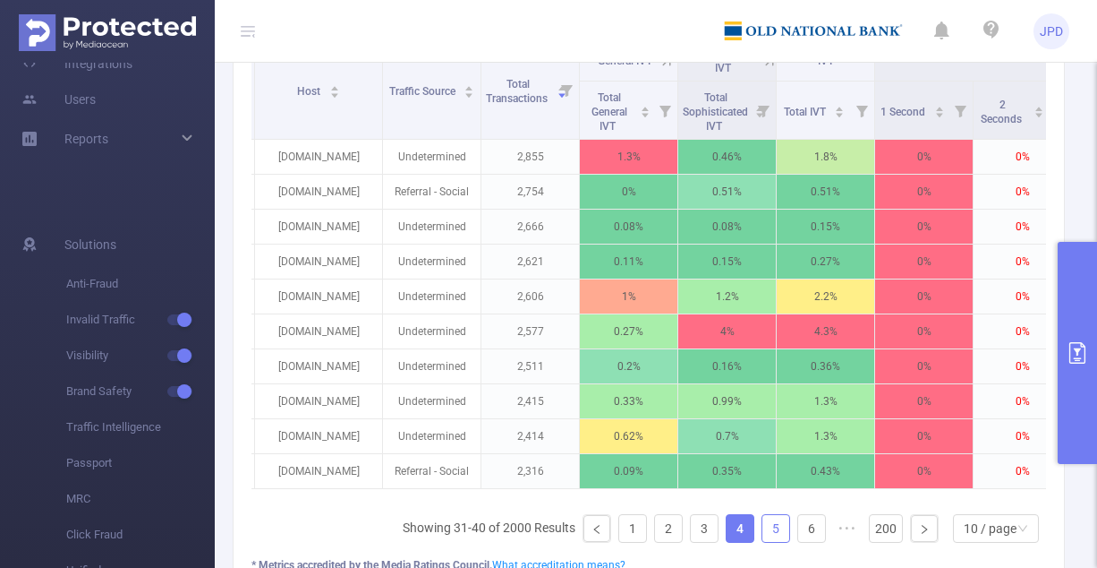
click at [694, 522] on link "5" at bounding box center [776, 528] width 27 height 27
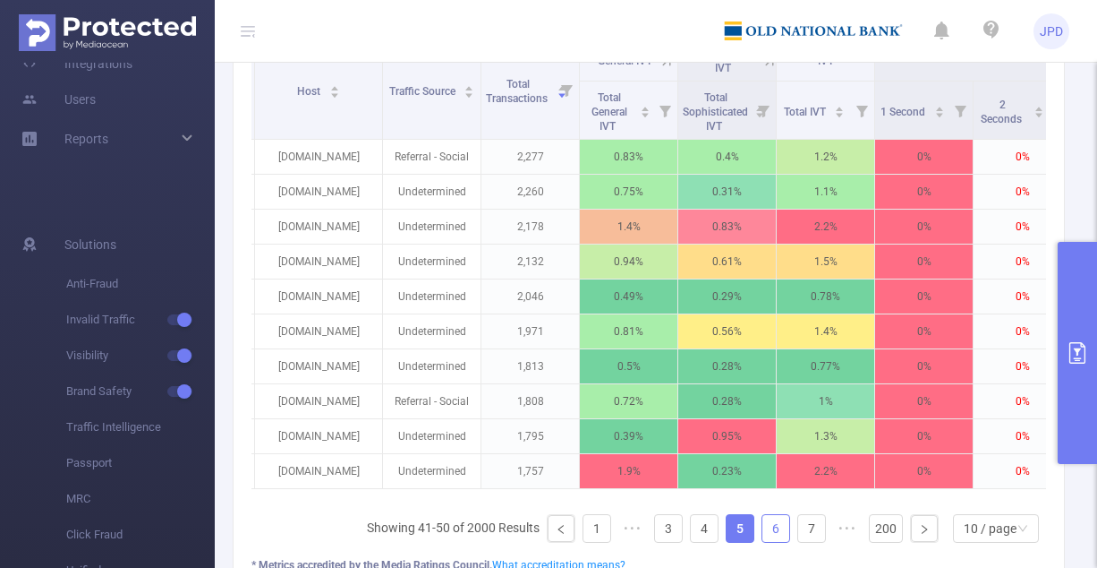
click at [694, 534] on link "6" at bounding box center [776, 528] width 27 height 27
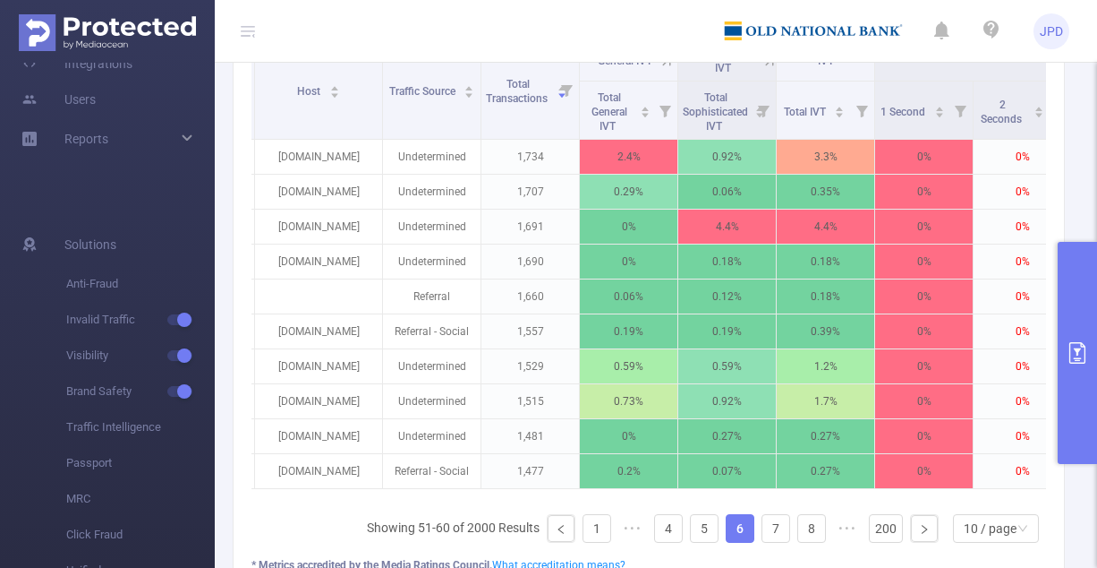
click at [694, 516] on div "Campaign Host Traffic Source Total Transactions General IVT Sophisticated IVT I…" at bounding box center [649, 298] width 795 height 516
click at [694, 527] on link "7" at bounding box center [776, 528] width 27 height 27
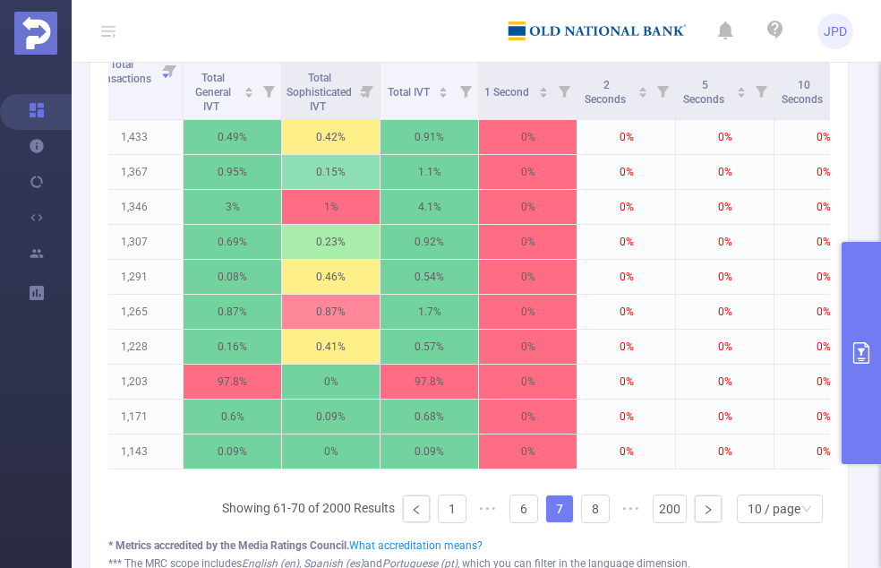
scroll to position [933, 0]
click at [406, 504] on link at bounding box center [416, 507] width 27 height 27
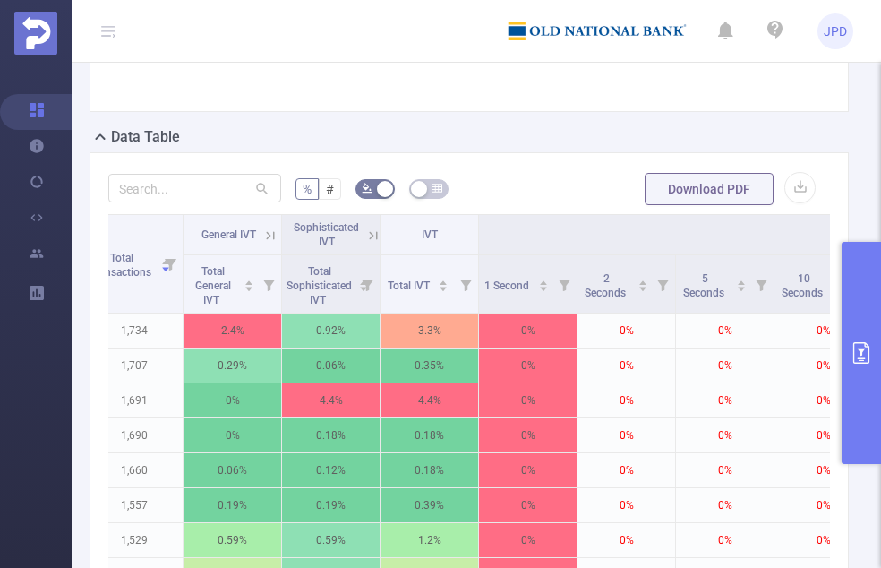
scroll to position [786, 0]
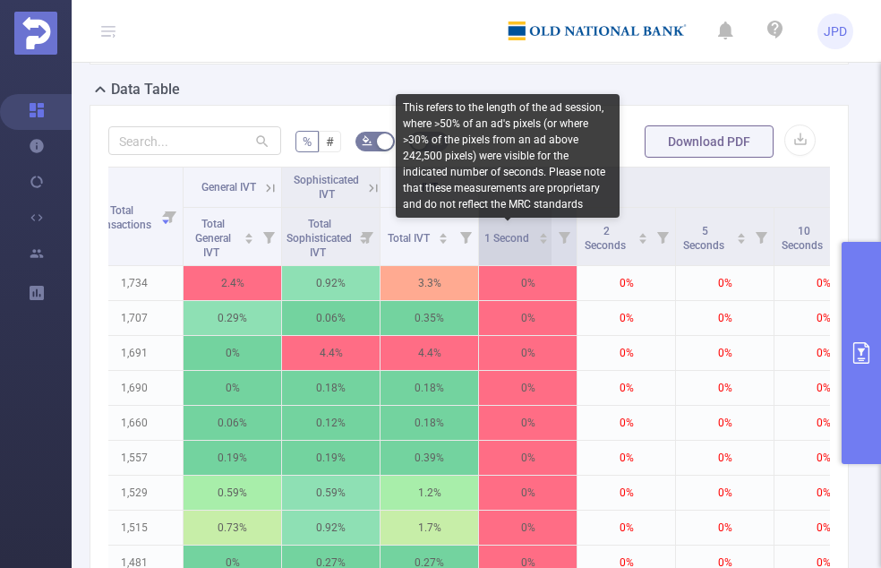
click at [510, 235] on span "1 Second" at bounding box center [507, 238] width 47 height 13
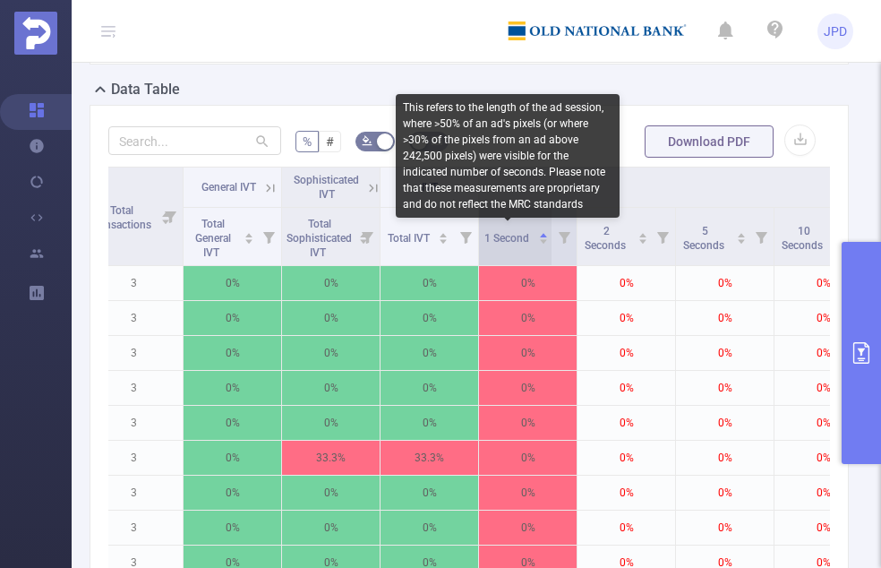
click at [510, 235] on span "1 Second" at bounding box center [507, 238] width 47 height 13
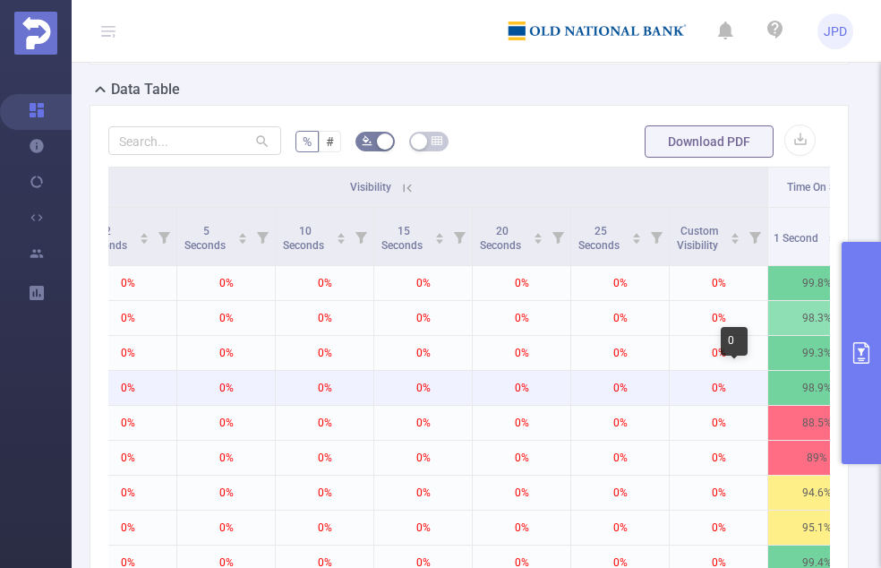
scroll to position [0, 874]
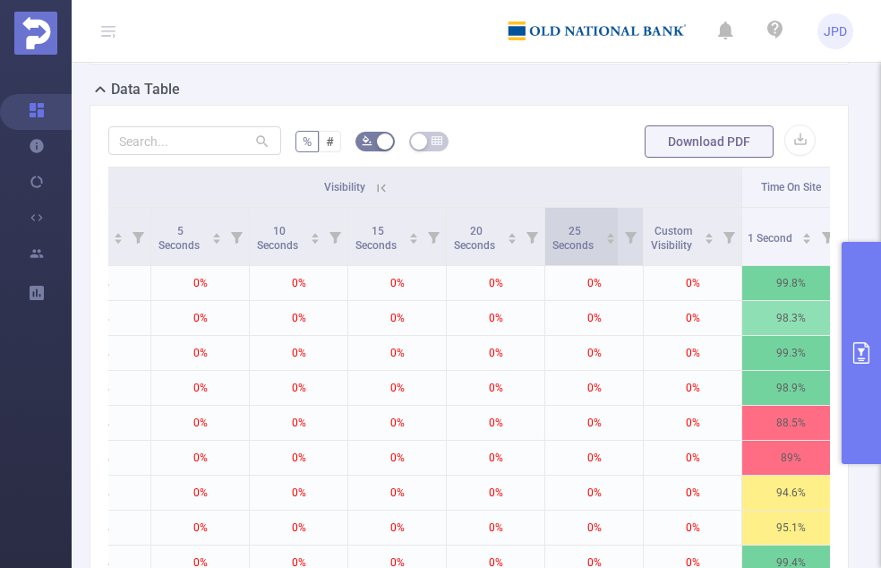
click at [566, 250] on div "25 Seconds" at bounding box center [583, 236] width 66 height 32
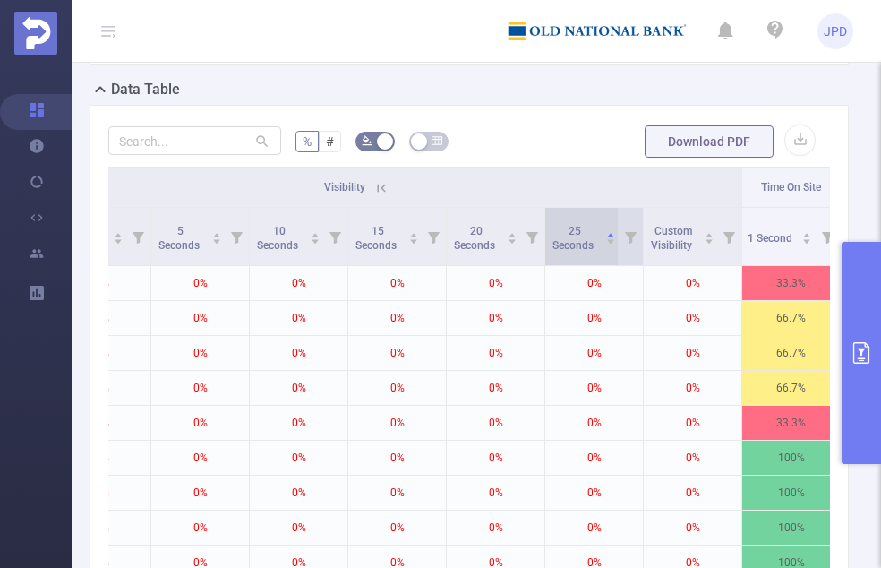
click at [568, 247] on span "25 Seconds" at bounding box center [574, 238] width 44 height 27
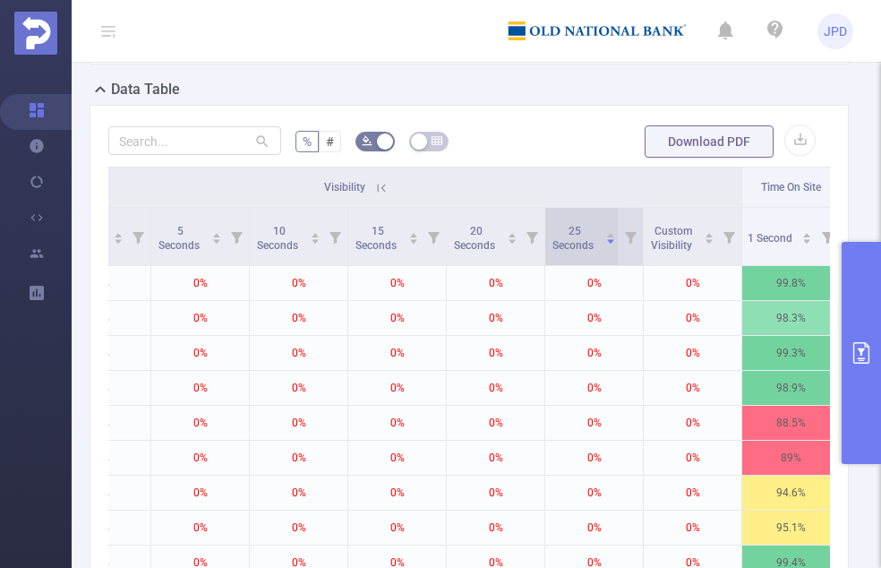
click at [568, 247] on span "25 Seconds" at bounding box center [574, 238] width 44 height 27
click at [382, 184] on icon at bounding box center [382, 188] width 8 height 8
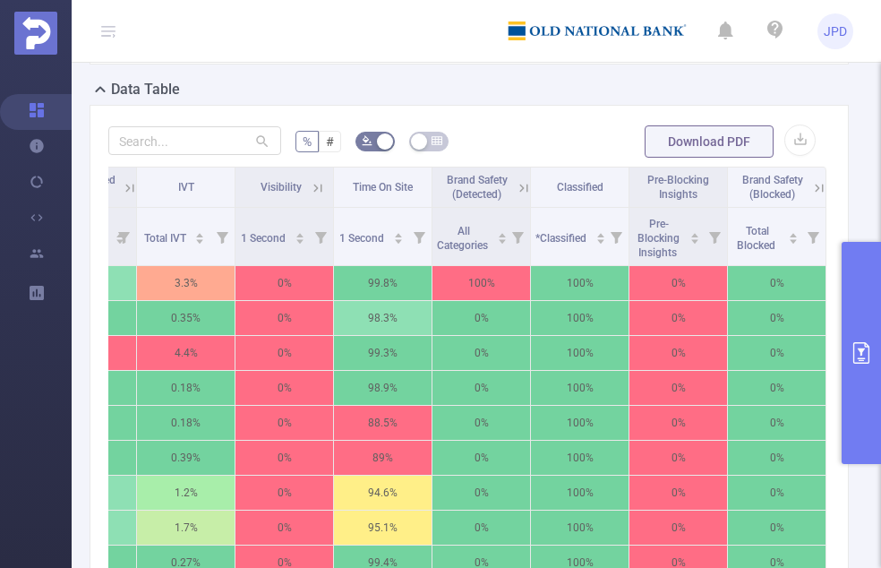
scroll to position [0, 605]
click at [353, 177] on span "Time On Site" at bounding box center [383, 185] width 60 height 16
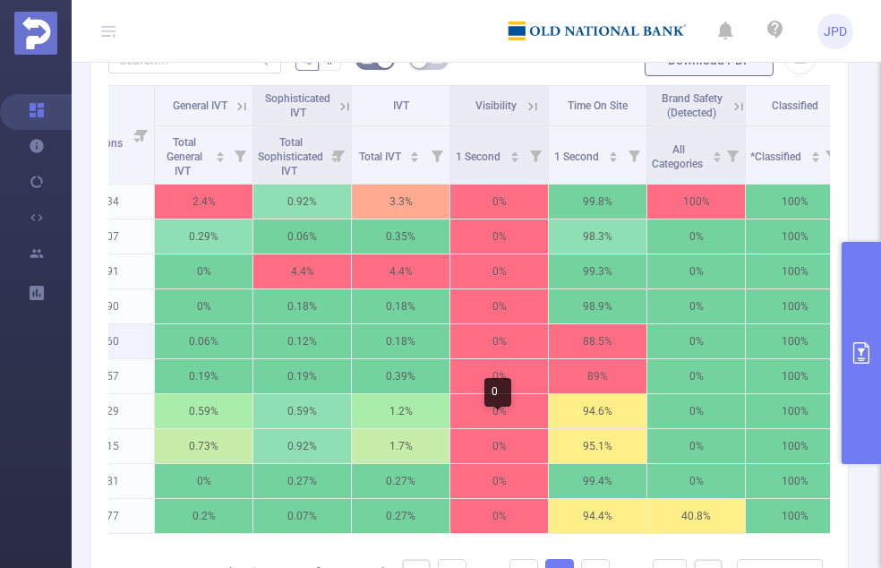
scroll to position [866, 0]
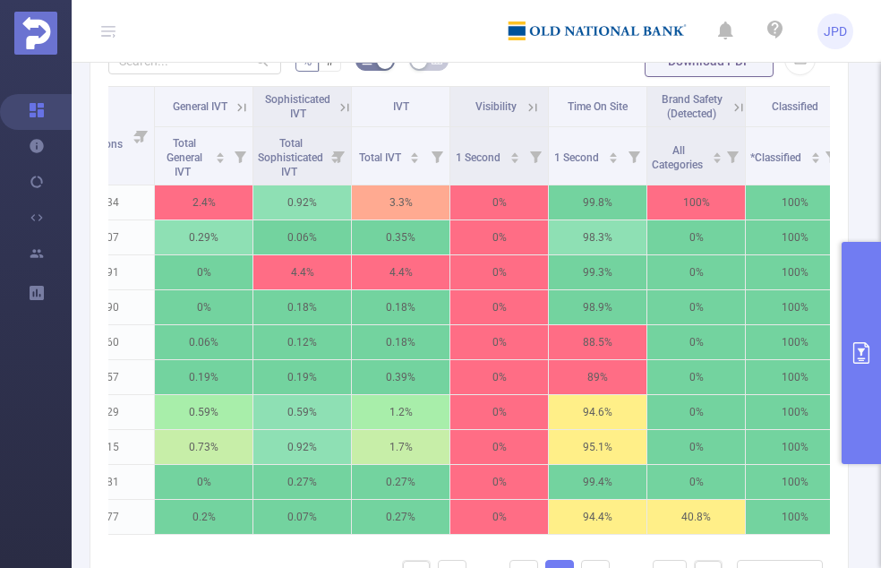
click at [534, 103] on icon at bounding box center [533, 107] width 8 height 8
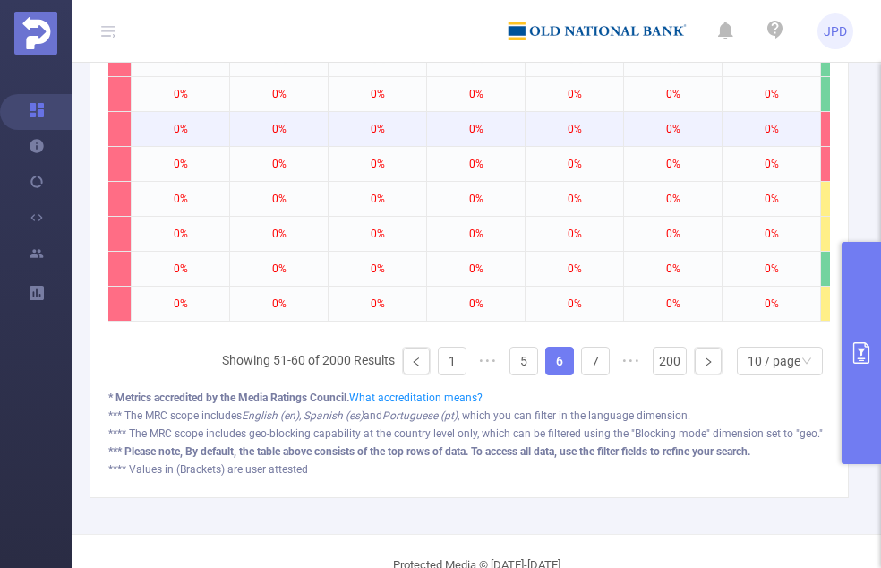
scroll to position [1079, 0]
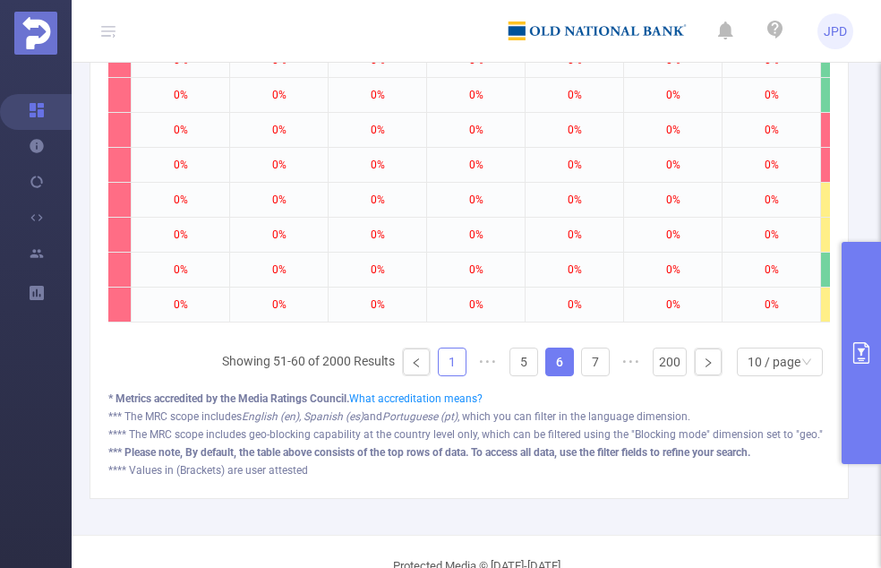
click at [442, 365] on link "1" at bounding box center [452, 361] width 27 height 27
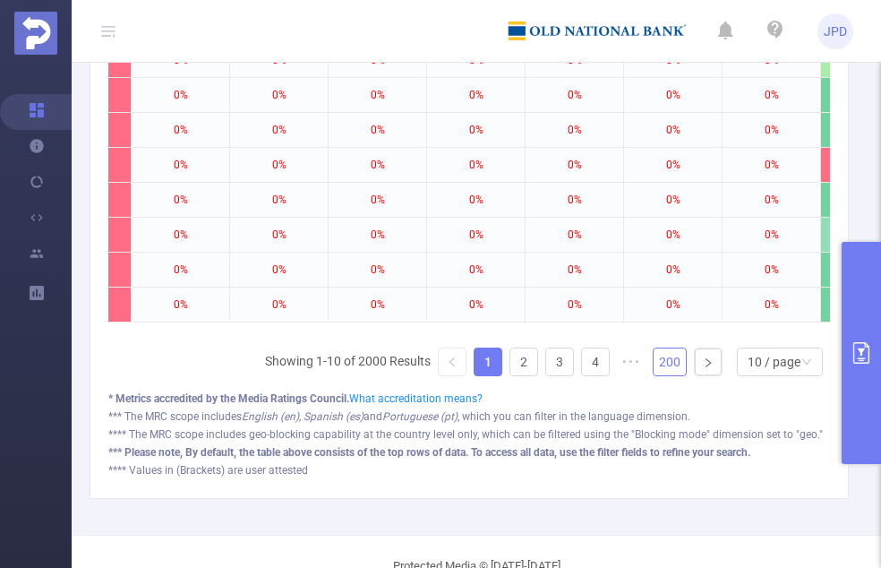
click at [653, 374] on link "200" at bounding box center [669, 361] width 32 height 27
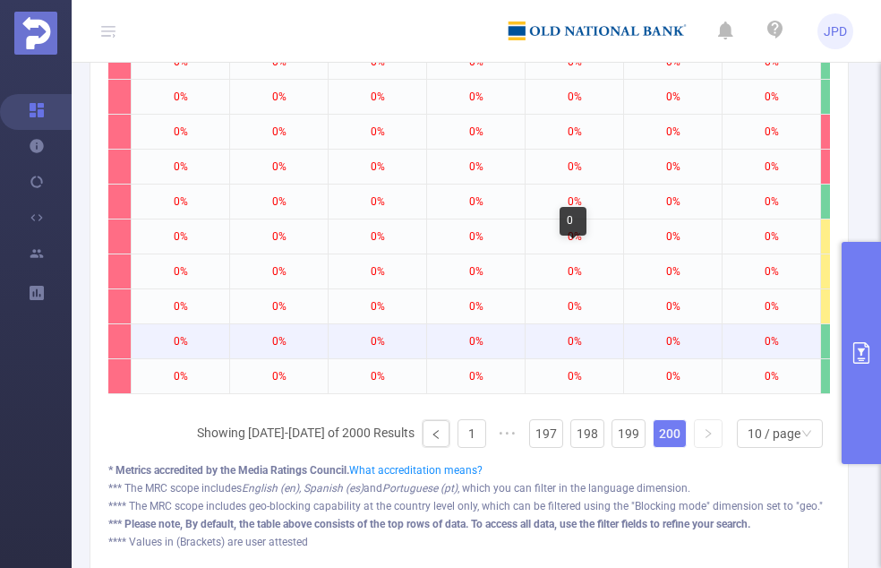
scroll to position [1010, 0]
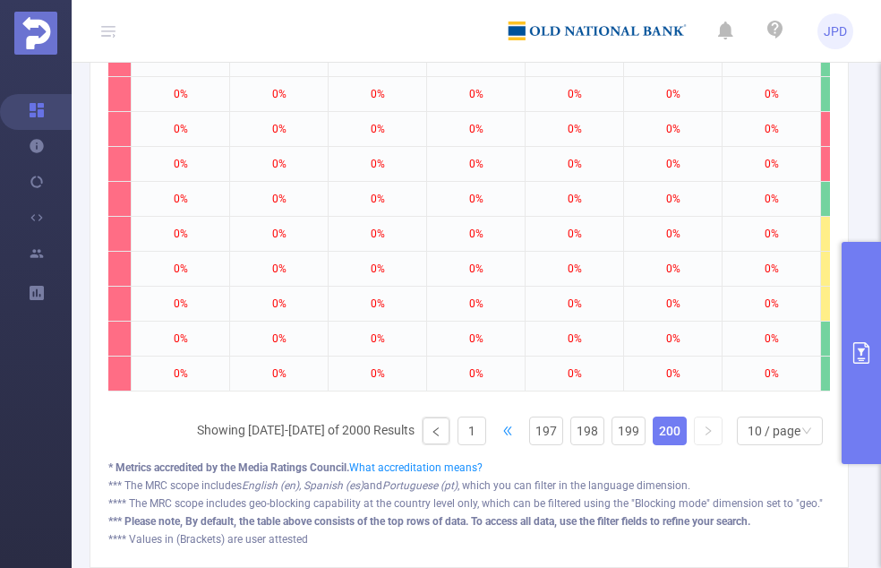
click at [493, 431] on span "•••" at bounding box center [507, 430] width 29 height 29
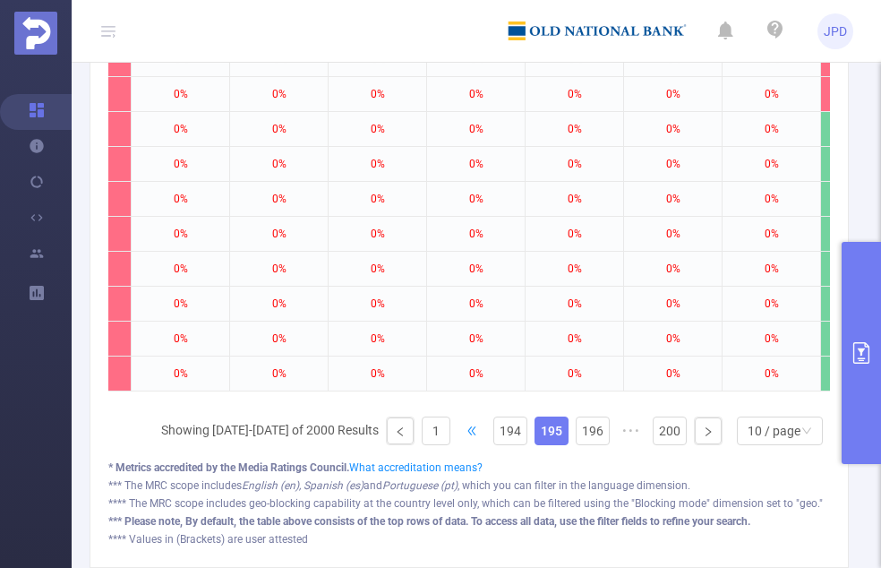
click at [465, 435] on span "•••" at bounding box center [471, 430] width 29 height 29
click at [390, 428] on link at bounding box center [400, 430] width 27 height 27
click at [469, 440] on span "•••" at bounding box center [471, 430] width 29 height 29
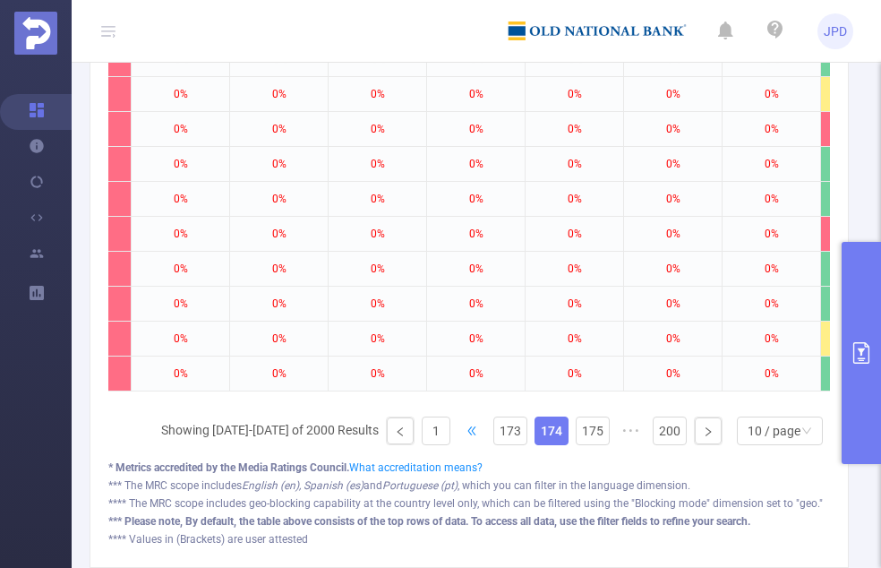
click at [469, 440] on span "•••" at bounding box center [471, 430] width 29 height 29
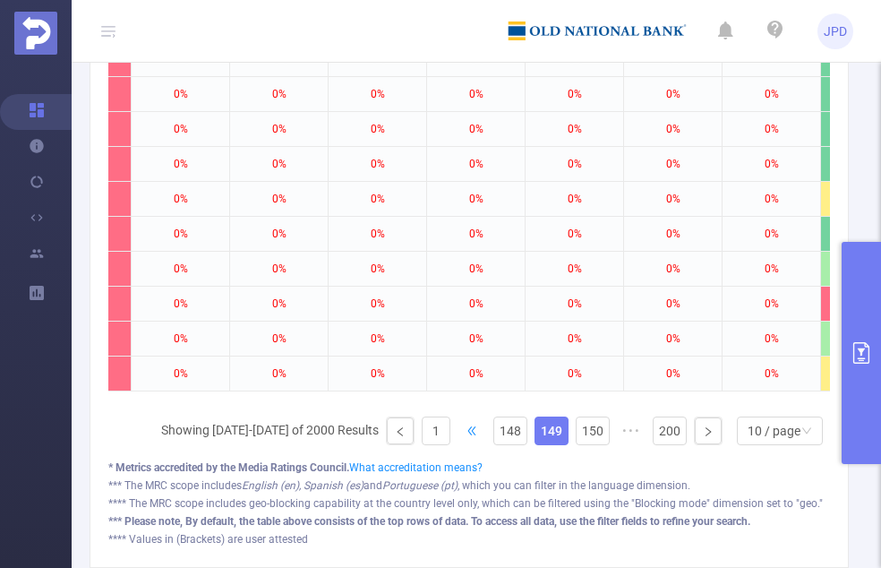
click at [469, 440] on span "•••" at bounding box center [471, 430] width 29 height 29
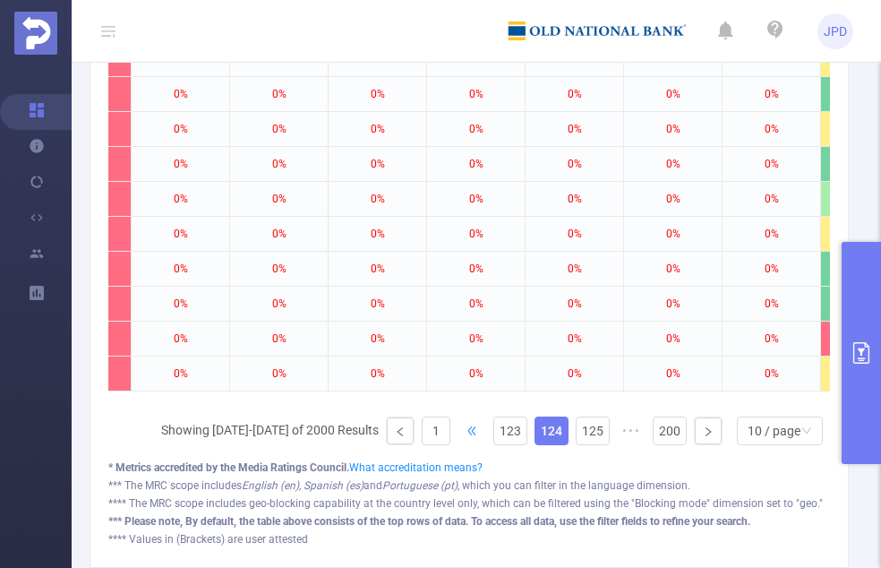
click at [469, 440] on span "•••" at bounding box center [471, 430] width 29 height 29
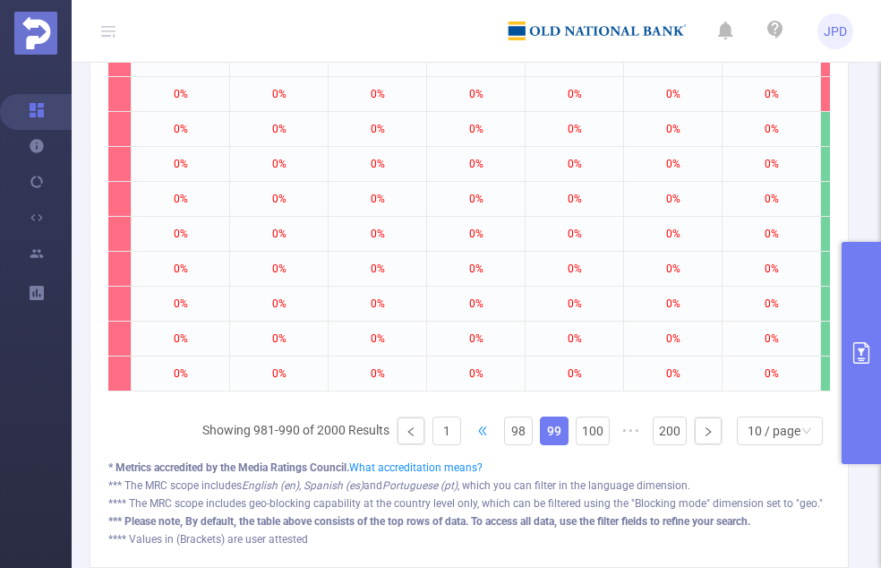
click at [469, 440] on span "•••" at bounding box center [482, 430] width 29 height 29
click at [474, 440] on span "•••" at bounding box center [488, 430] width 29 height 29
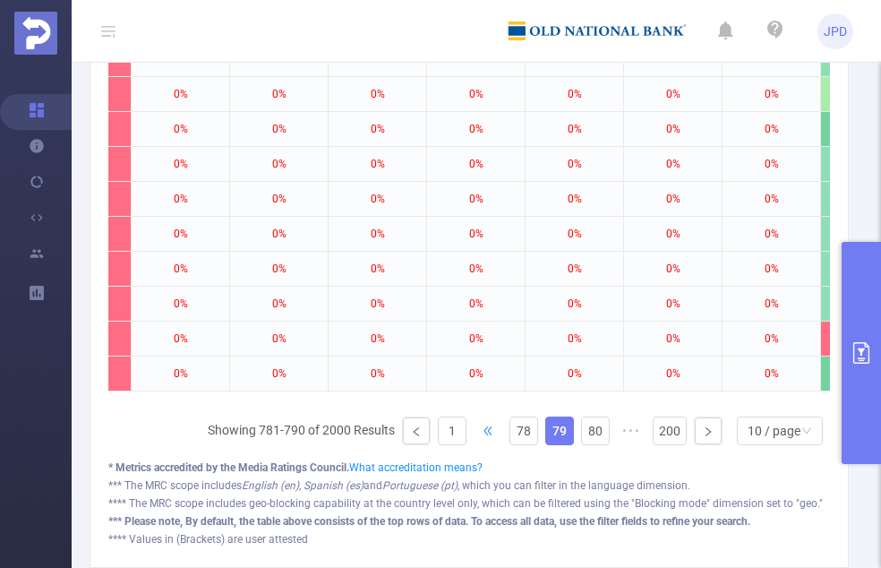
click at [474, 440] on span "•••" at bounding box center [488, 430] width 29 height 29
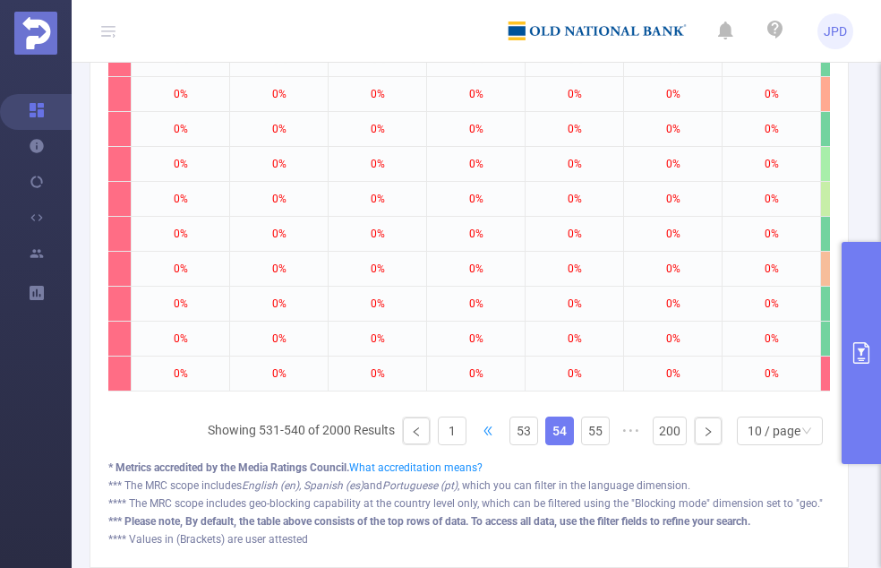
click at [474, 440] on span "•••" at bounding box center [488, 430] width 29 height 29
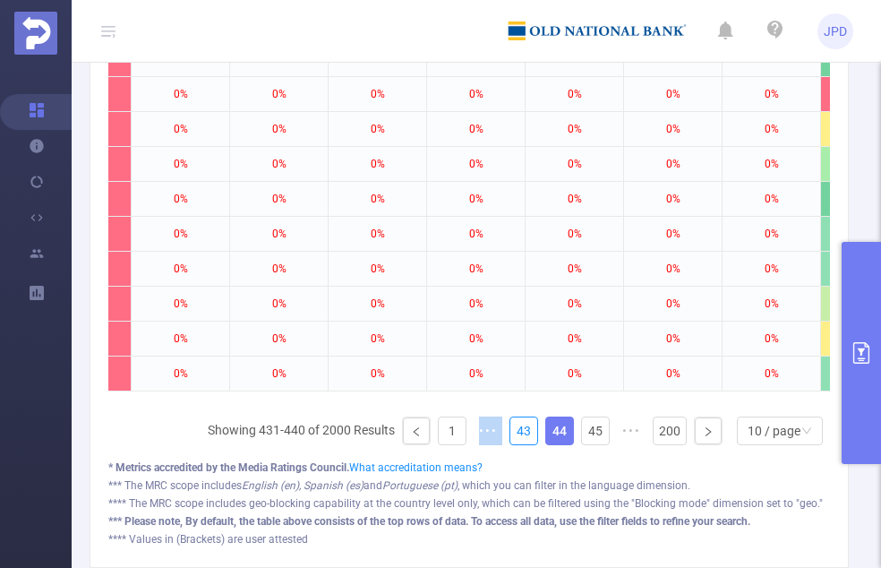
drag, startPoint x: 469, startPoint y: 440, endPoint x: 512, endPoint y: 435, distance: 43.3
click at [512, 435] on link "43" at bounding box center [523, 430] width 27 height 27
click at [512, 435] on link "42" at bounding box center [523, 430] width 27 height 27
click at [476, 435] on span "•••" at bounding box center [488, 430] width 29 height 29
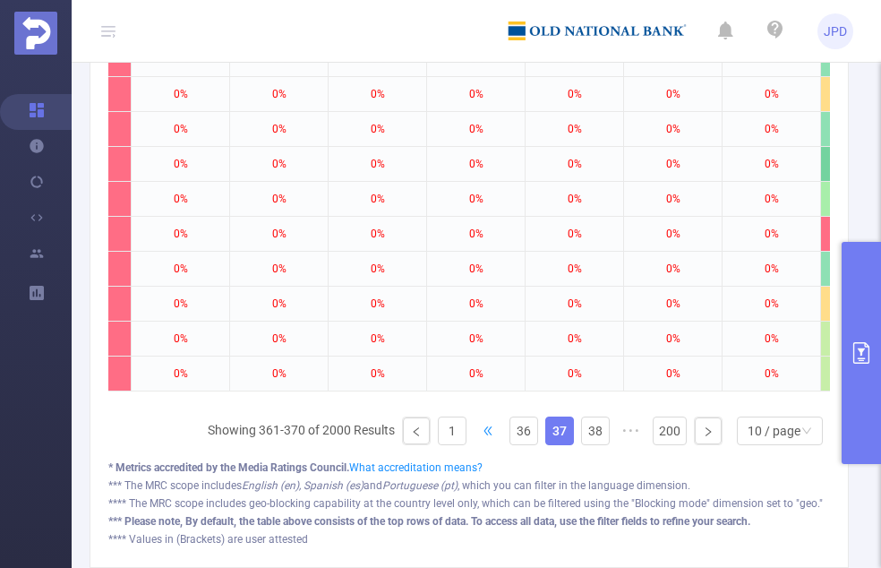
click at [476, 435] on span "•••" at bounding box center [488, 430] width 29 height 29
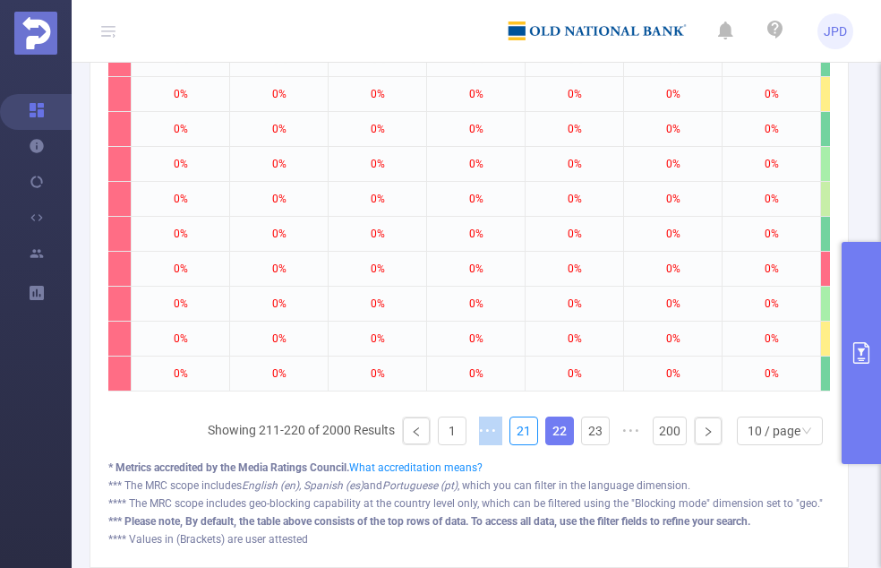
drag, startPoint x: 476, startPoint y: 435, endPoint x: 504, endPoint y: 435, distance: 27.7
click at [510, 435] on link "21" at bounding box center [523, 430] width 27 height 27
click at [481, 434] on span "•••" at bounding box center [488, 430] width 29 height 29
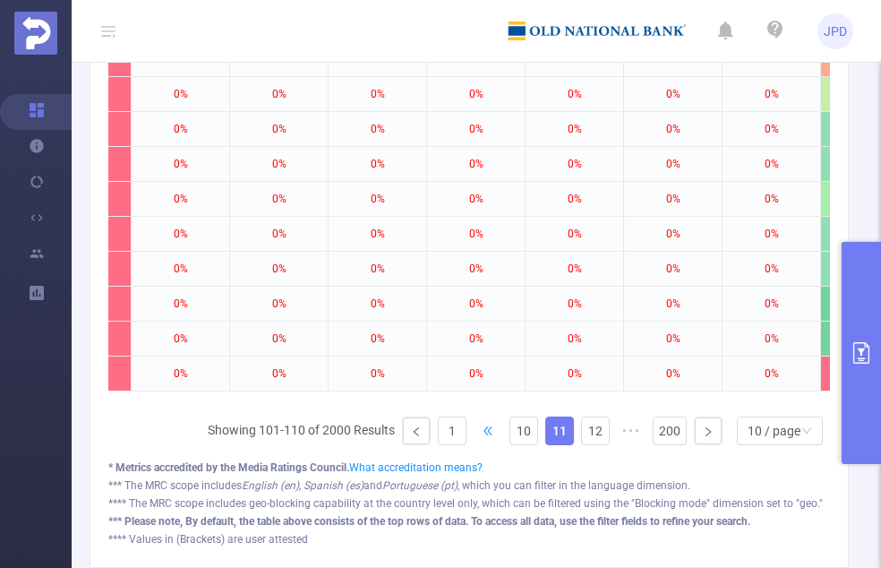
click at [481, 434] on span "•••" at bounding box center [488, 430] width 29 height 29
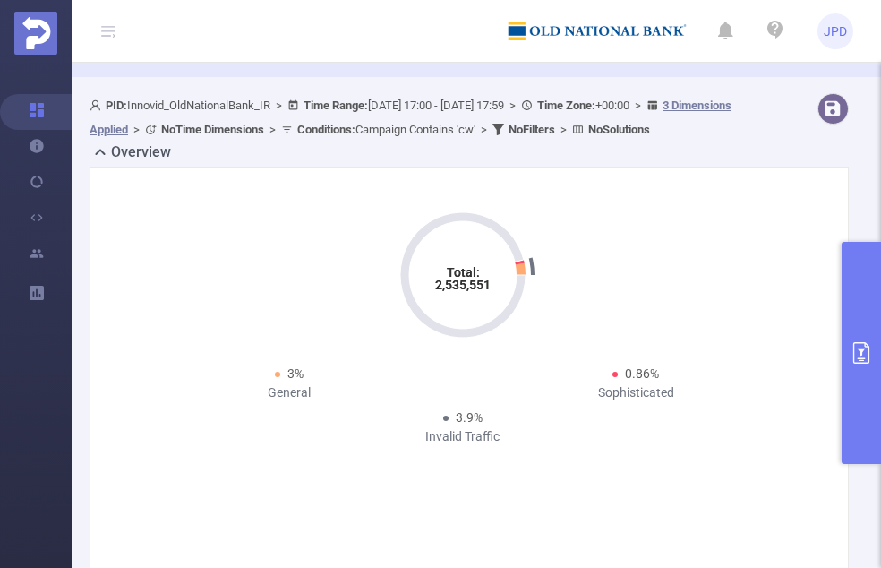
scroll to position [0, 0]
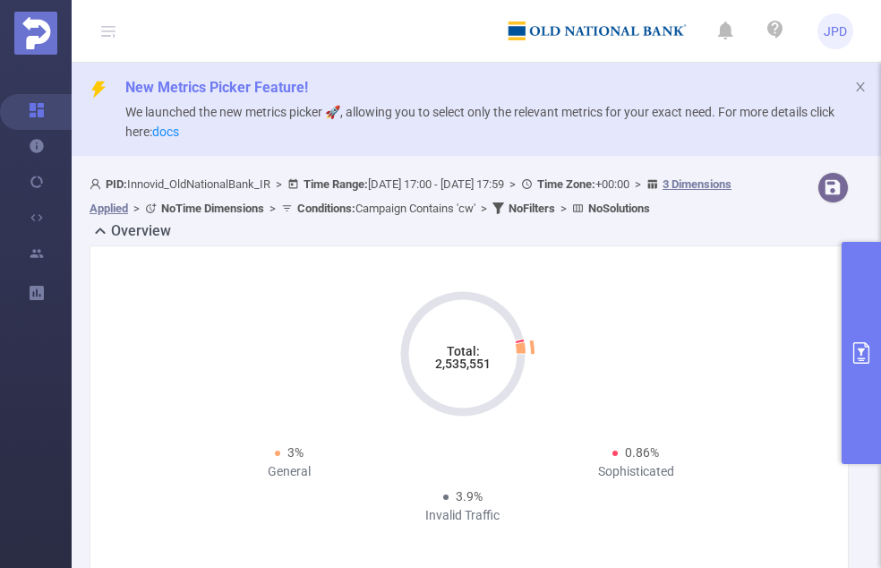
click at [449, 388] on icon "Total: 2,535,551" at bounding box center [462, 353] width 179 height 179
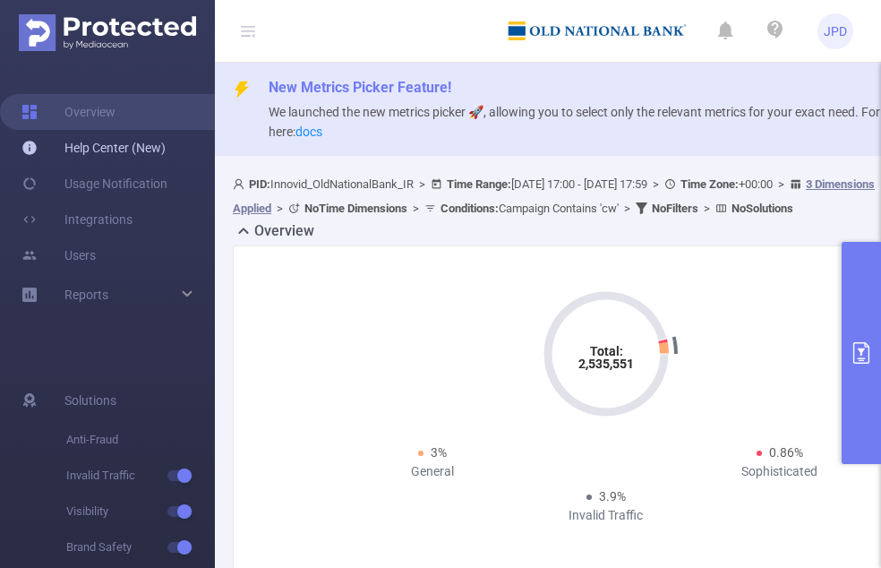
click at [82, 154] on link "Help Center (New)" at bounding box center [93, 148] width 144 height 36
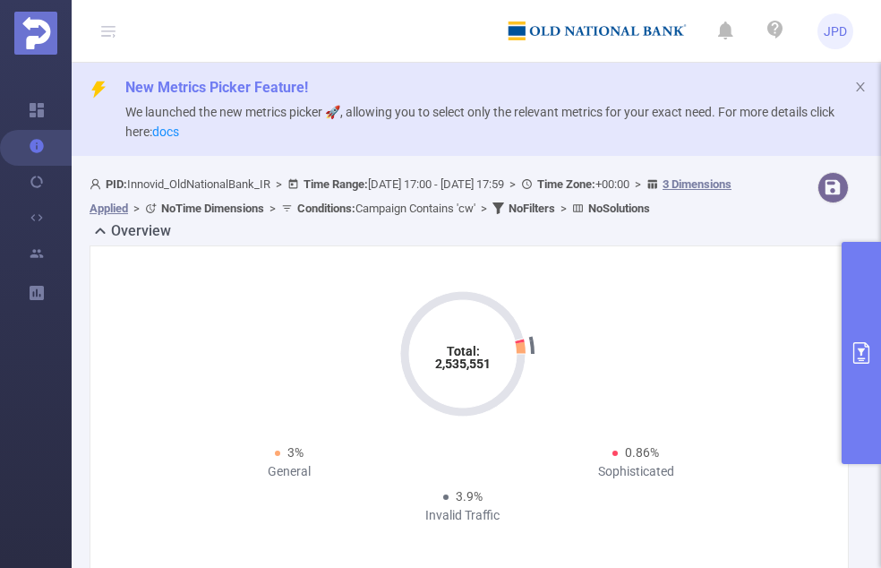
click at [694, 31] on icon at bounding box center [774, 29] width 21 height 21
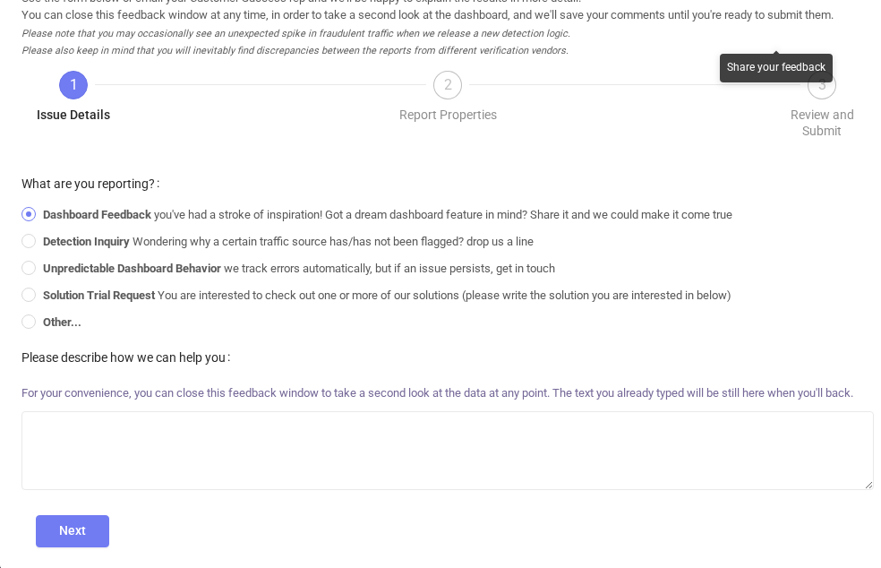
scroll to position [192, 0]
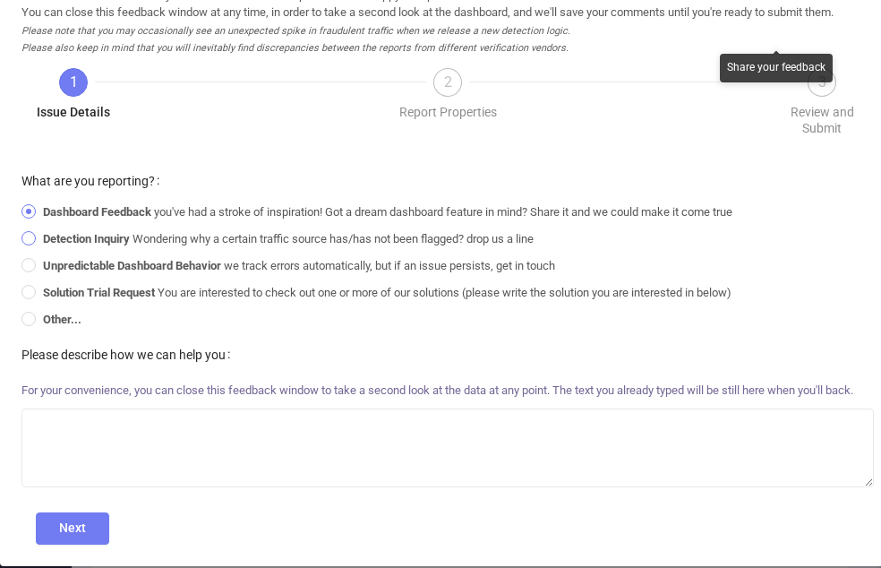
click at [52, 246] on label "Detection Inquiry Wondering why a certain traffic source has/has not been flagg…" at bounding box center [380, 239] width 718 height 27
click at [34, 243] on input "Detection Inquiry Wondering why a certain traffic source has/has not been flagg…" at bounding box center [27, 237] width 13 height 13
radio input "true"
radio input "false"
click at [38, 265] on span "Unpredictable Dashboard Behavior we track errors automatically, but if an issue…" at bounding box center [299, 265] width 526 height 13
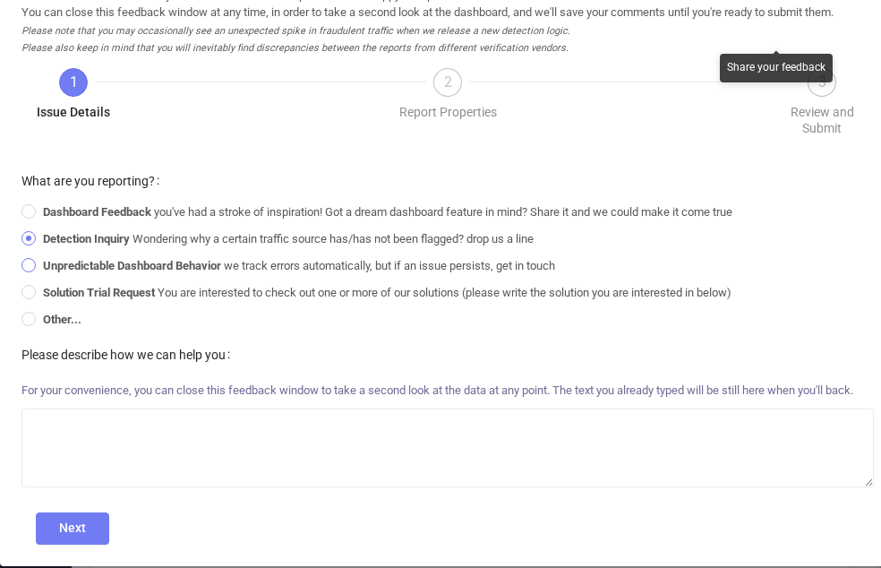
click at [34, 265] on input "Unpredictable Dashboard Behavior we track errors automatically, but if an issue…" at bounding box center [27, 264] width 13 height 13
radio input "true"
radio input "false"
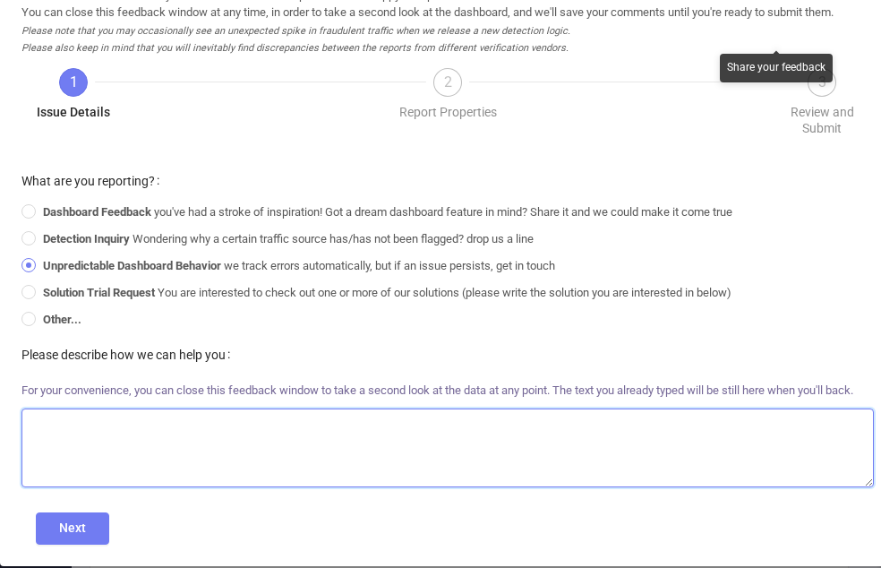
click at [135, 420] on textarea at bounding box center [447, 447] width 852 height 79
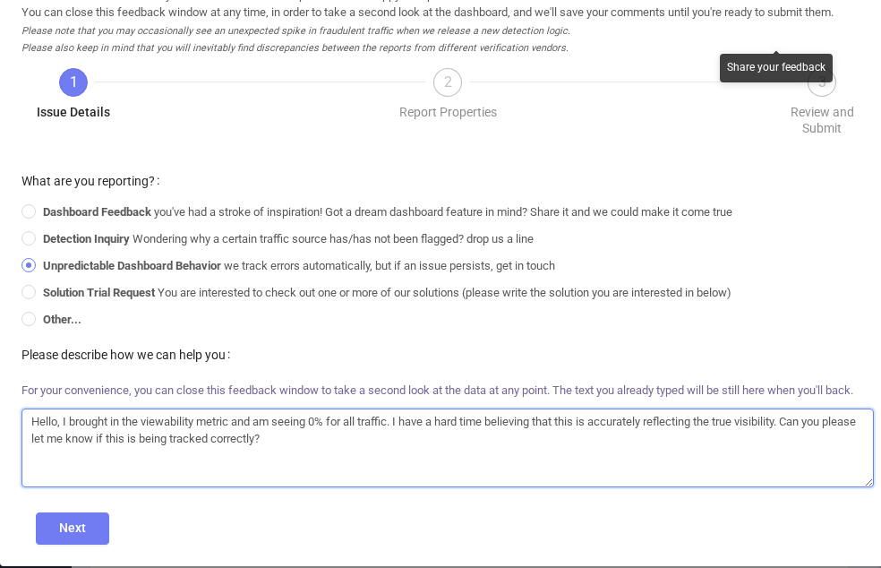
click at [158, 424] on textarea "Hello, I brought in the viewability metric and am seeing 0% for all traffic. I …" at bounding box center [447, 447] width 852 height 79
click at [390, 445] on textarea "Hello, I brought in the visibility metric and am seeing 0% for all traffic. I h…" at bounding box center [447, 447] width 852 height 79
type textarea "Hello, I brought in the visibility metric and am seeing 0% for all traffic. I h…"
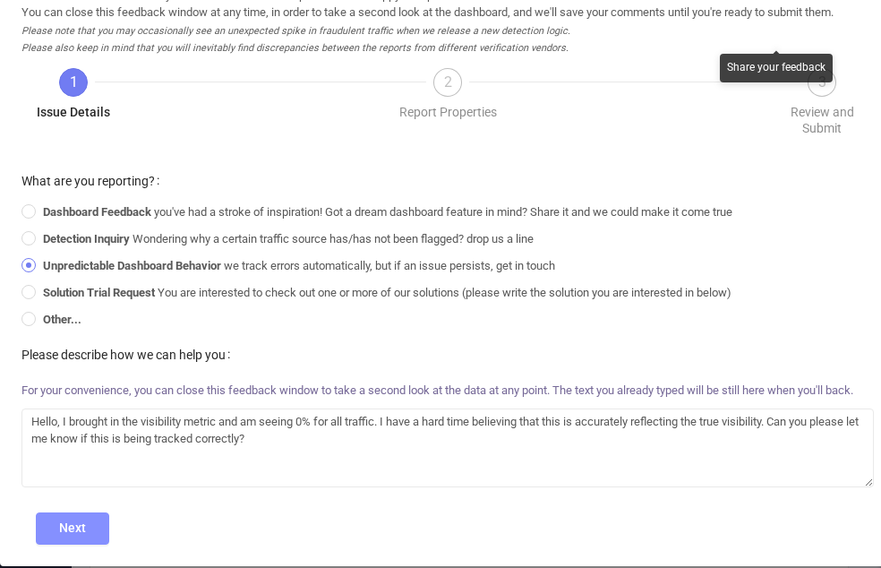
click at [97, 524] on button "Next" at bounding box center [72, 528] width 73 height 32
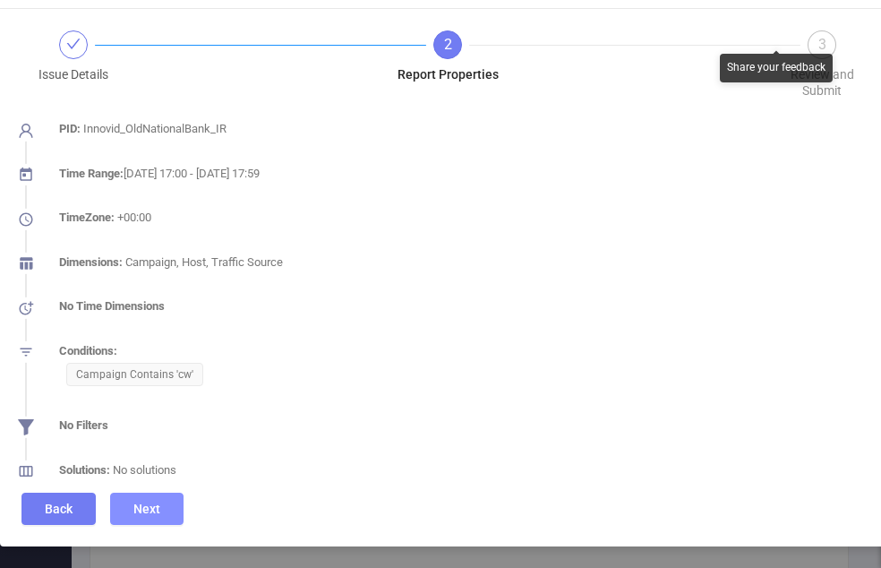
scroll to position [92, 0]
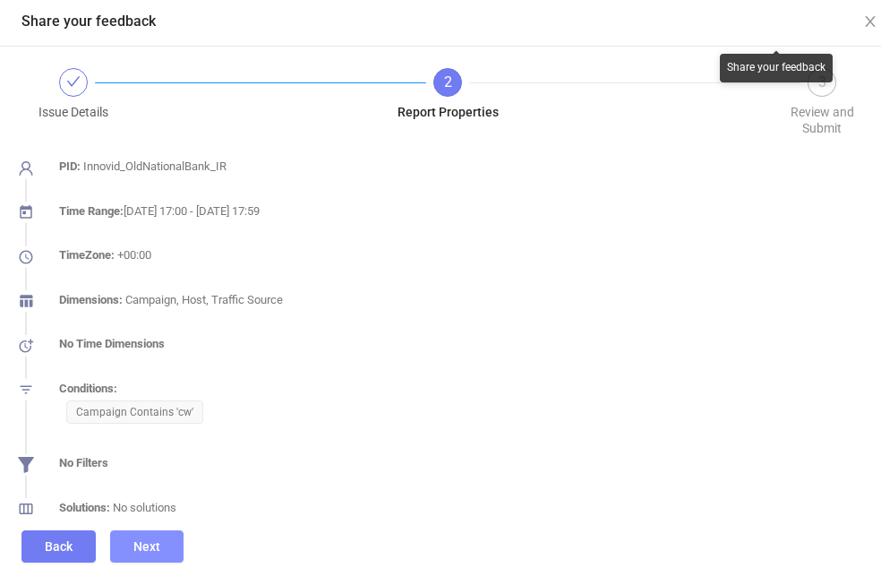
click at [97, 524] on div "Solutions: No solutions" at bounding box center [456, 512] width 836 height 27
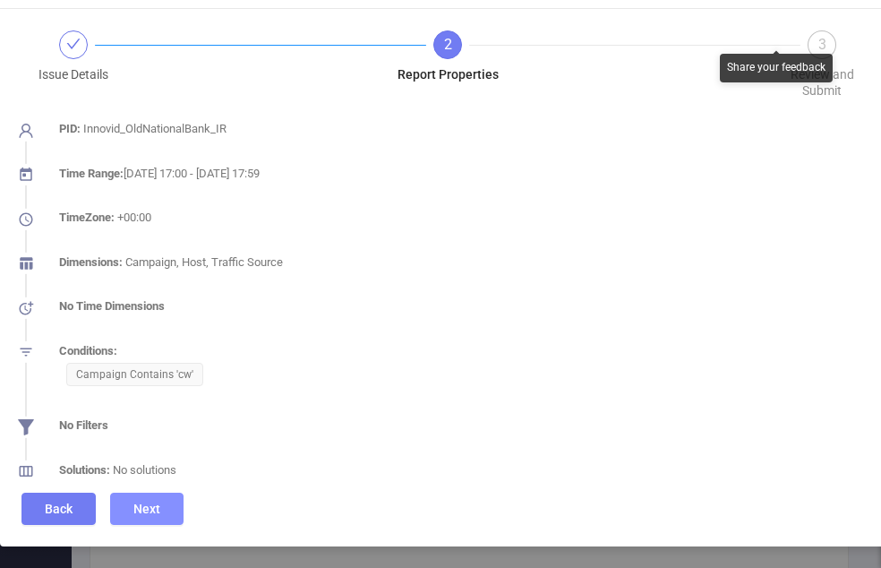
click at [136, 492] on button "Next" at bounding box center [146, 508] width 73 height 32
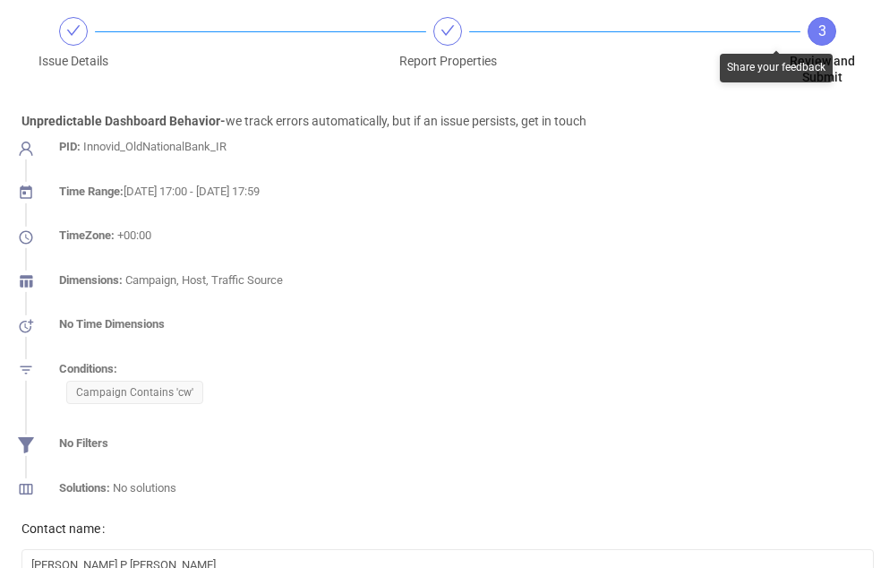
scroll to position [361, 0]
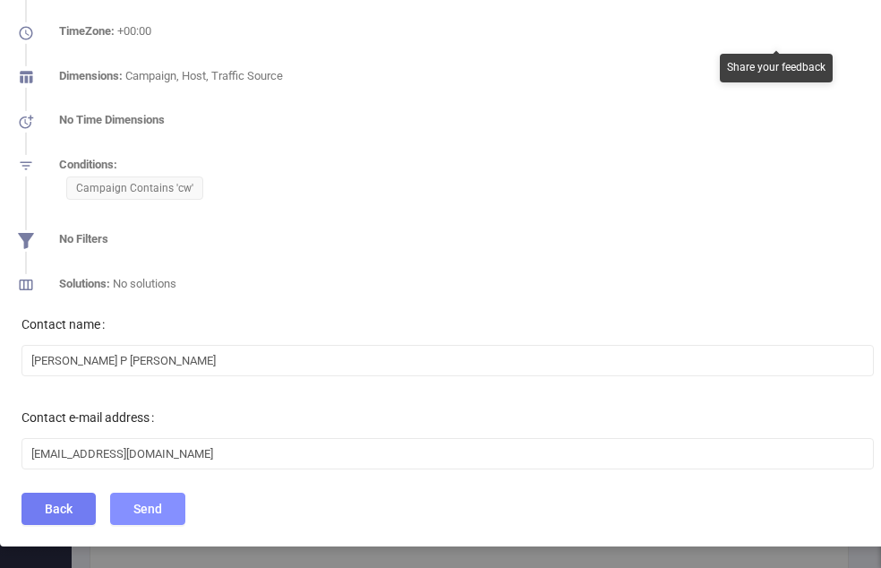
click at [170, 492] on button "Send" at bounding box center [147, 508] width 75 height 32
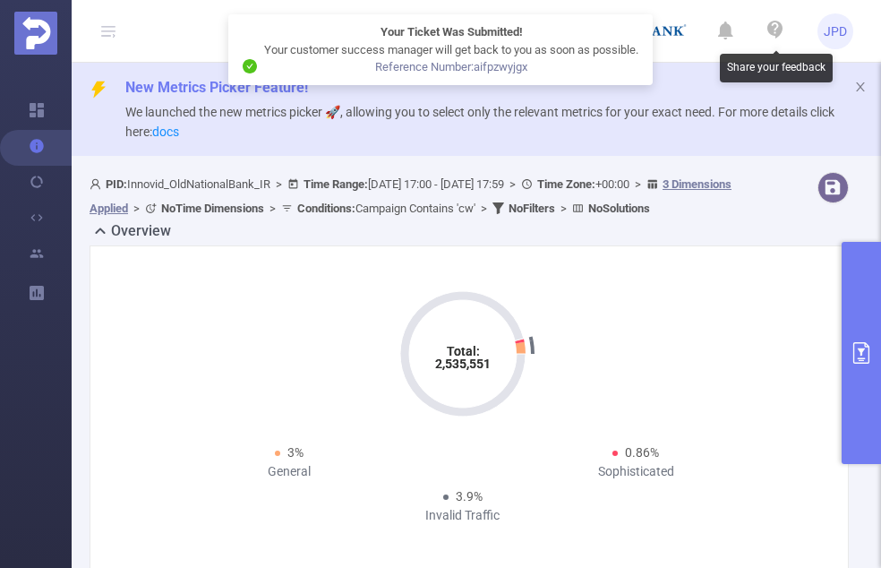
scroll to position [271, 0]
